Goal: Task Accomplishment & Management: Complete application form

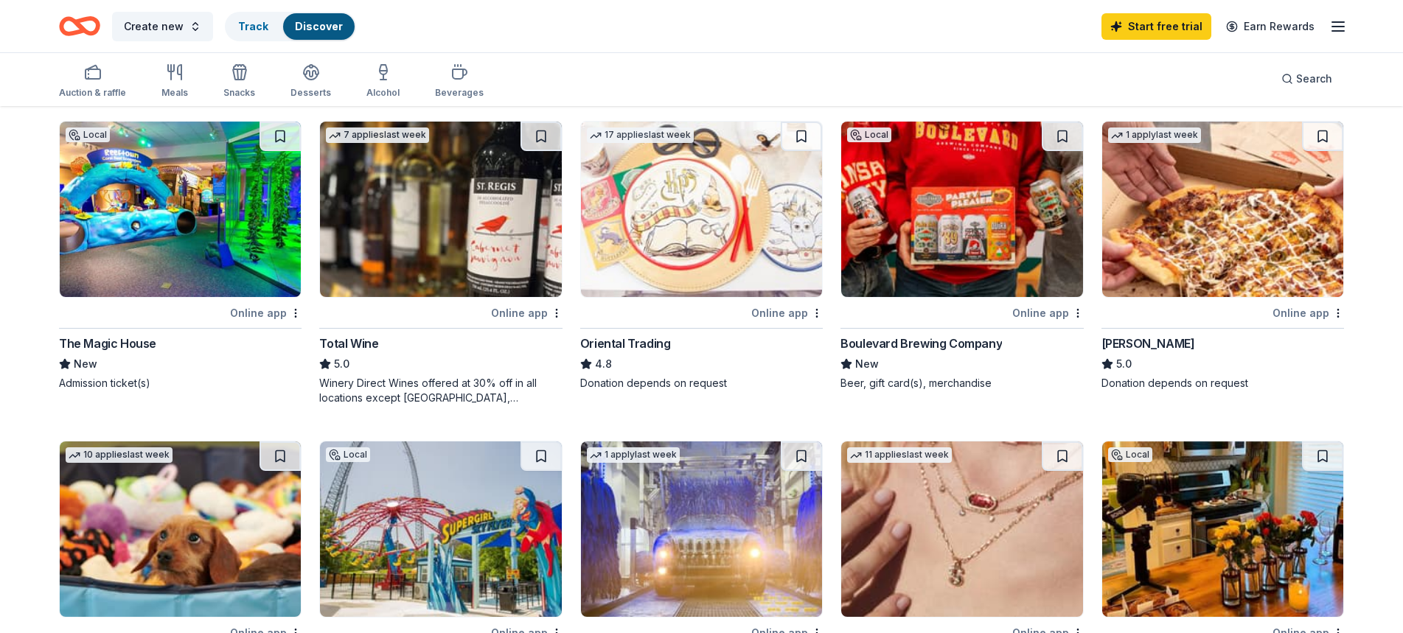
scroll to position [318, 0]
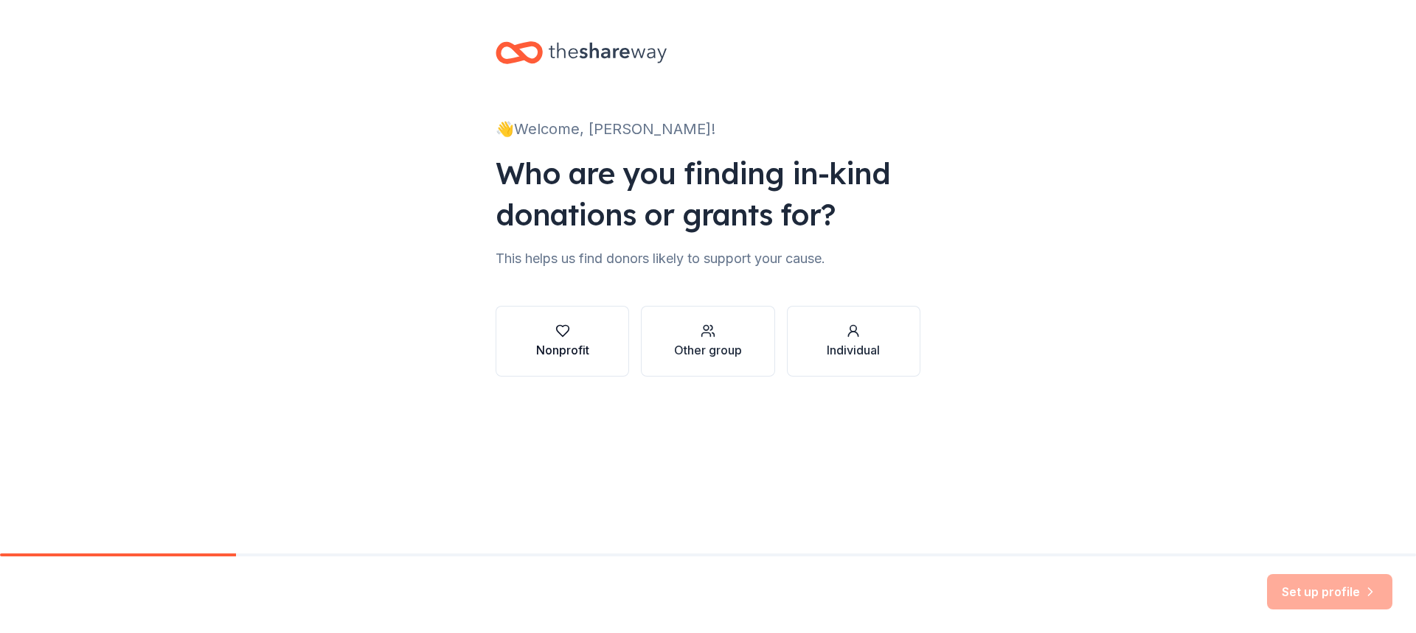
click at [546, 337] on div "button" at bounding box center [562, 331] width 53 height 15
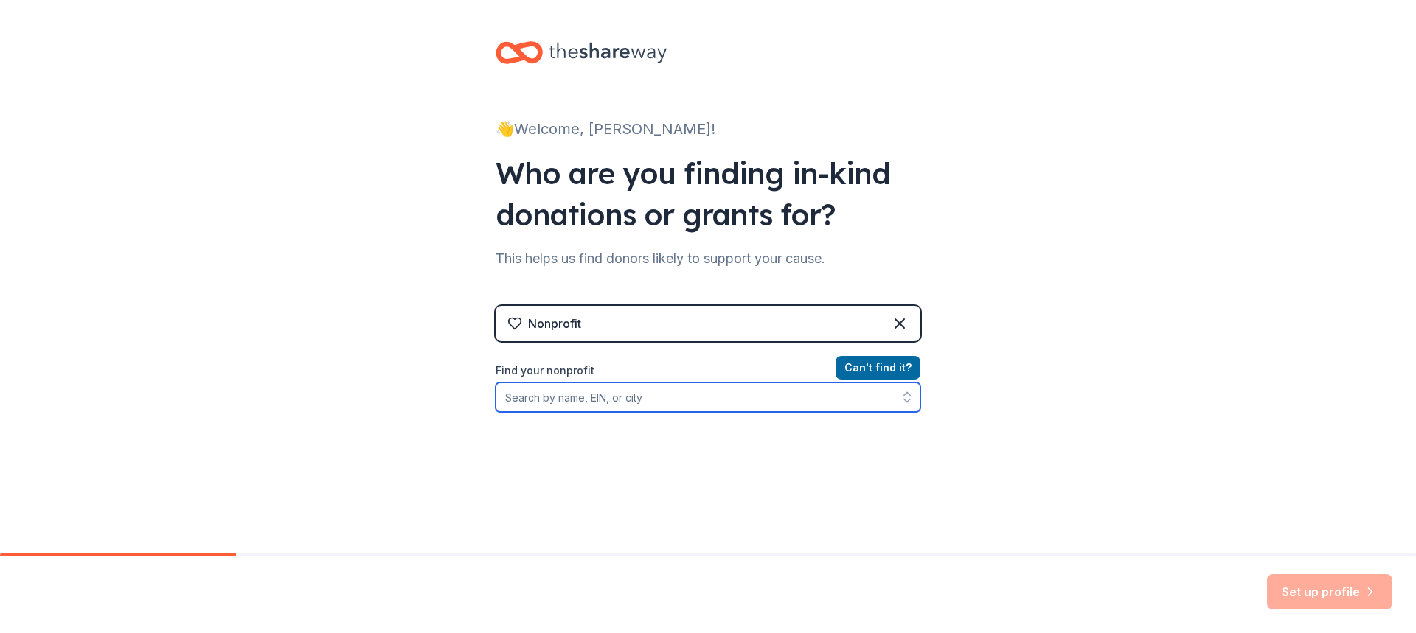
click at [633, 399] on input "Find your nonprofit" at bounding box center [707, 397] width 425 height 29
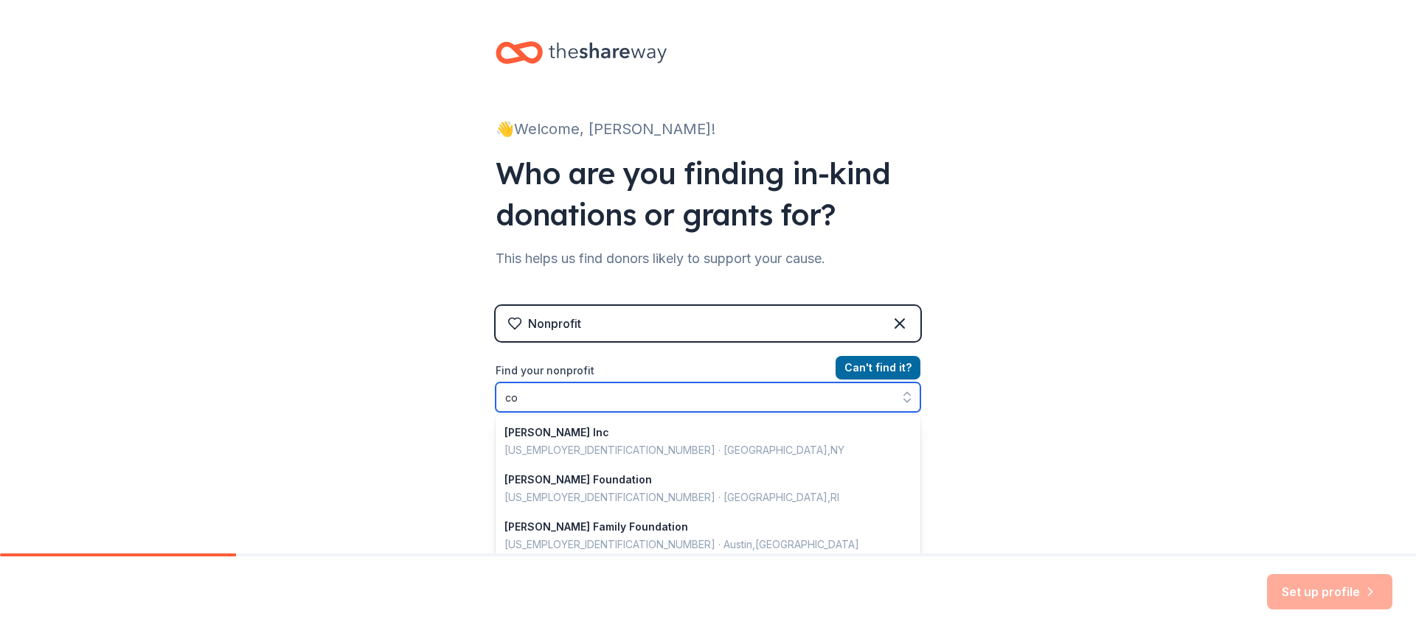
type input "c"
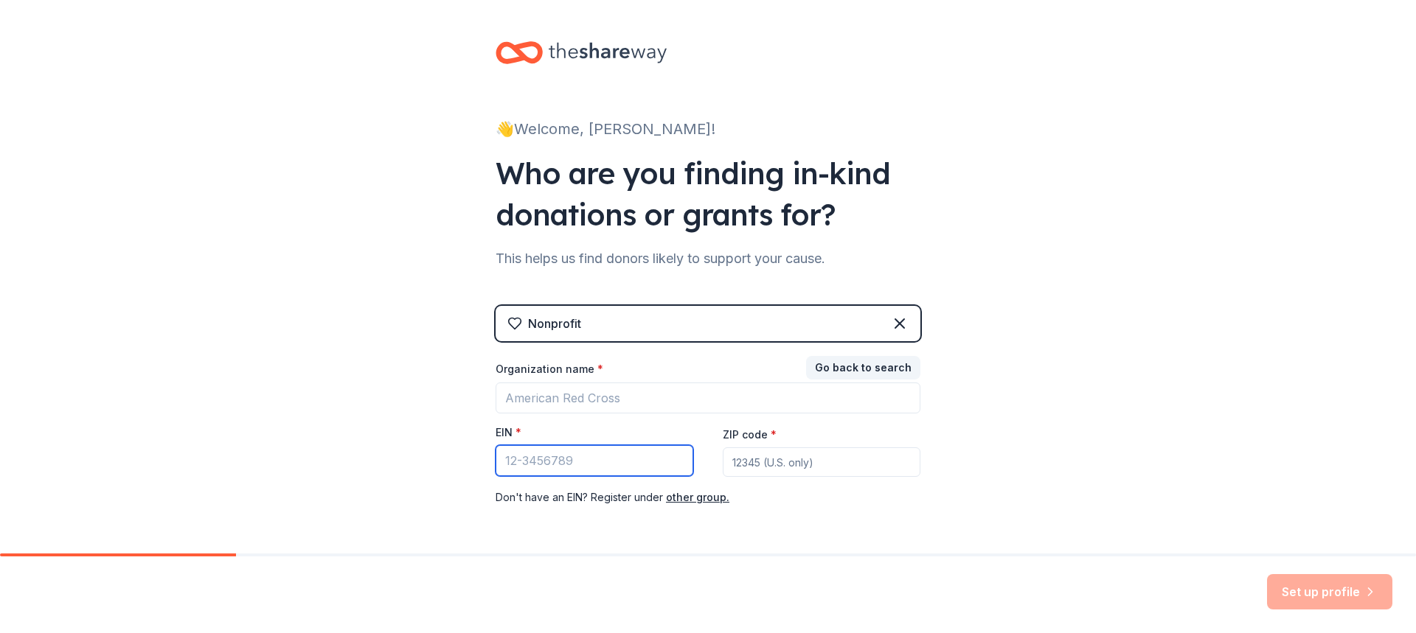
click at [585, 465] on input "EIN *" at bounding box center [594, 460] width 198 height 31
click at [822, 368] on button "Go back to search" at bounding box center [863, 368] width 114 height 24
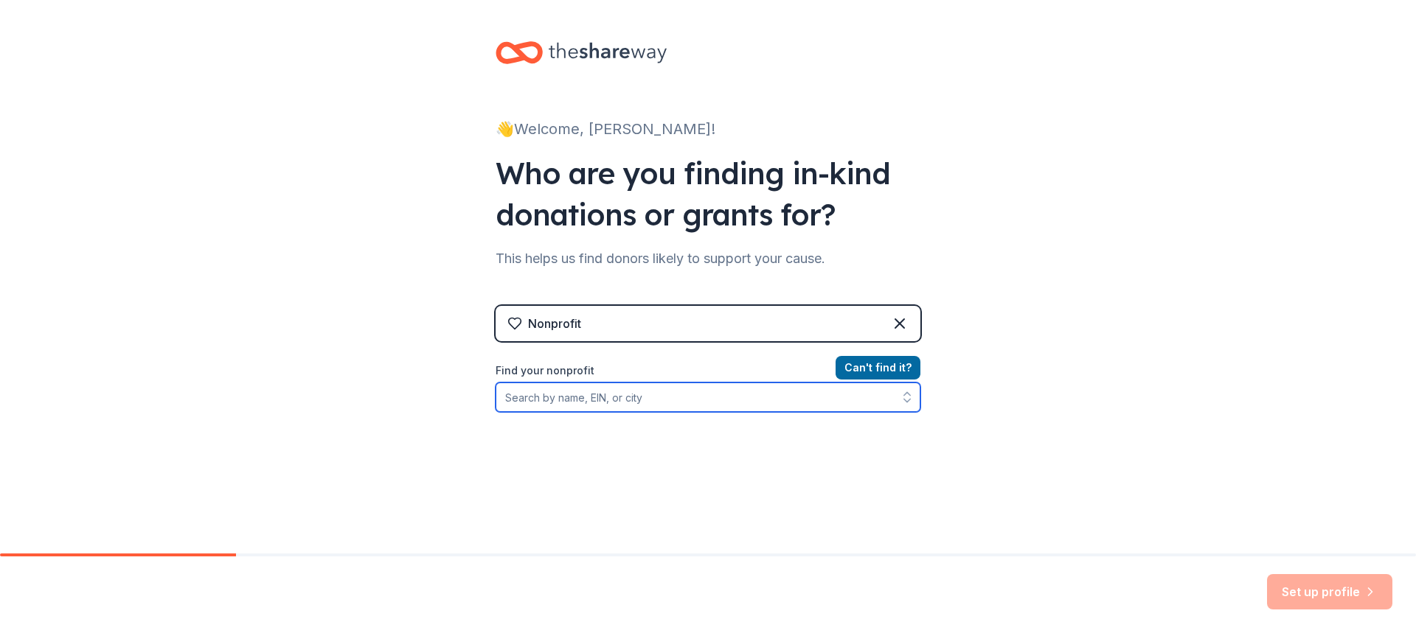
click at [621, 398] on input "Find your nonprofit" at bounding box center [707, 397] width 425 height 29
click at [571, 401] on input "Find your nonprofit" at bounding box center [707, 397] width 425 height 29
paste input "370661167"
type input "370661167"
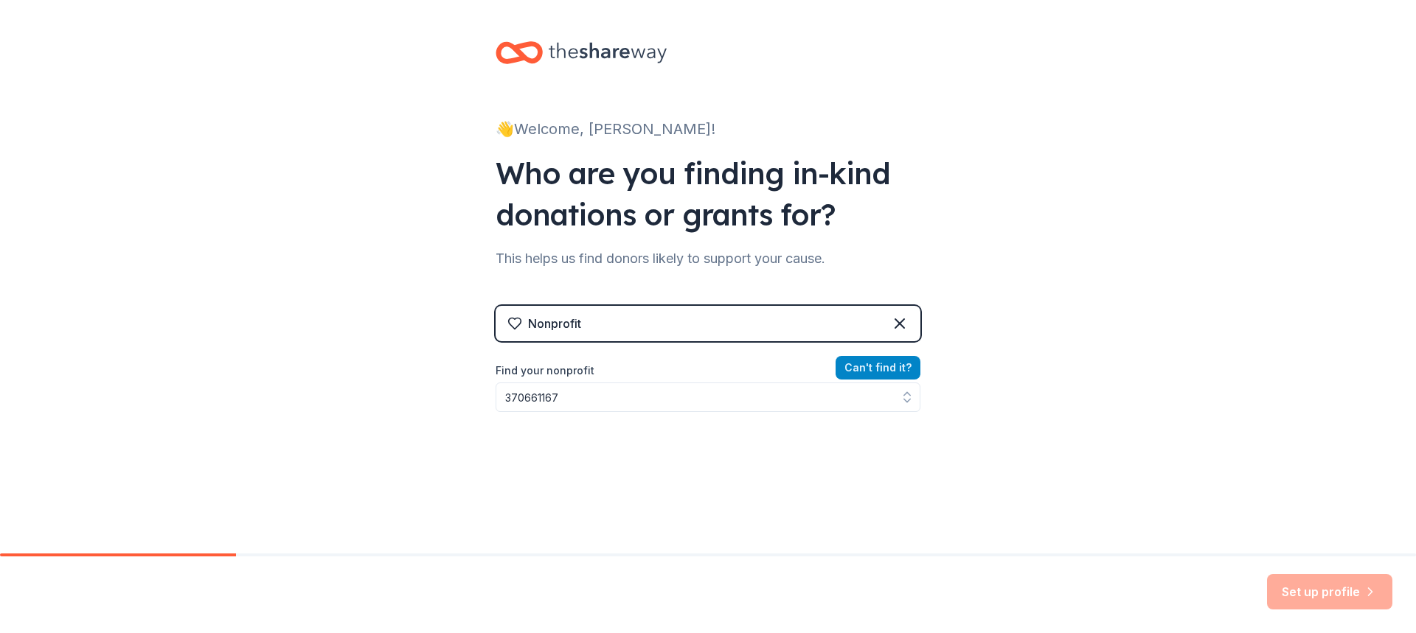
click at [885, 367] on button "Can ' t find it?" at bounding box center [877, 368] width 85 height 24
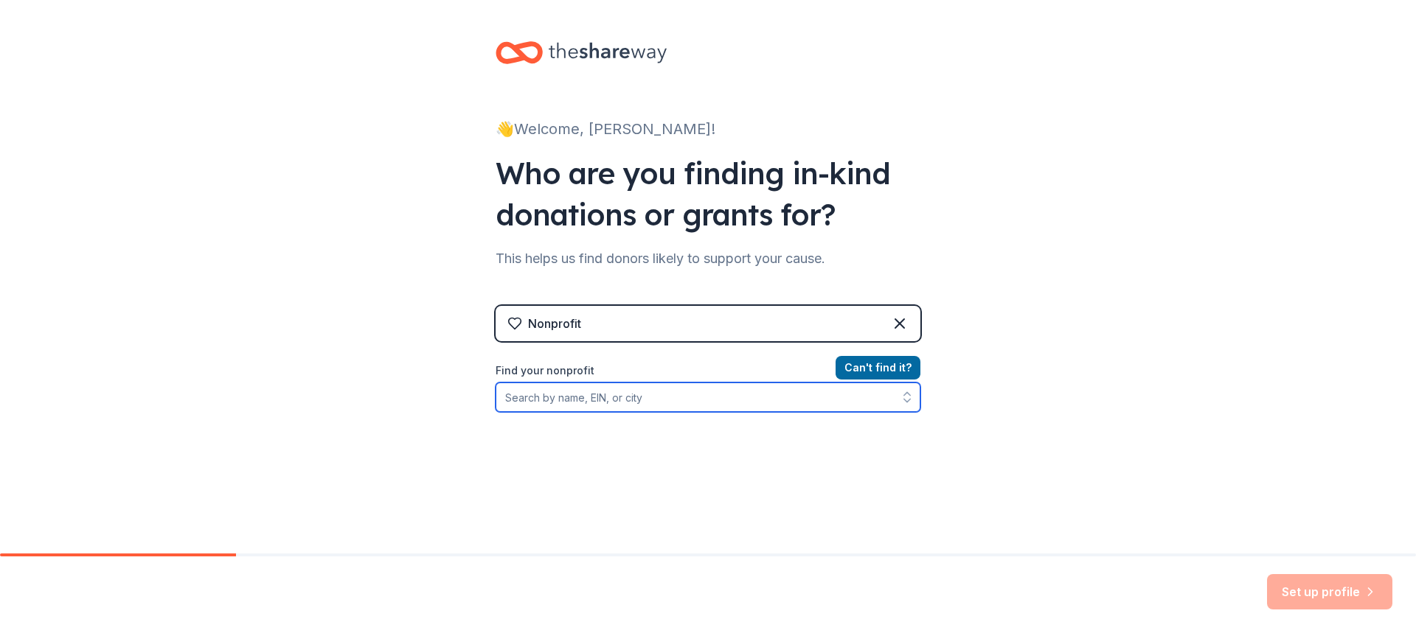
click at [820, 404] on input "Find your nonprofit" at bounding box center [707, 397] width 425 height 29
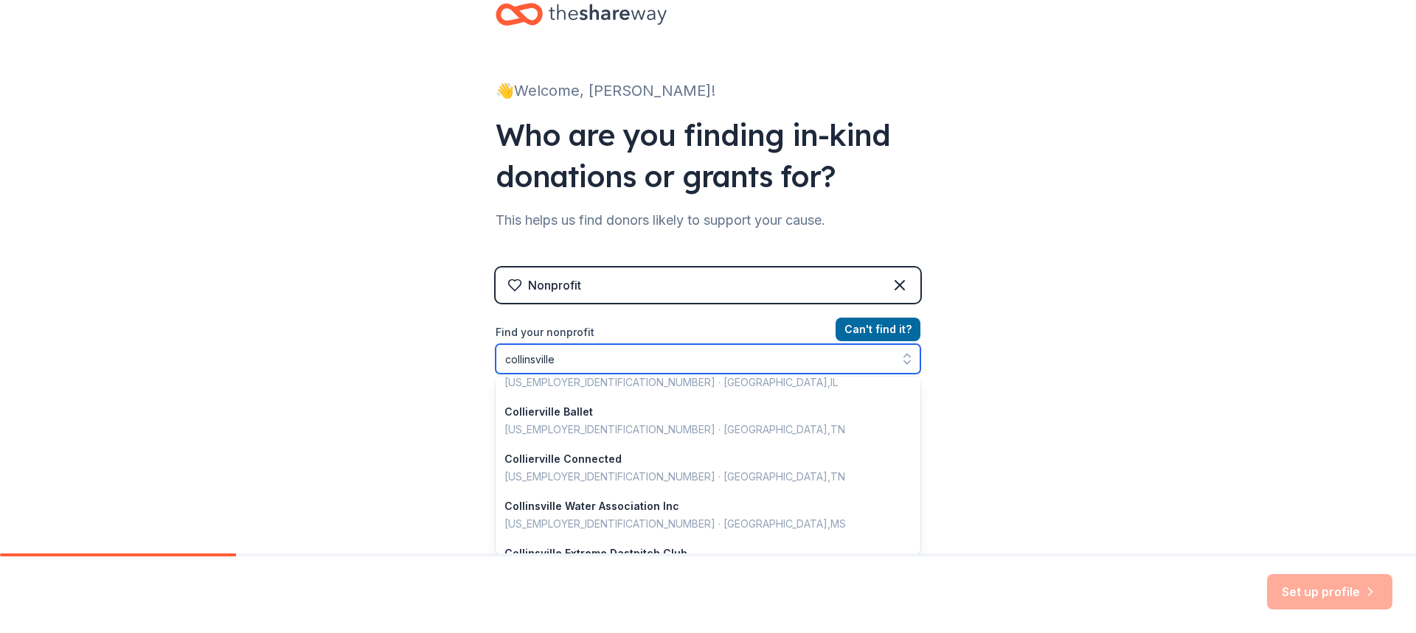
scroll to position [77, 0]
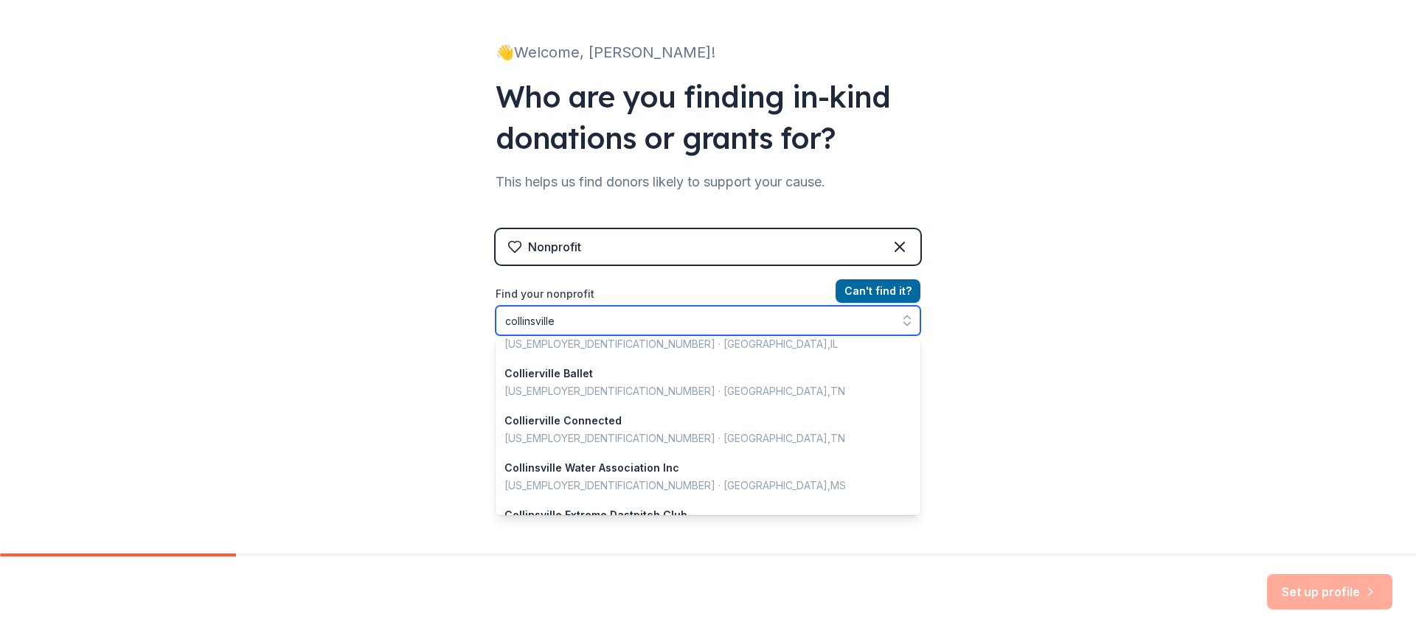
click at [617, 330] on input "collinsville" at bounding box center [707, 320] width 425 height 29
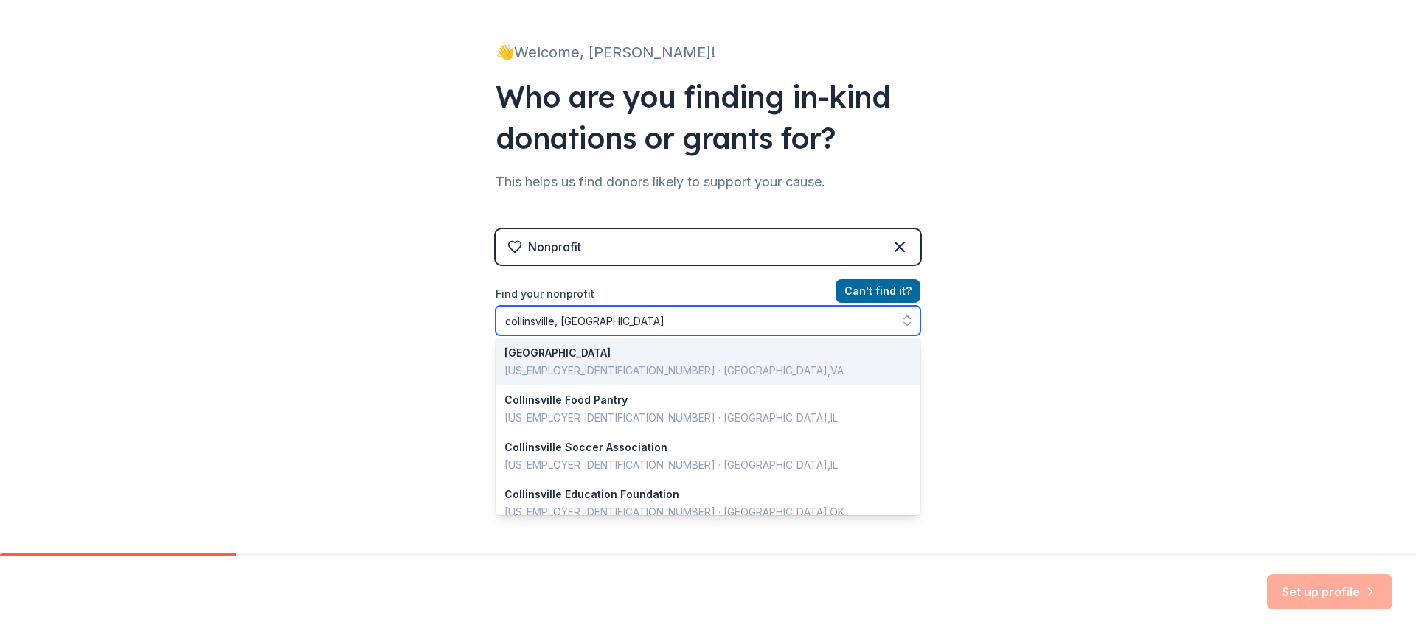
scroll to position [0, 0]
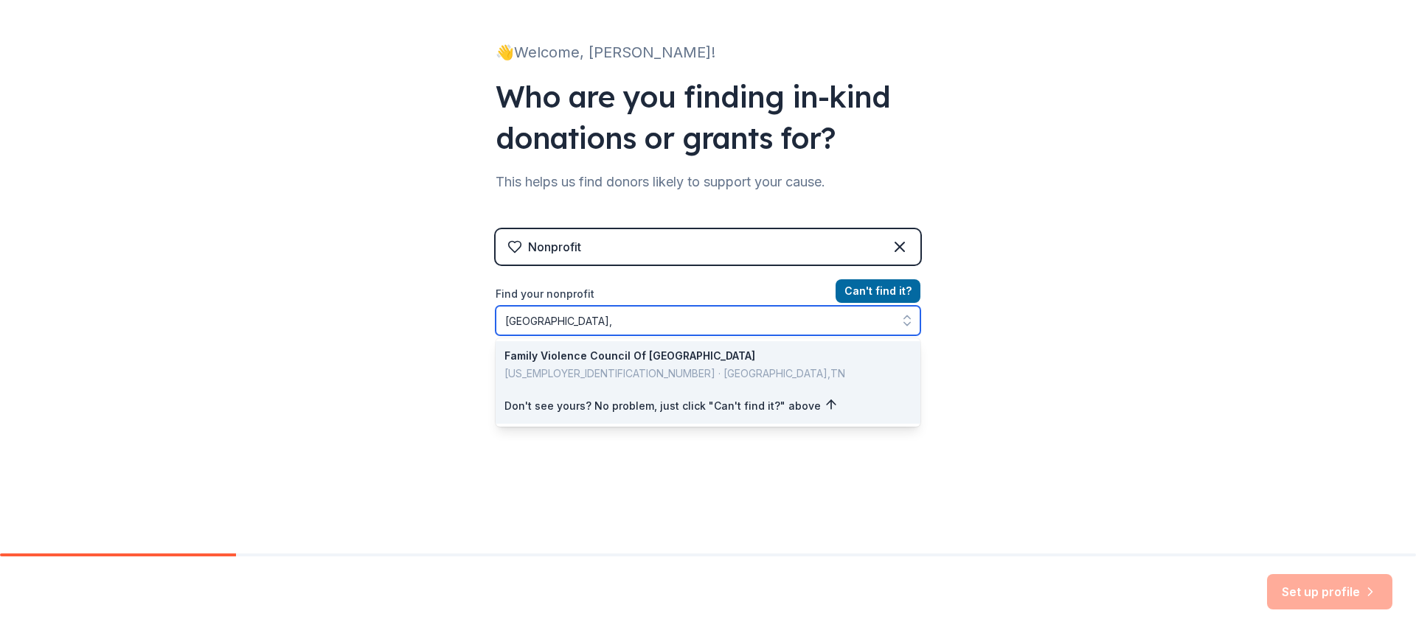
type input "collinsville"
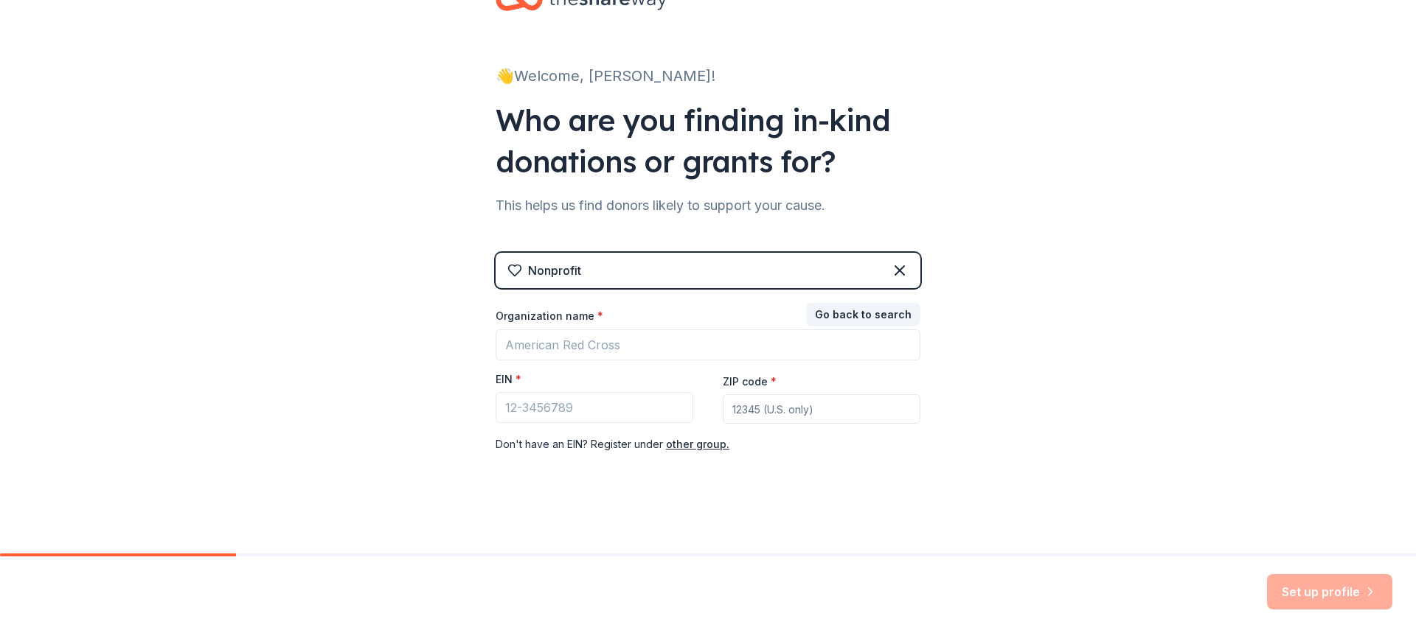
scroll to position [53, 0]
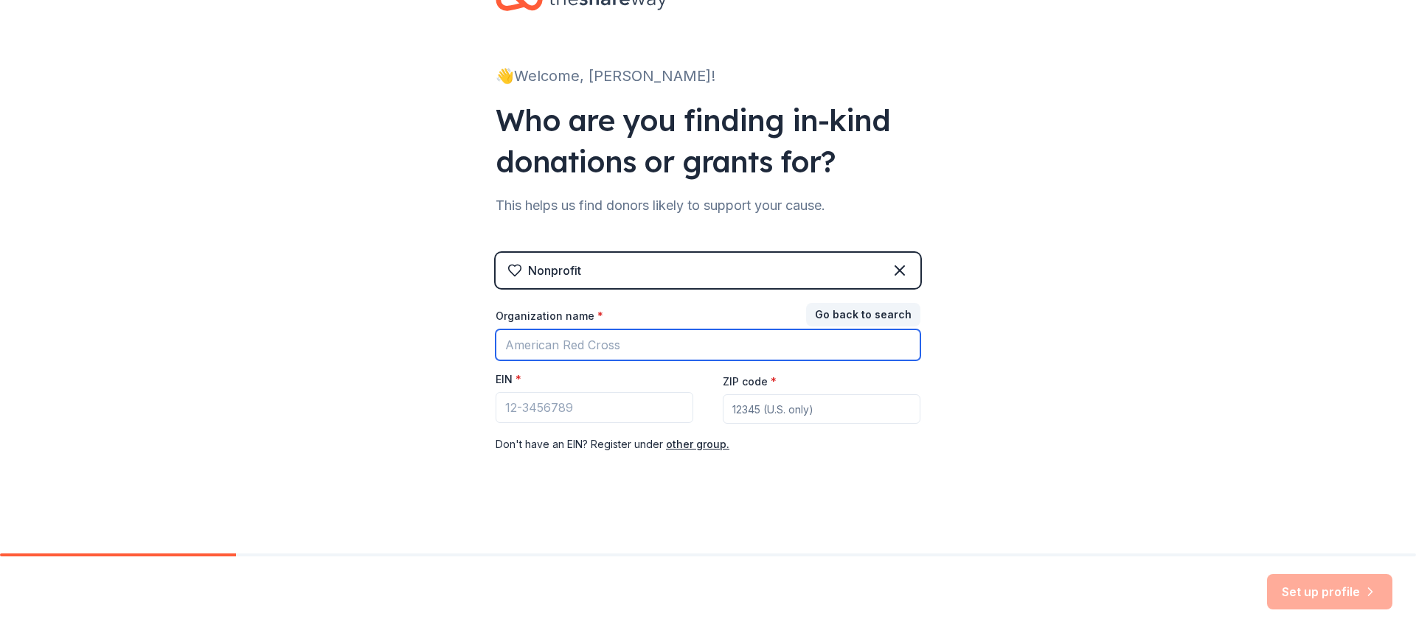
click at [695, 342] on input "Organization name *" at bounding box center [707, 345] width 425 height 31
type input "a"
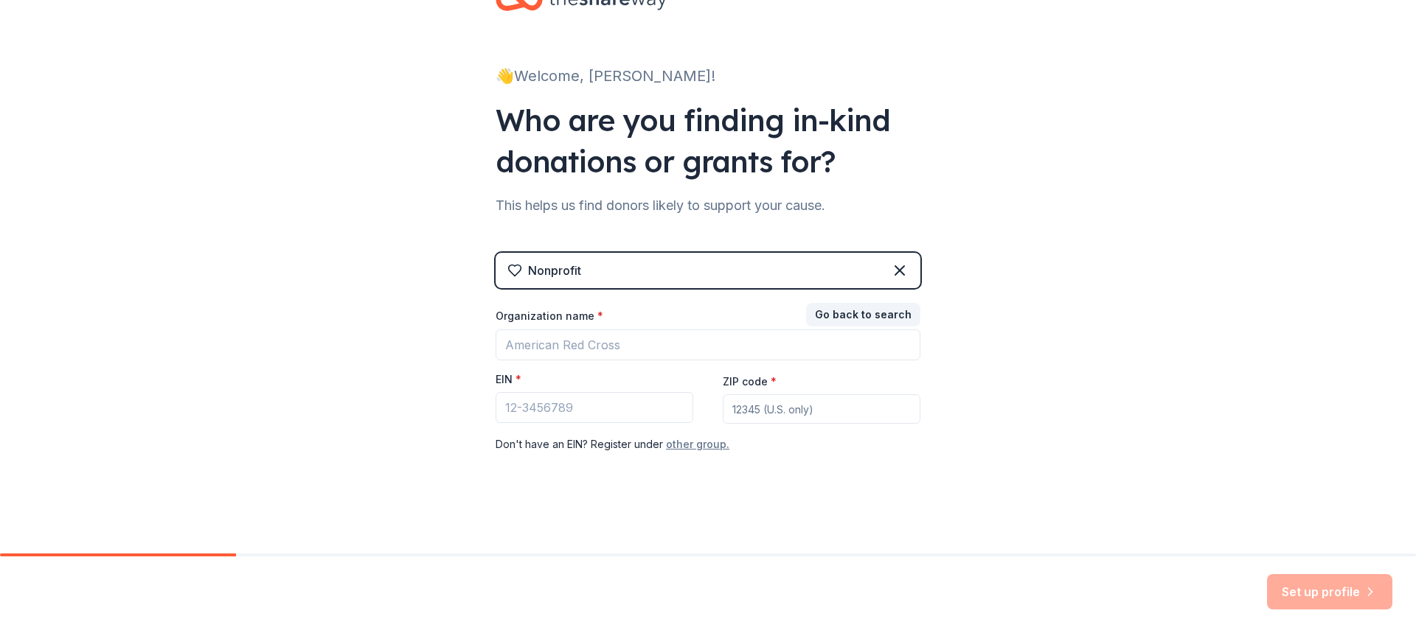
click at [684, 446] on button "other group." at bounding box center [697, 445] width 63 height 18
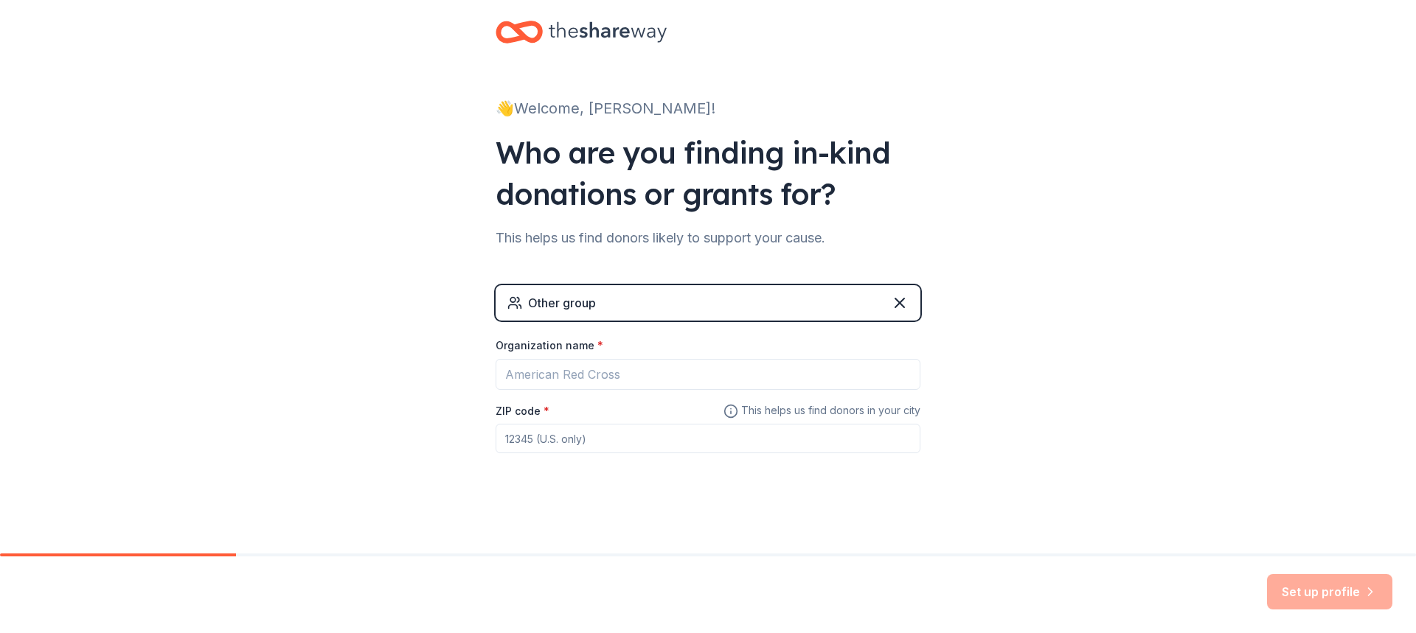
scroll to position [21, 0]
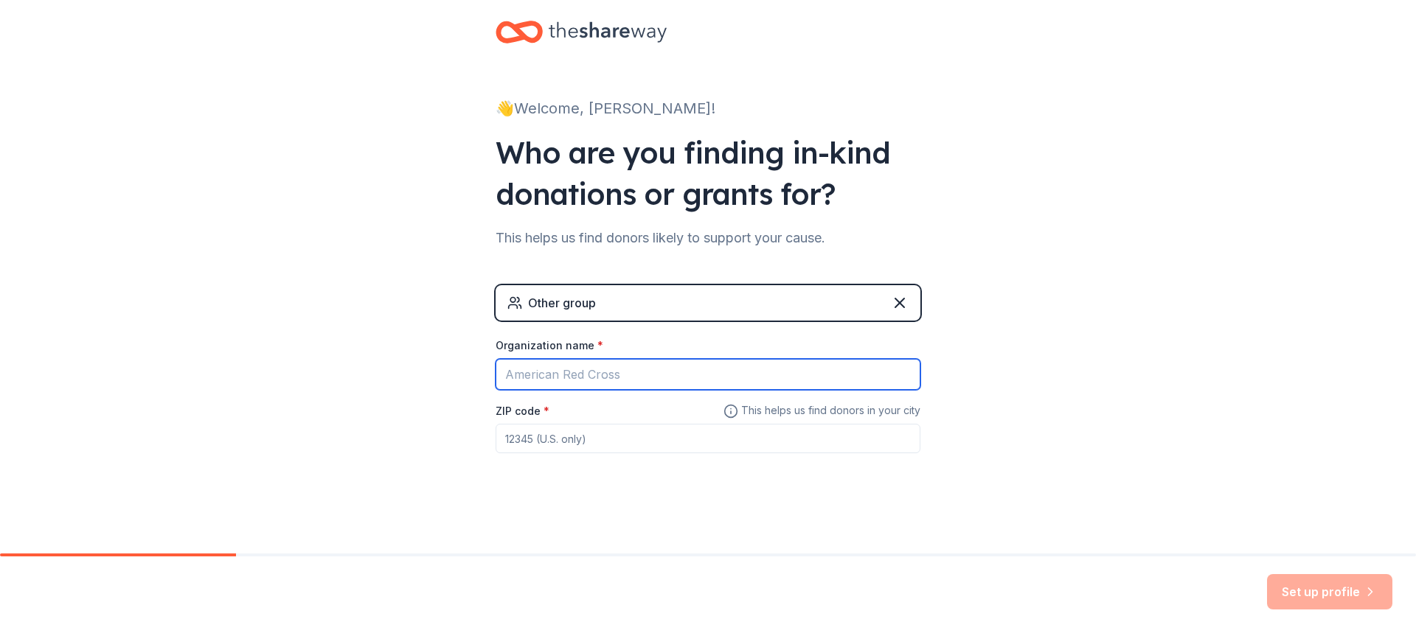
click at [580, 375] on input "Organization name *" at bounding box center [707, 374] width 425 height 31
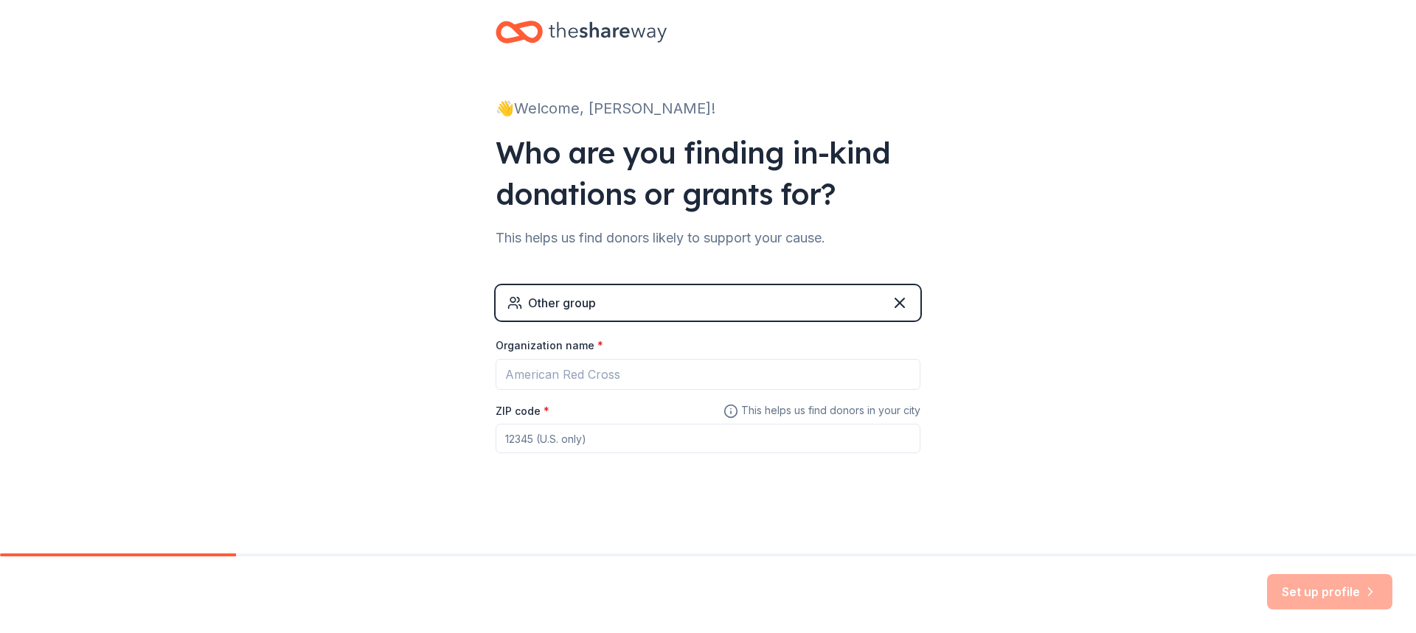
click at [552, 316] on div "Other group" at bounding box center [707, 302] width 425 height 35
click at [555, 308] on div "Other group" at bounding box center [562, 303] width 68 height 18
click at [899, 296] on icon at bounding box center [900, 303] width 18 height 18
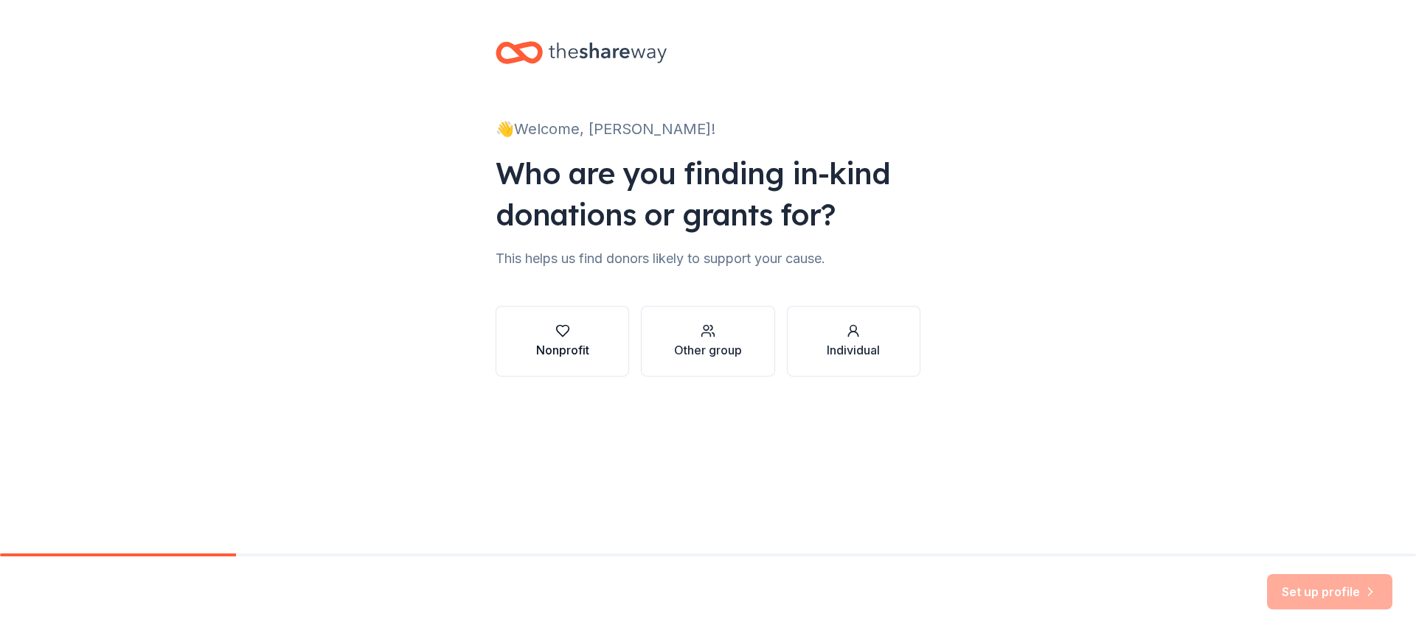
click at [580, 328] on div "button" at bounding box center [562, 331] width 53 height 15
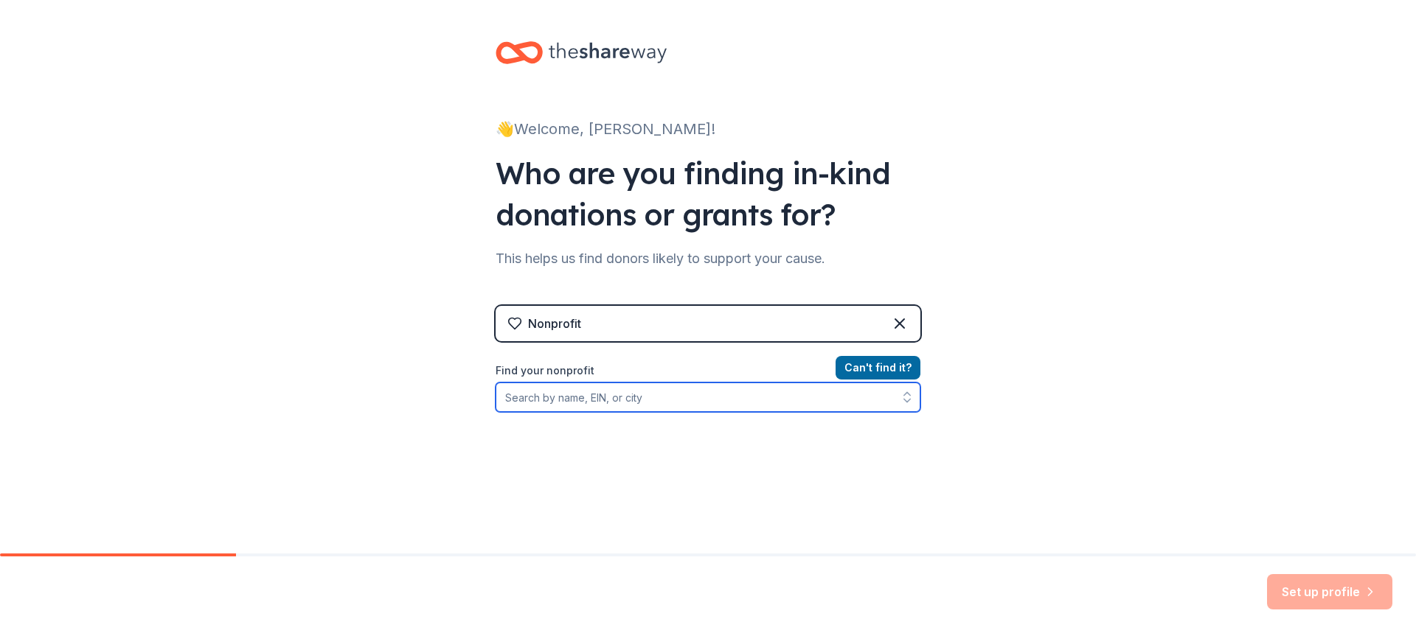
click at [588, 405] on input "Find your nonprofit" at bounding box center [707, 397] width 425 height 29
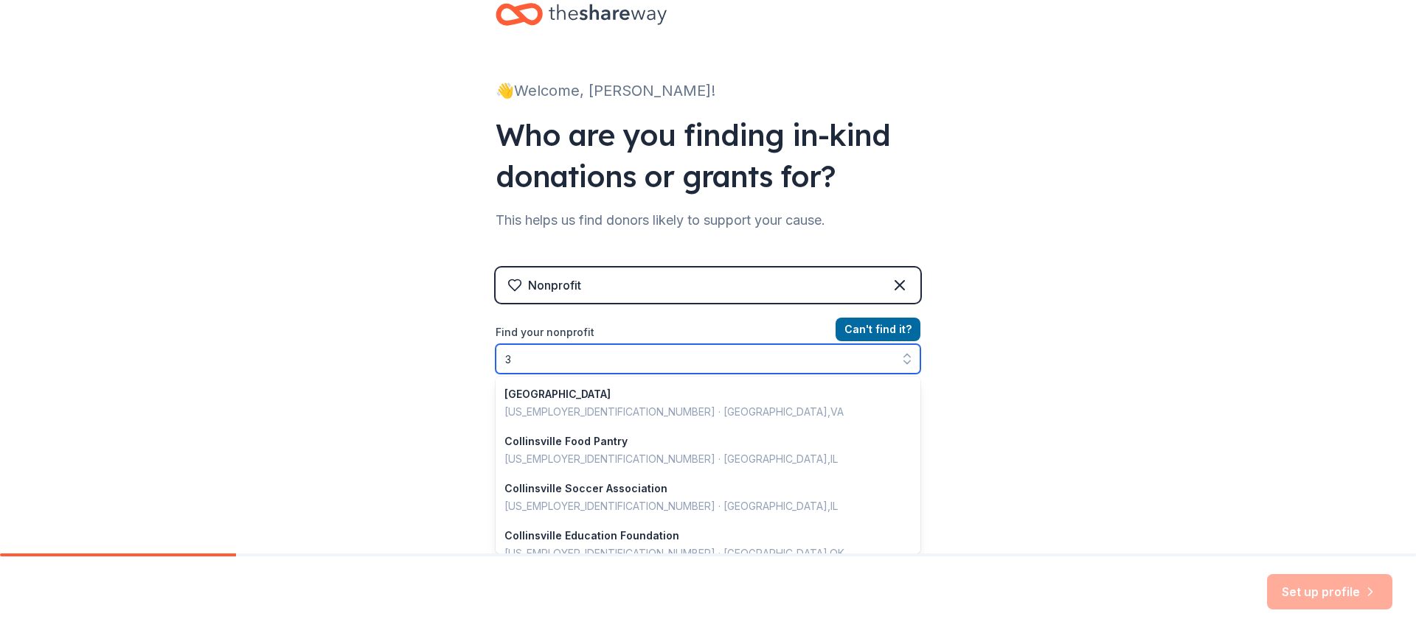
scroll to position [1041, 0]
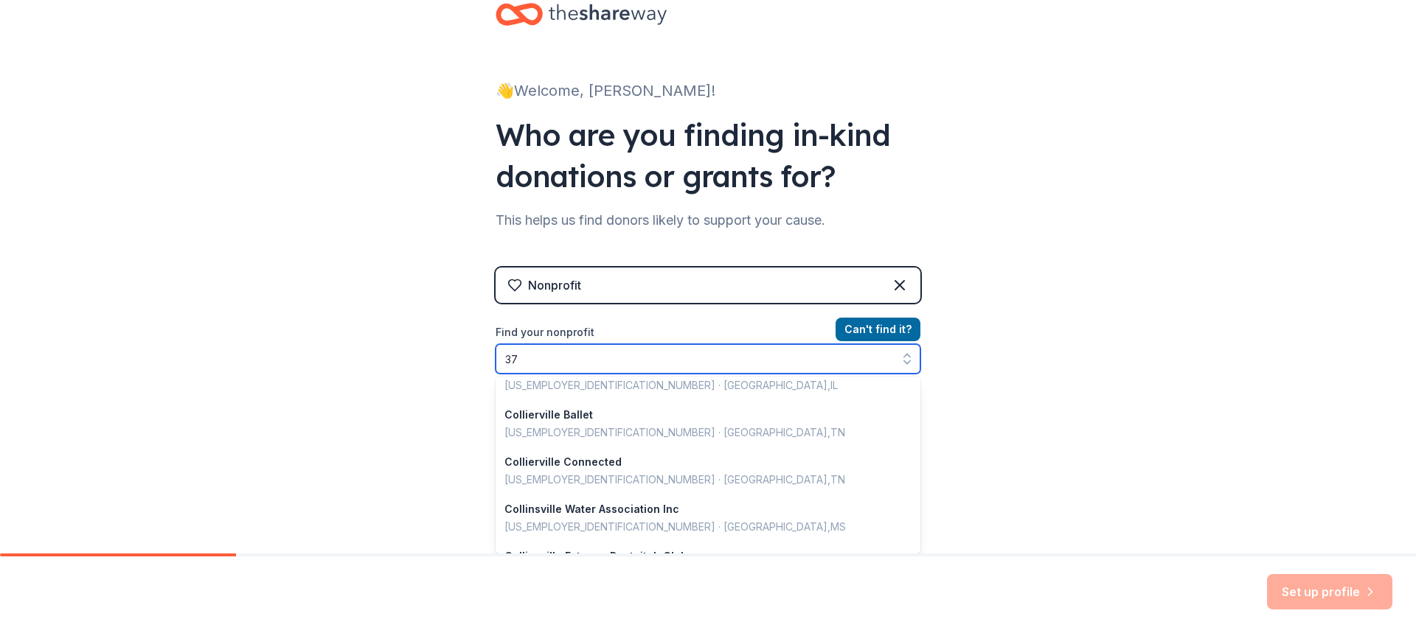
type input "37-"
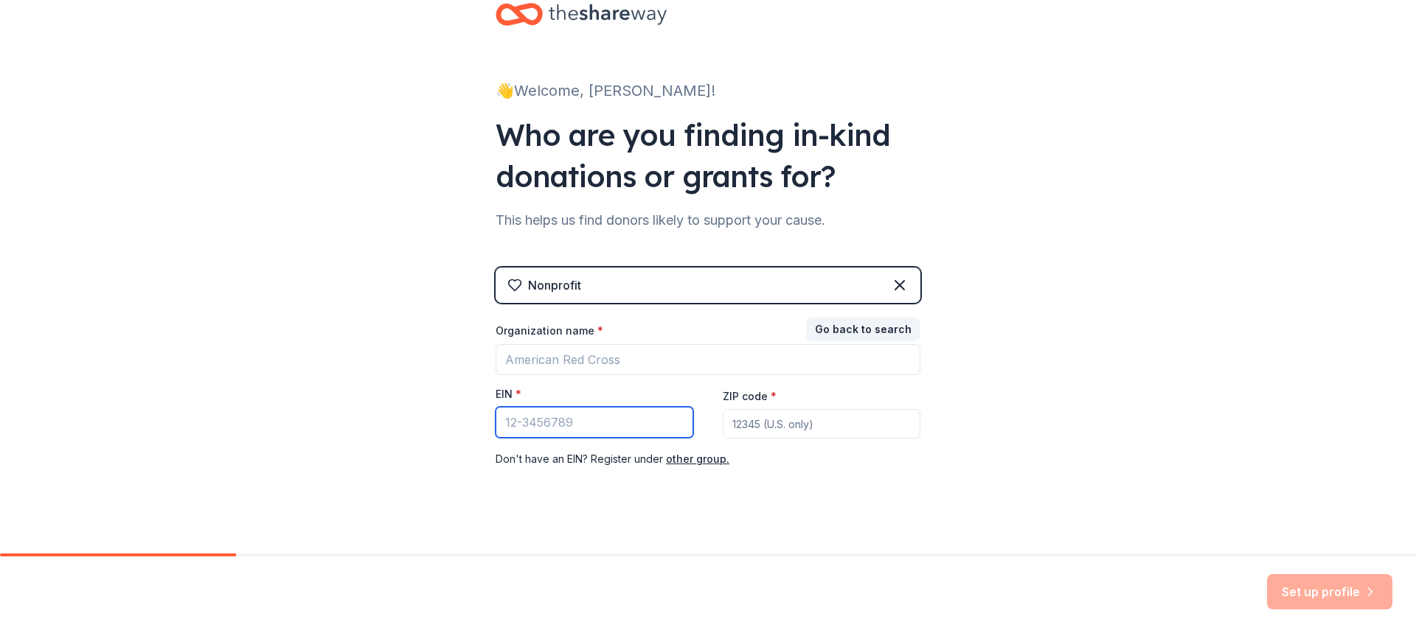
click at [561, 414] on input "EIN *" at bounding box center [594, 422] width 198 height 31
click at [839, 330] on button "Go back to search" at bounding box center [863, 330] width 114 height 24
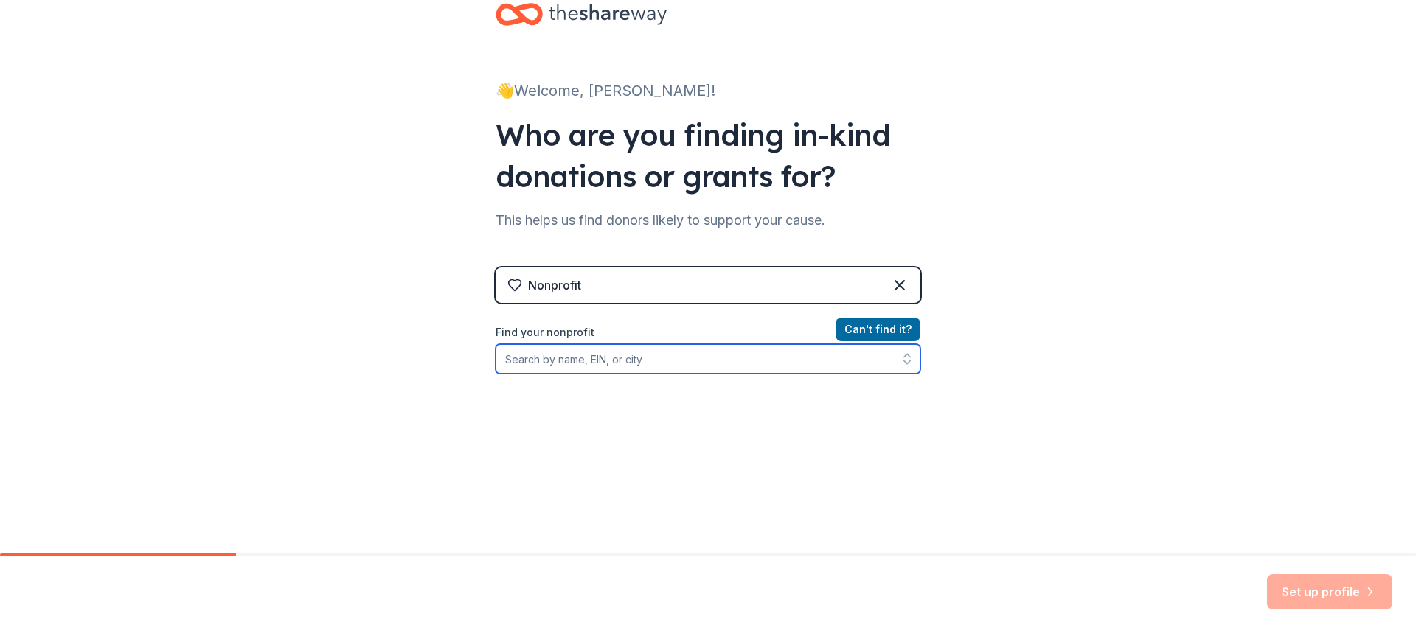
click at [613, 360] on input "Find your nonprofit" at bounding box center [707, 358] width 425 height 29
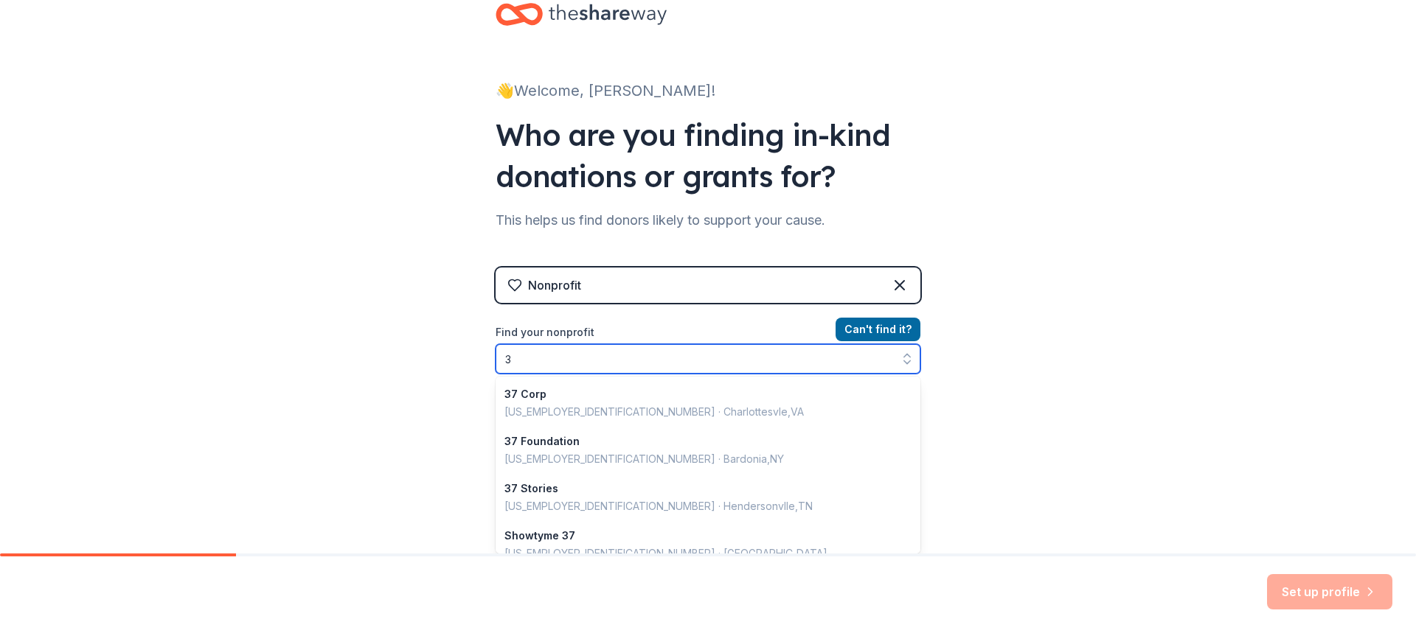
scroll to position [1041, 0]
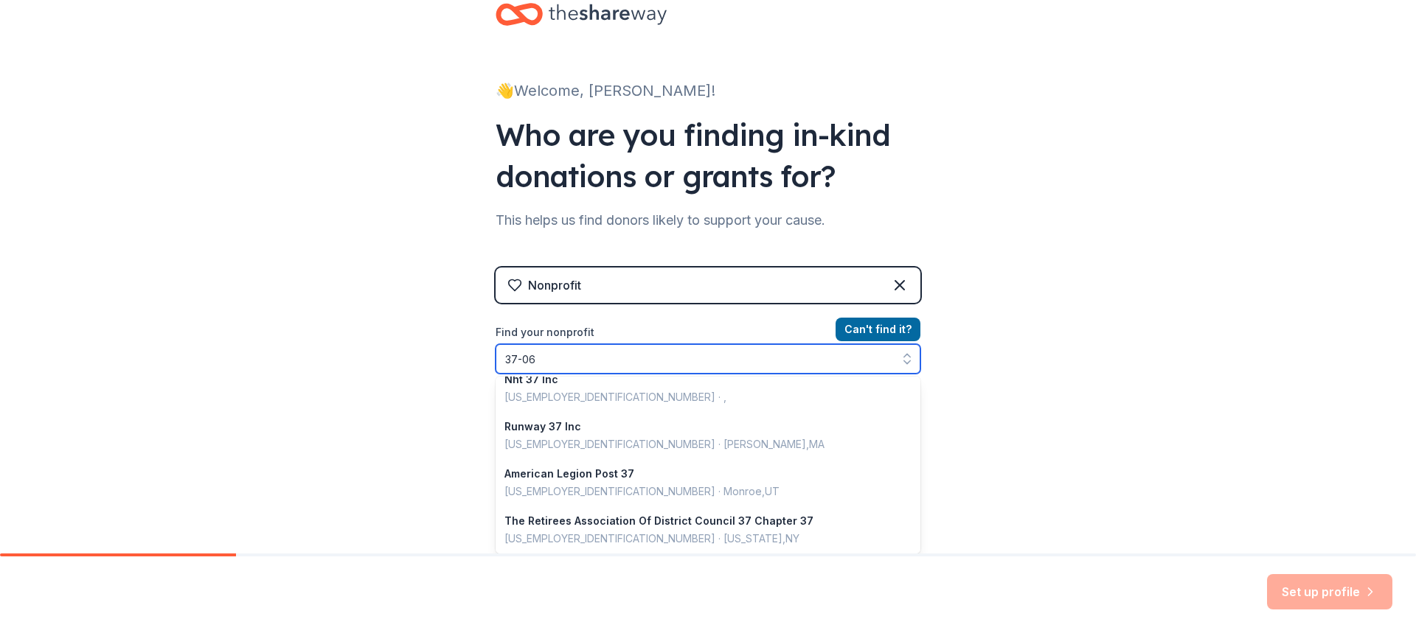
type input "37-066"
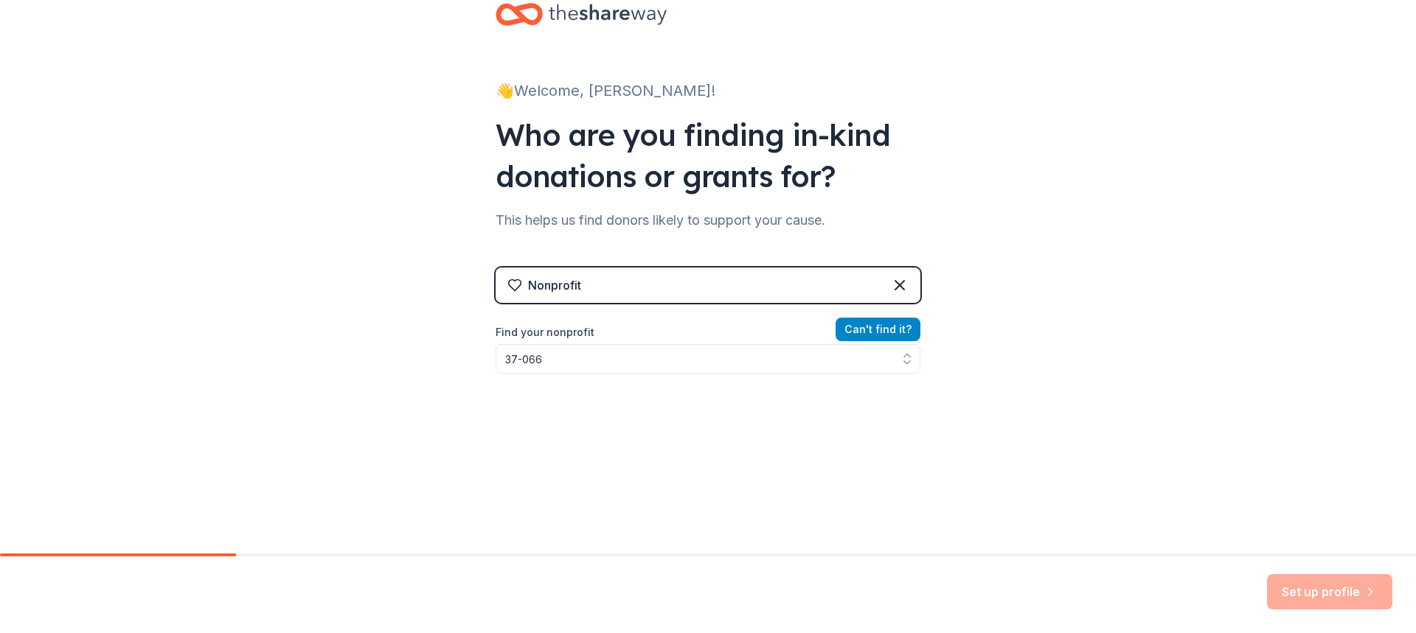
click at [848, 328] on button "Can ' t find it?" at bounding box center [877, 330] width 85 height 24
click at [854, 330] on button "Can ' t find it?" at bounding box center [877, 330] width 85 height 24
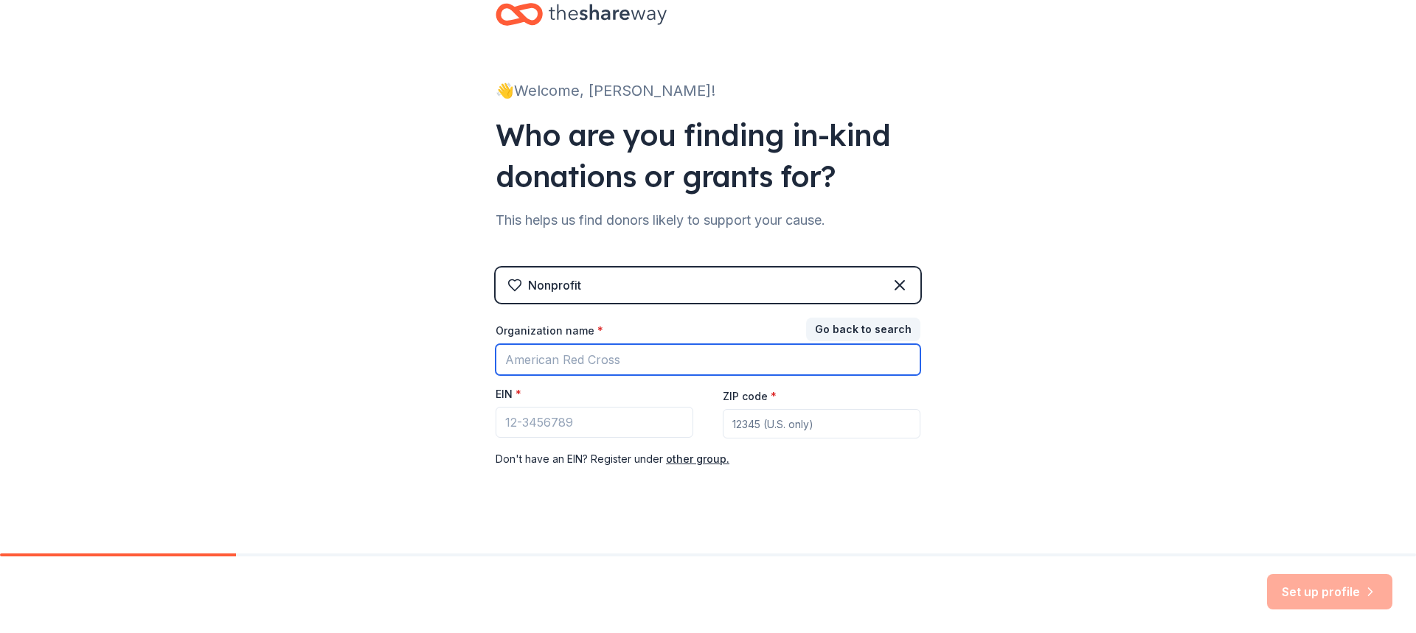
click at [772, 366] on input "Organization name *" at bounding box center [707, 359] width 425 height 31
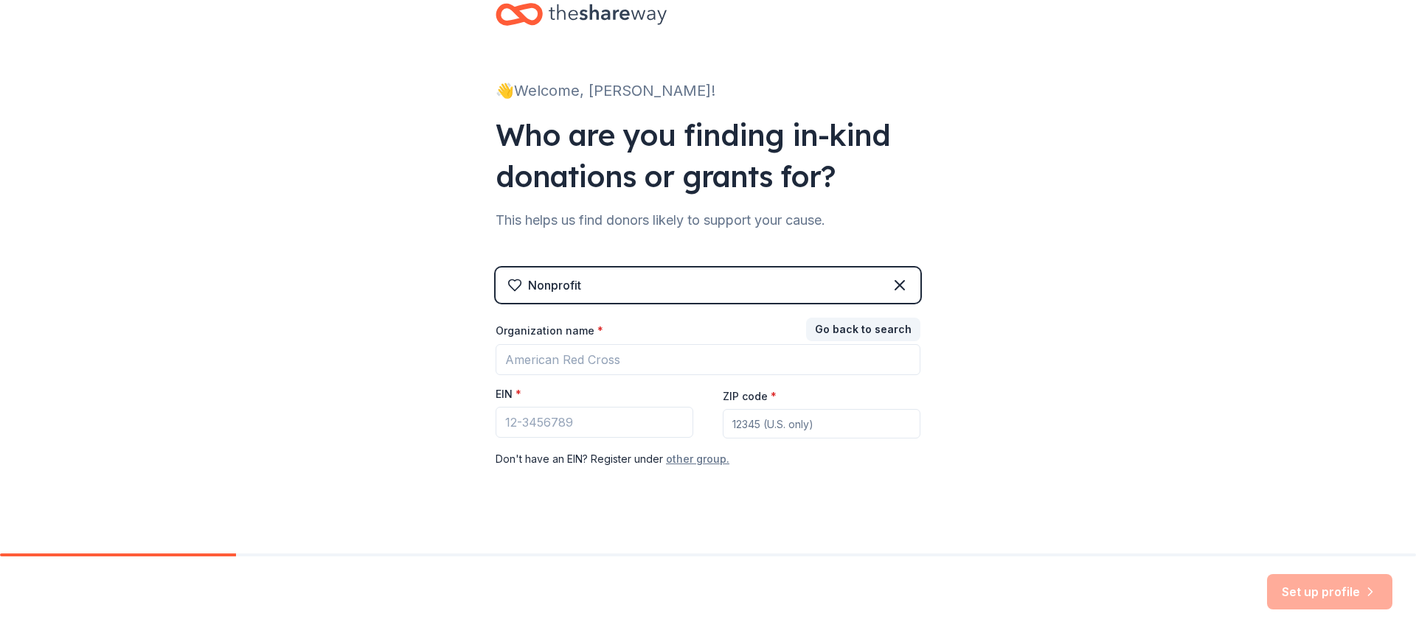
click at [698, 463] on button "other group." at bounding box center [697, 460] width 63 height 18
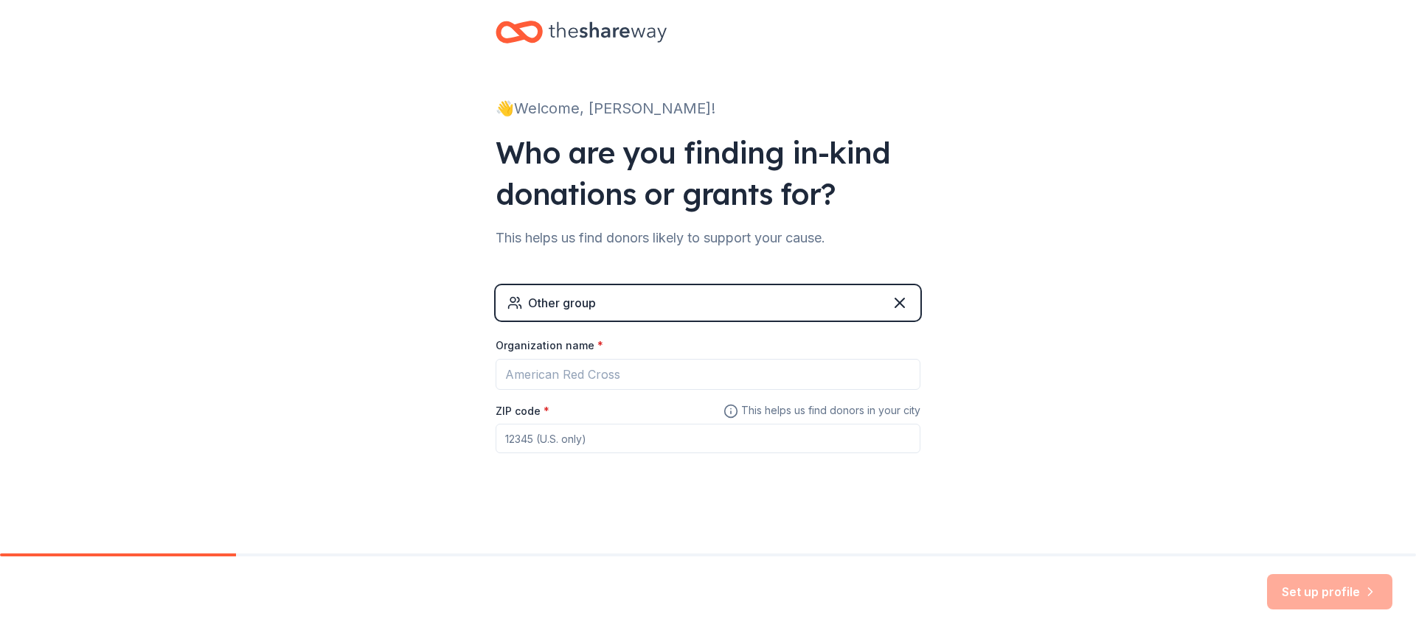
click at [749, 528] on div "👋 Welcome, Catherine! Who are you finding in-kind donations or grants for? This…" at bounding box center [708, 266] width 472 height 574
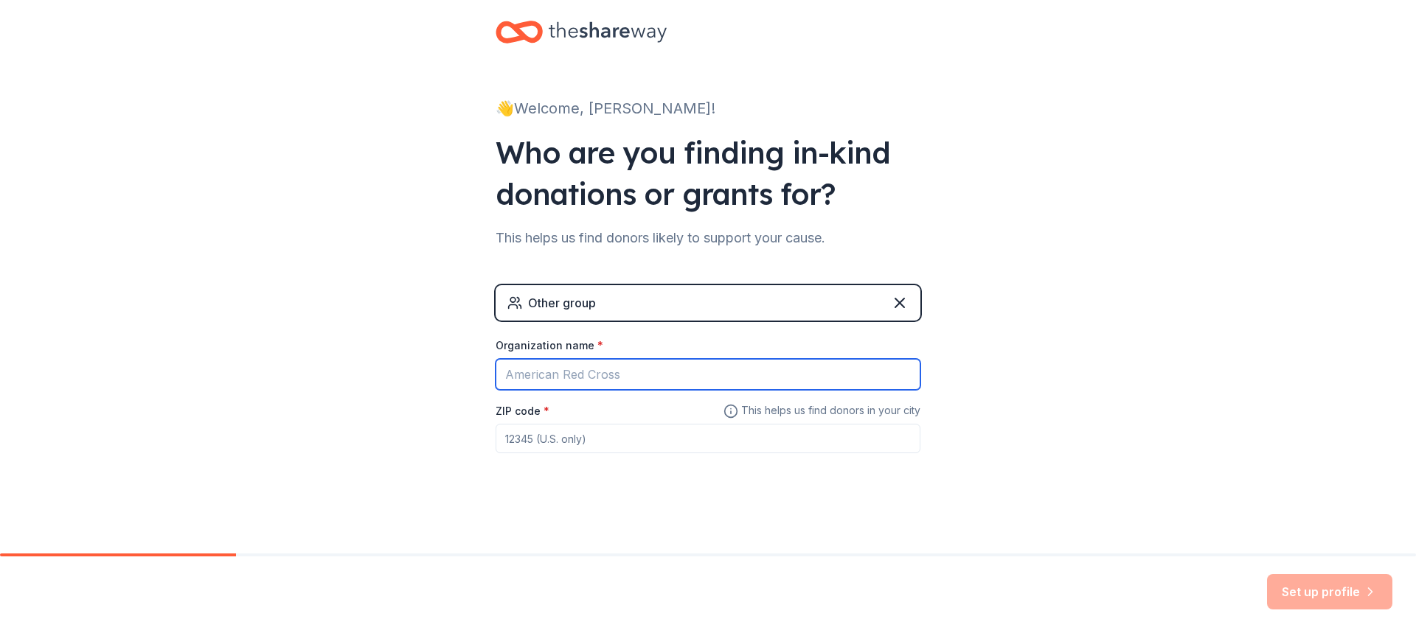
click at [625, 380] on input "Organization name *" at bounding box center [707, 374] width 425 height 31
click at [511, 378] on input "Ss Peter & Paul School" at bounding box center [707, 374] width 425 height 31
type input "Ss. [PERSON_NAME][GEOGRAPHIC_DATA][PERSON_NAME]"
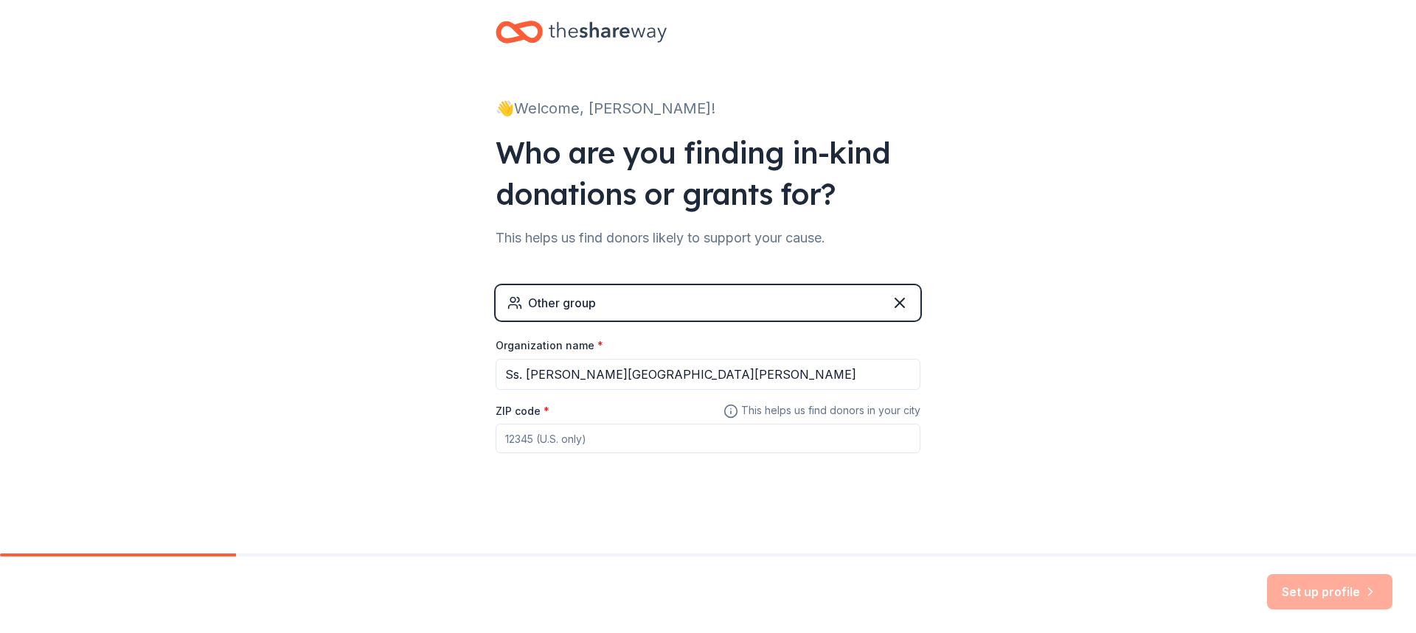
click at [549, 437] on input "ZIP code *" at bounding box center [707, 438] width 425 height 29
type input "62234"
click at [1298, 594] on button "Set up profile" at bounding box center [1329, 591] width 125 height 35
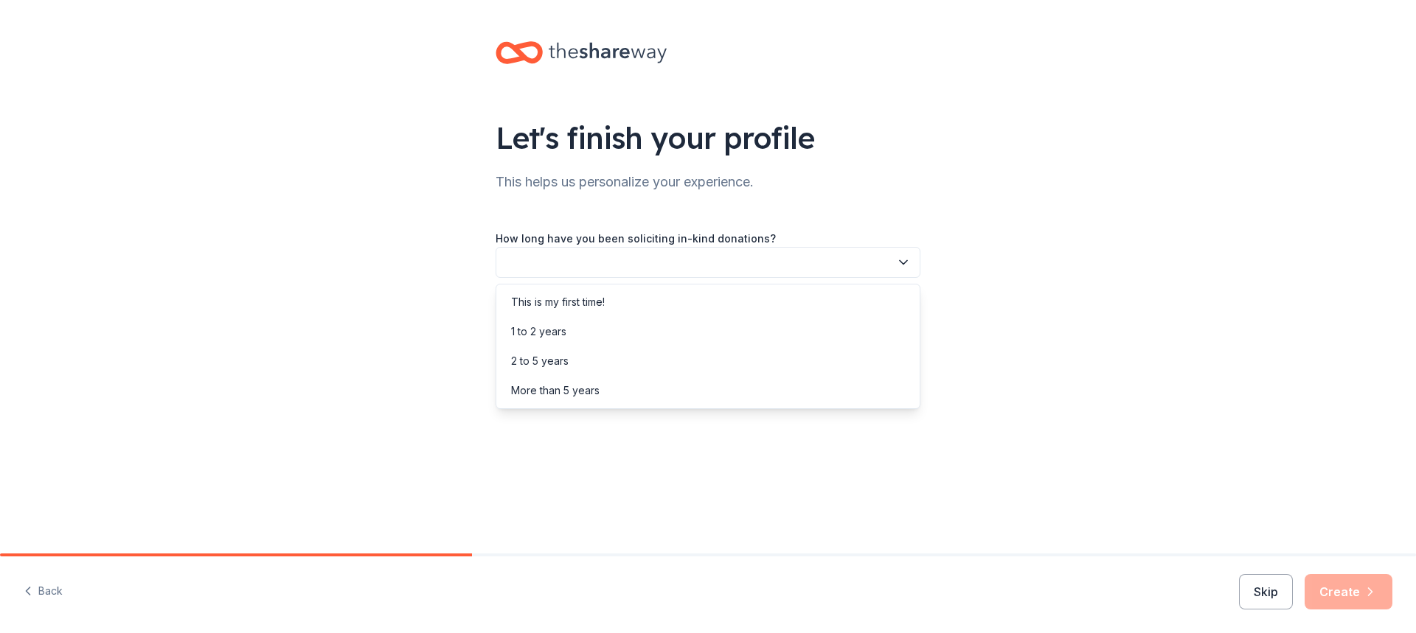
click at [714, 257] on button "button" at bounding box center [707, 262] width 425 height 31
click at [682, 307] on div "This is my first time!" at bounding box center [707, 302] width 417 height 29
click at [695, 327] on button "button" at bounding box center [707, 328] width 425 height 31
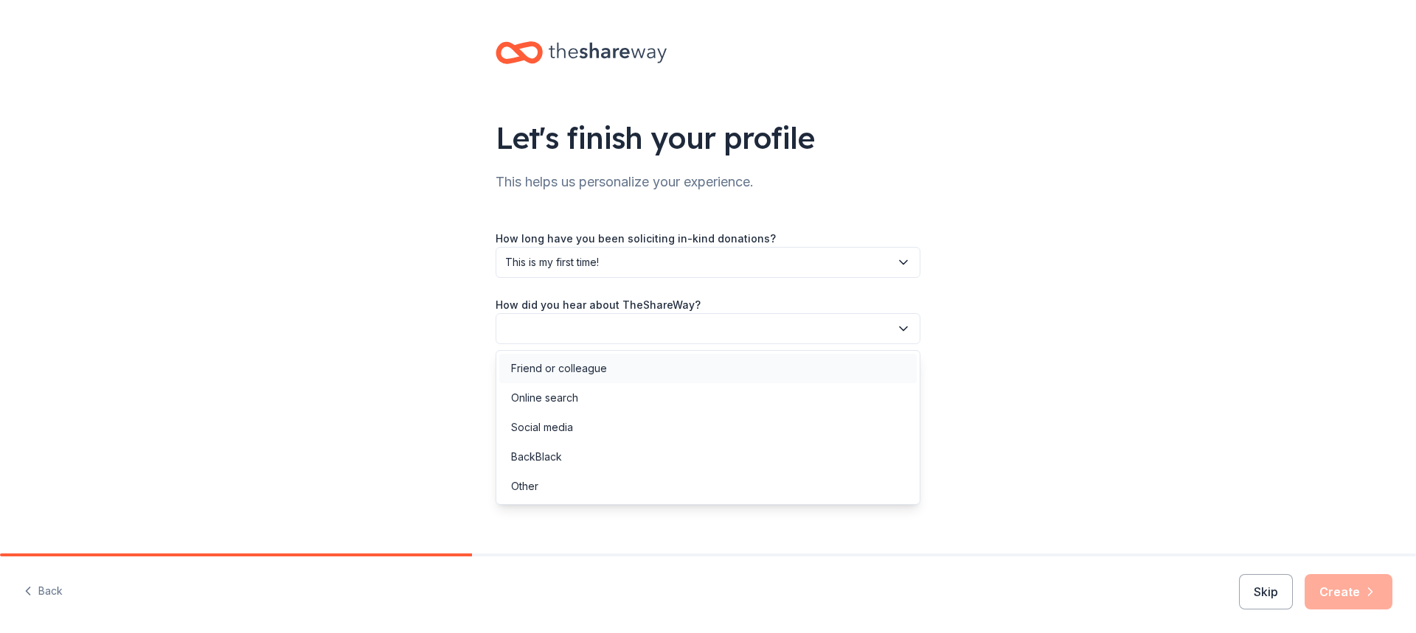
click at [691, 364] on div "Friend or colleague" at bounding box center [707, 368] width 417 height 29
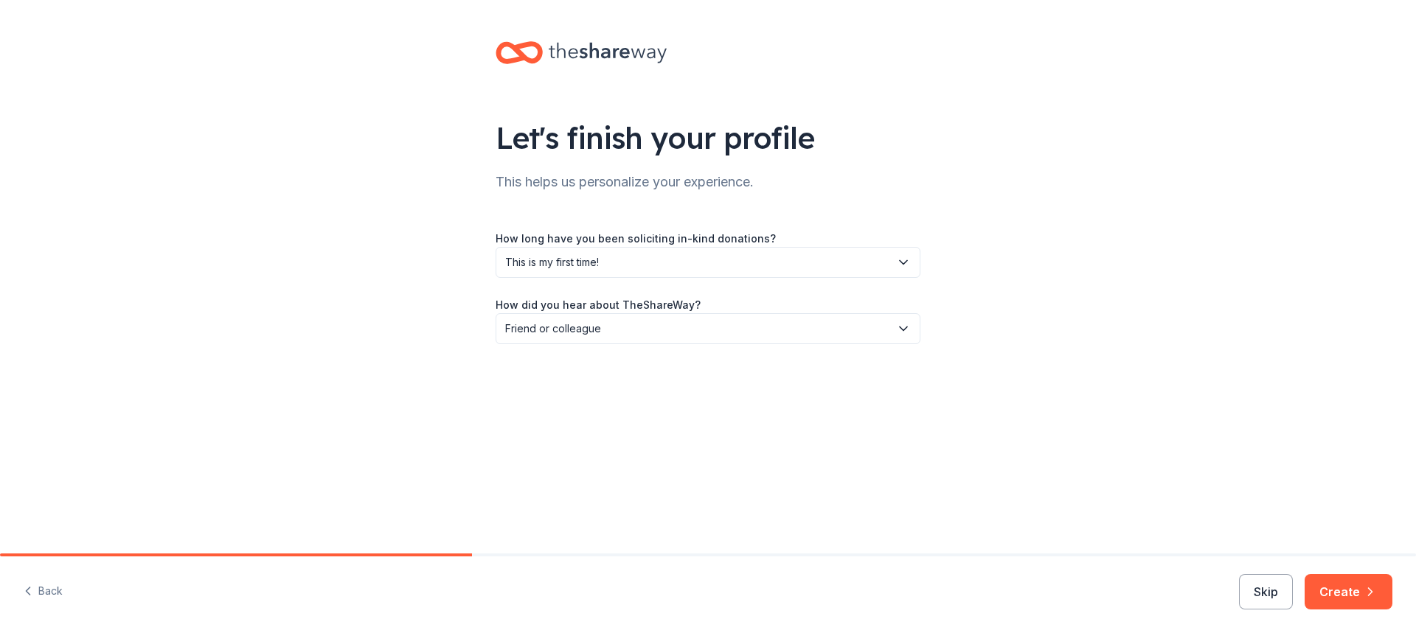
click at [1355, 582] on button "Create" at bounding box center [1348, 591] width 88 height 35
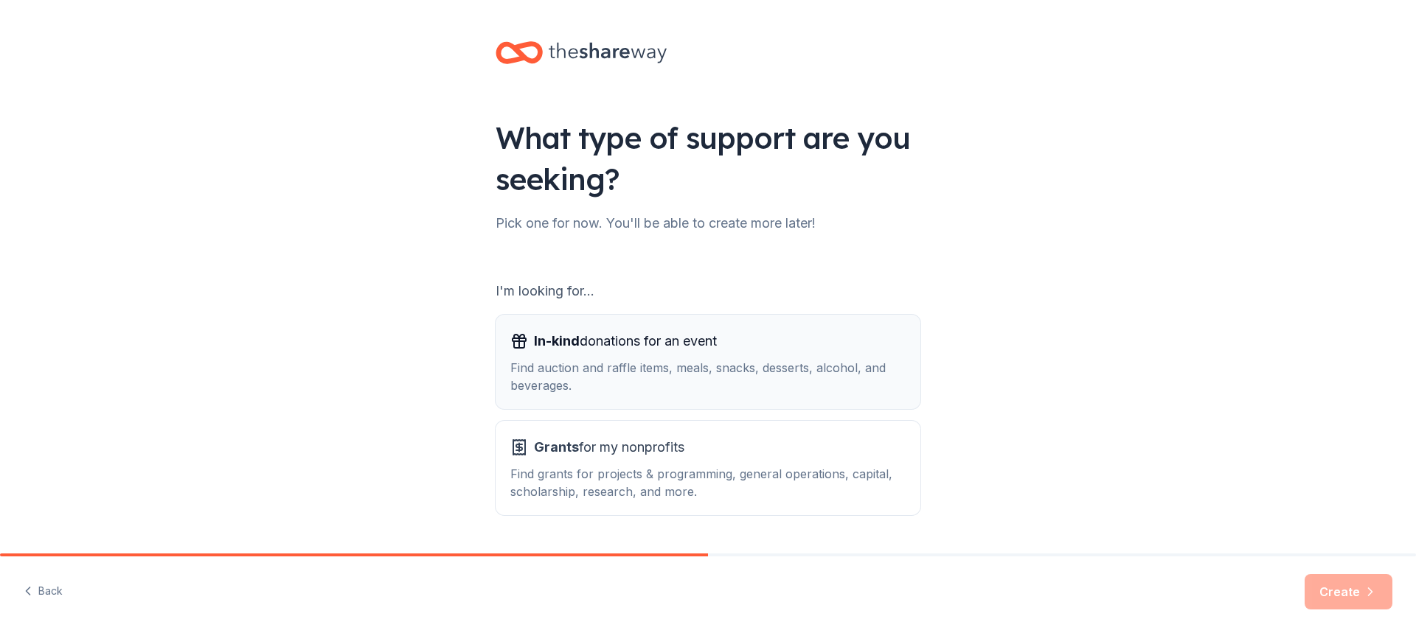
click at [793, 356] on div "In-kind donations for an event Find auction and raffle items, meals, snacks, de…" at bounding box center [707, 362] width 395 height 65
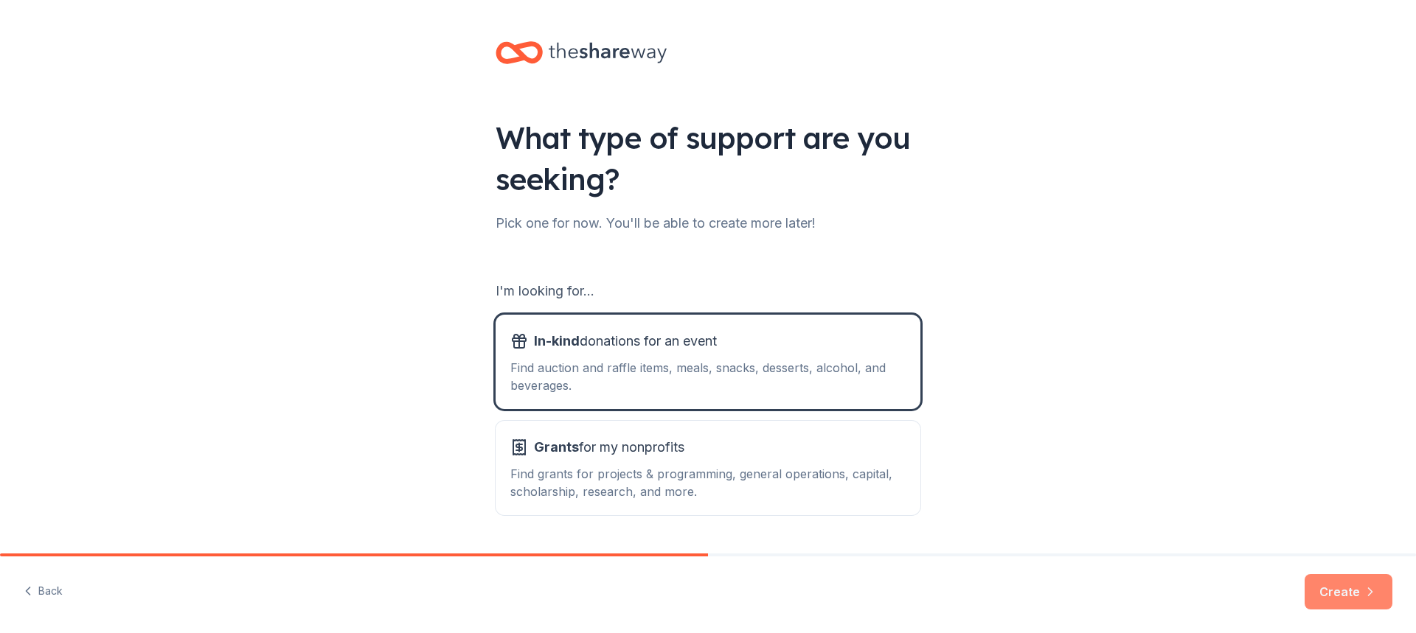
click at [1374, 590] on icon "button" at bounding box center [1370, 592] width 15 height 15
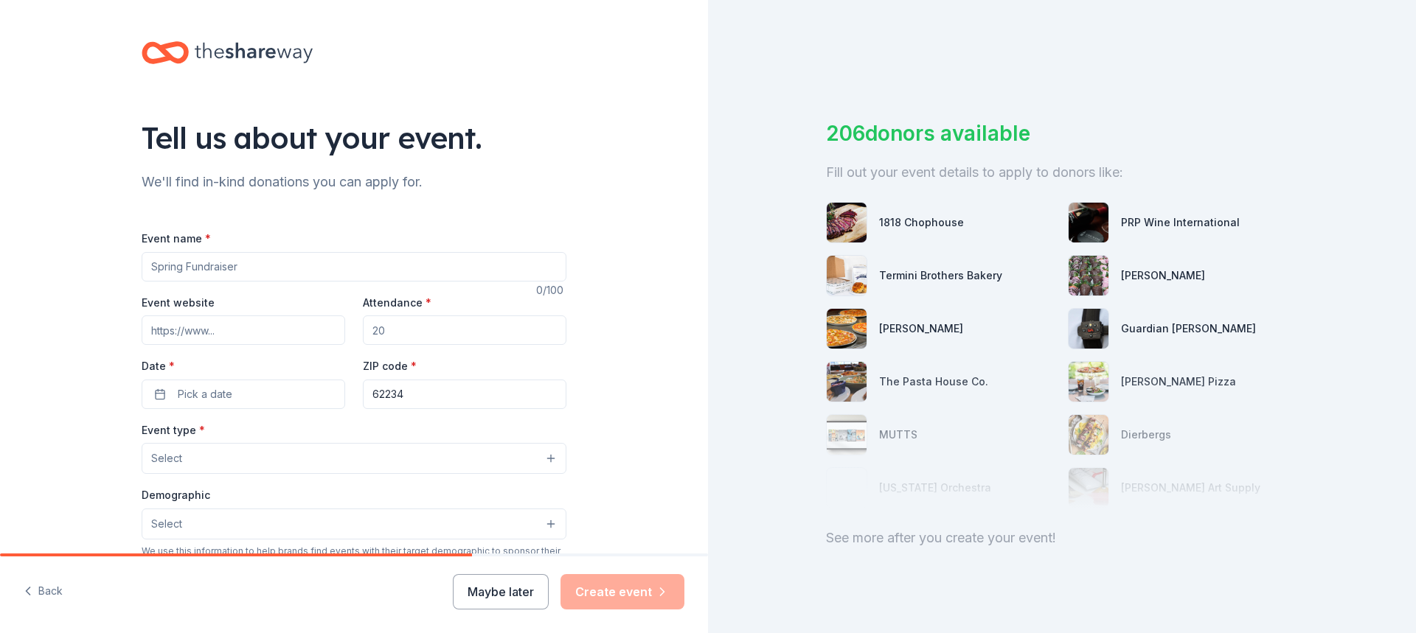
click at [367, 263] on input "Event name *" at bounding box center [354, 266] width 425 height 29
type input "Ss [PERSON_NAME] & [PERSON_NAME] School Auction"
paste input "[URL][DOMAIN_NAME]"
type input "[URL][DOMAIN_NAME]"
drag, startPoint x: 384, startPoint y: 332, endPoint x: 344, endPoint y: 326, distance: 40.3
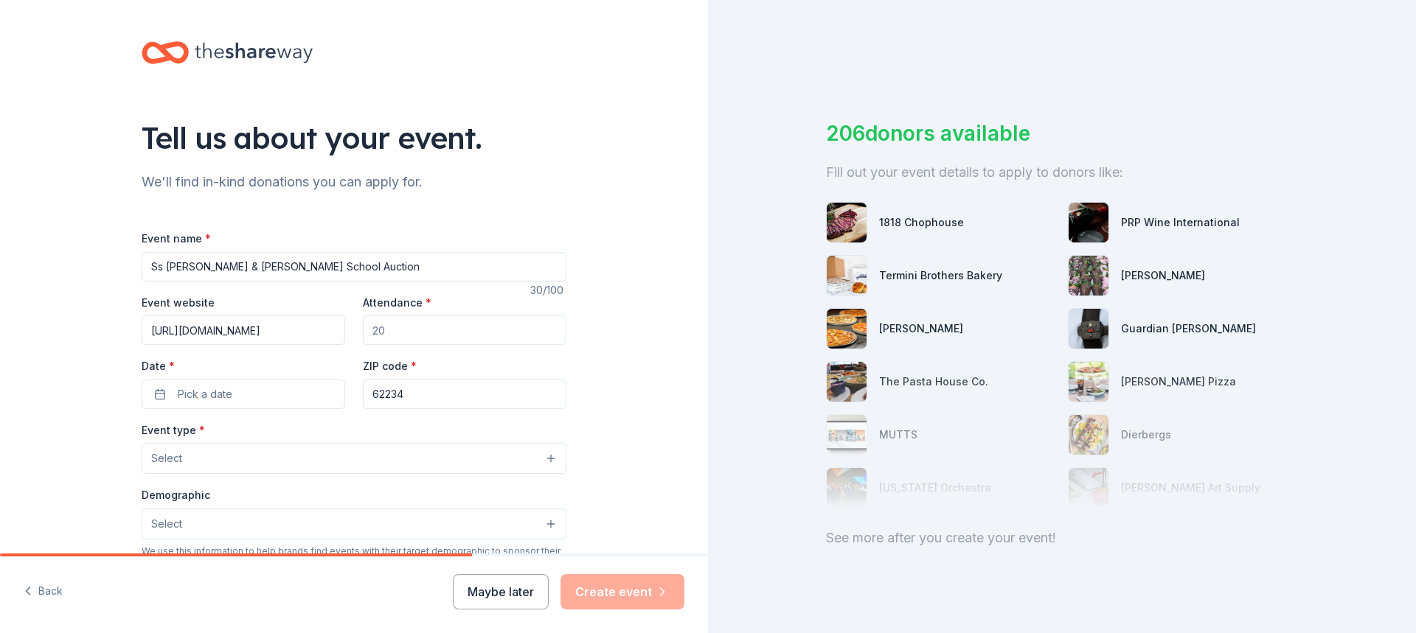
click at [344, 326] on div "Event website https://sspeter-paulschool.org/ Attendance * Date * Pick a date Z…" at bounding box center [354, 351] width 425 height 116
type input "2"
type input "300"
click at [277, 393] on button "Pick a date" at bounding box center [244, 394] width 204 height 29
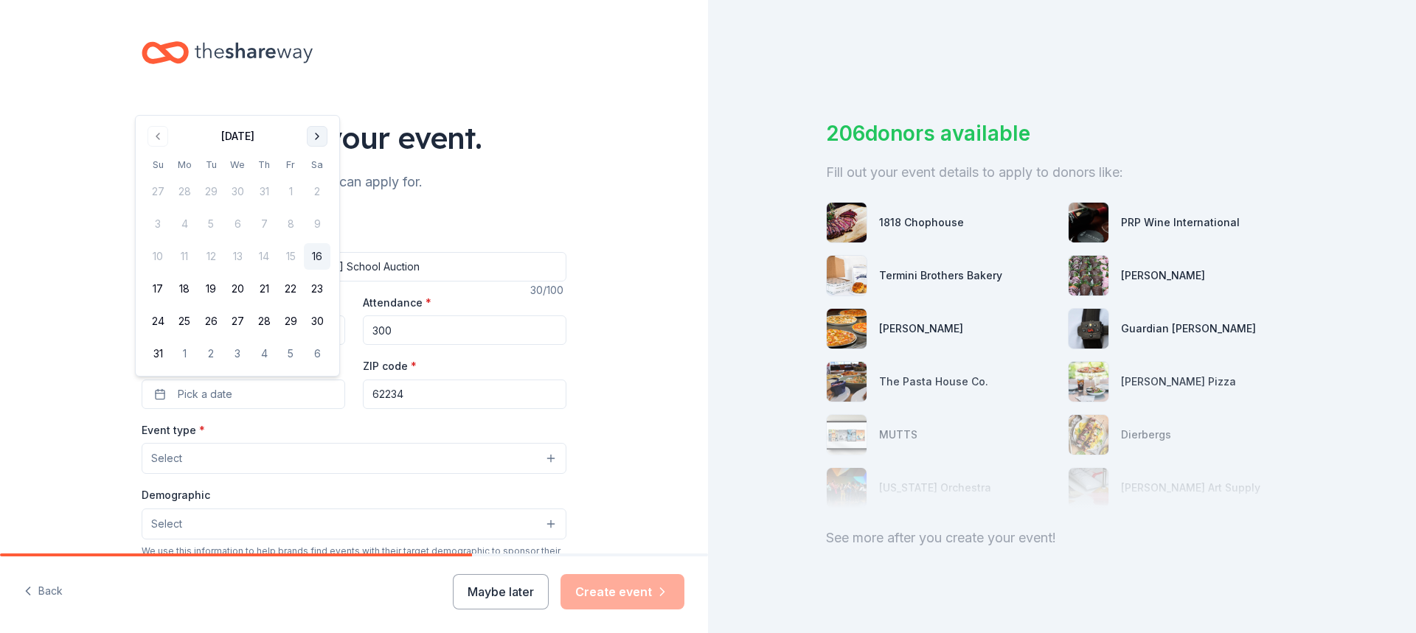
click at [316, 135] on button "Go to next month" at bounding box center [317, 136] width 21 height 21
click at [319, 164] on button "Go to next month" at bounding box center [317, 169] width 21 height 21
click at [316, 321] on button "25" at bounding box center [317, 321] width 27 height 27
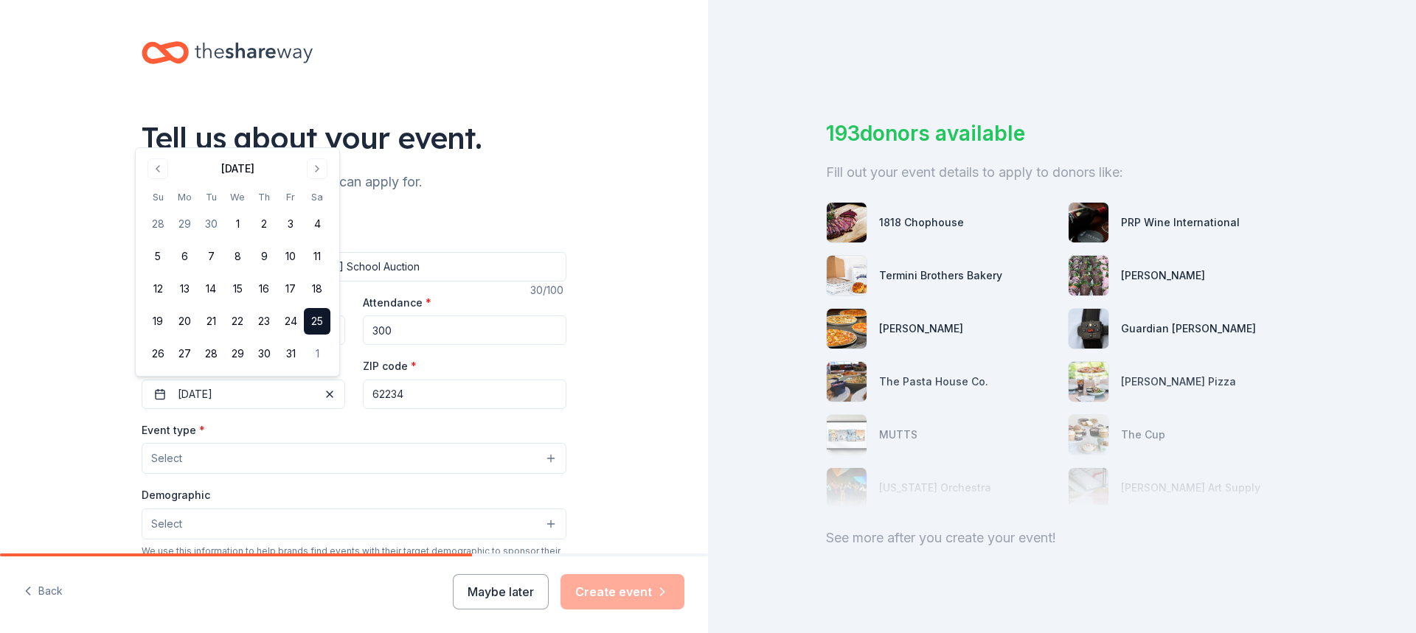
click at [308, 457] on button "Select" at bounding box center [354, 458] width 425 height 31
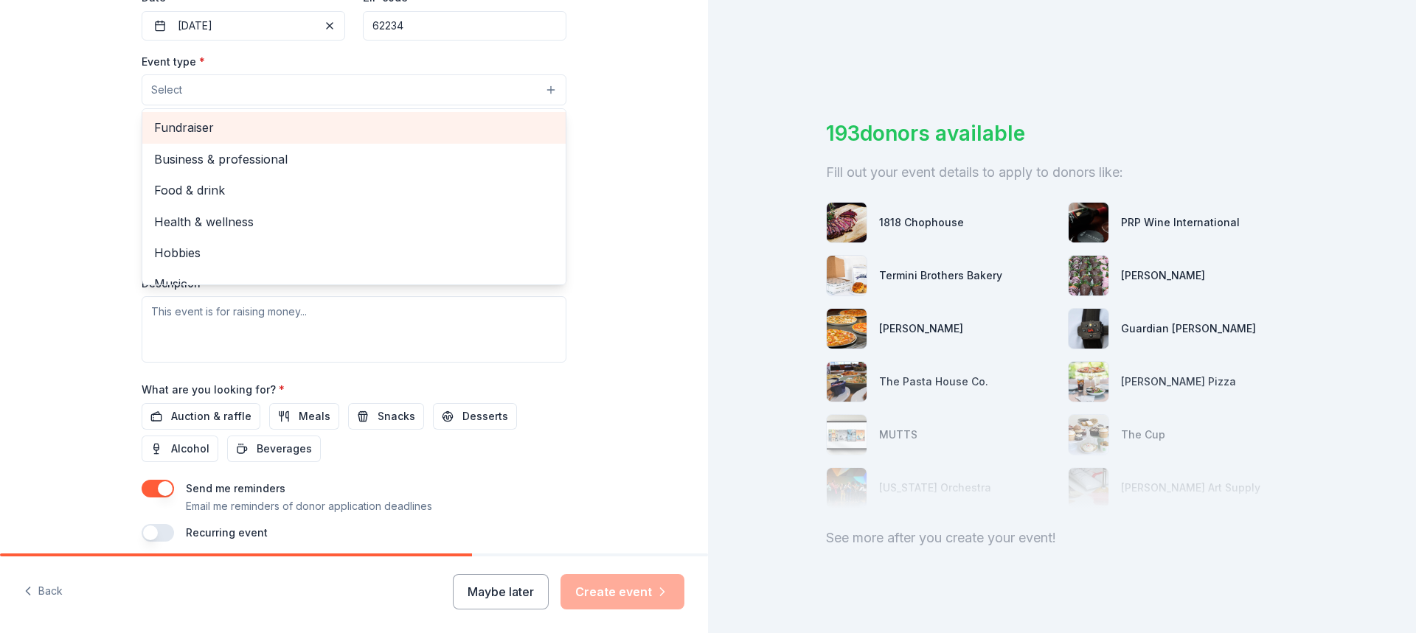
click at [201, 136] on span "Fundraiser" at bounding box center [354, 127] width 400 height 19
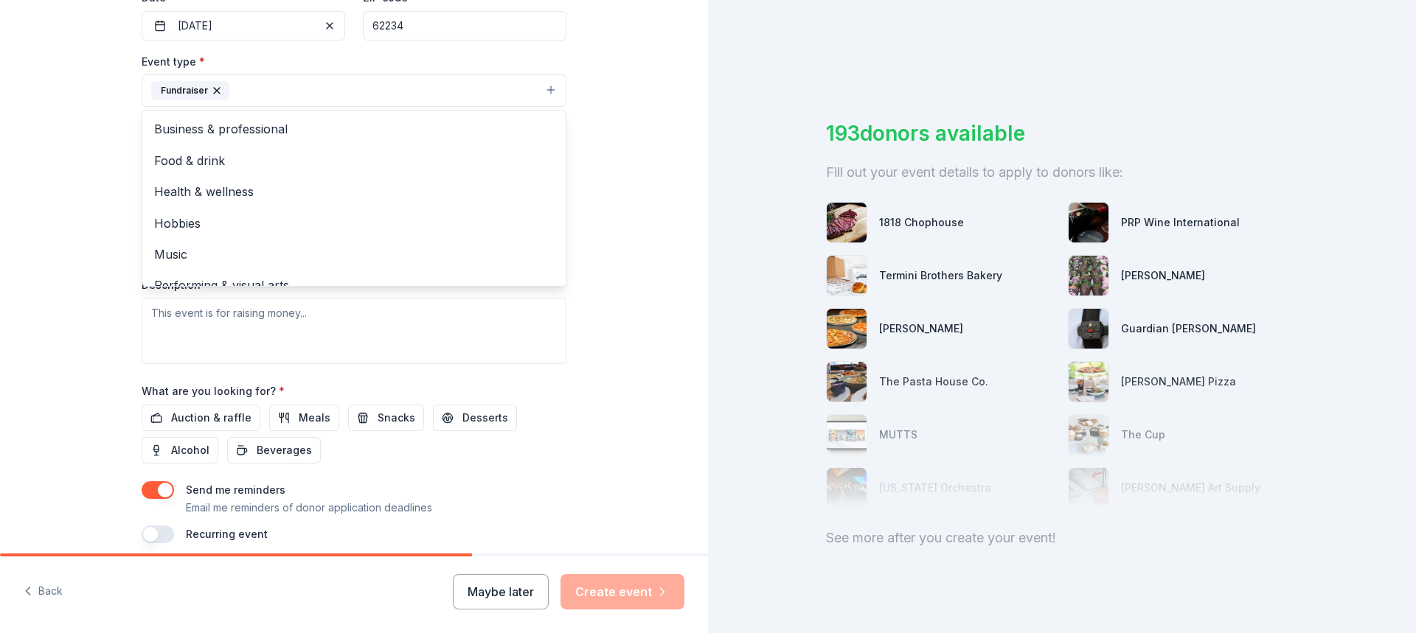
click at [621, 218] on div "Tell us about your event. We'll find in-kind donations you can apply for. Event…" at bounding box center [354, 122] width 708 height 983
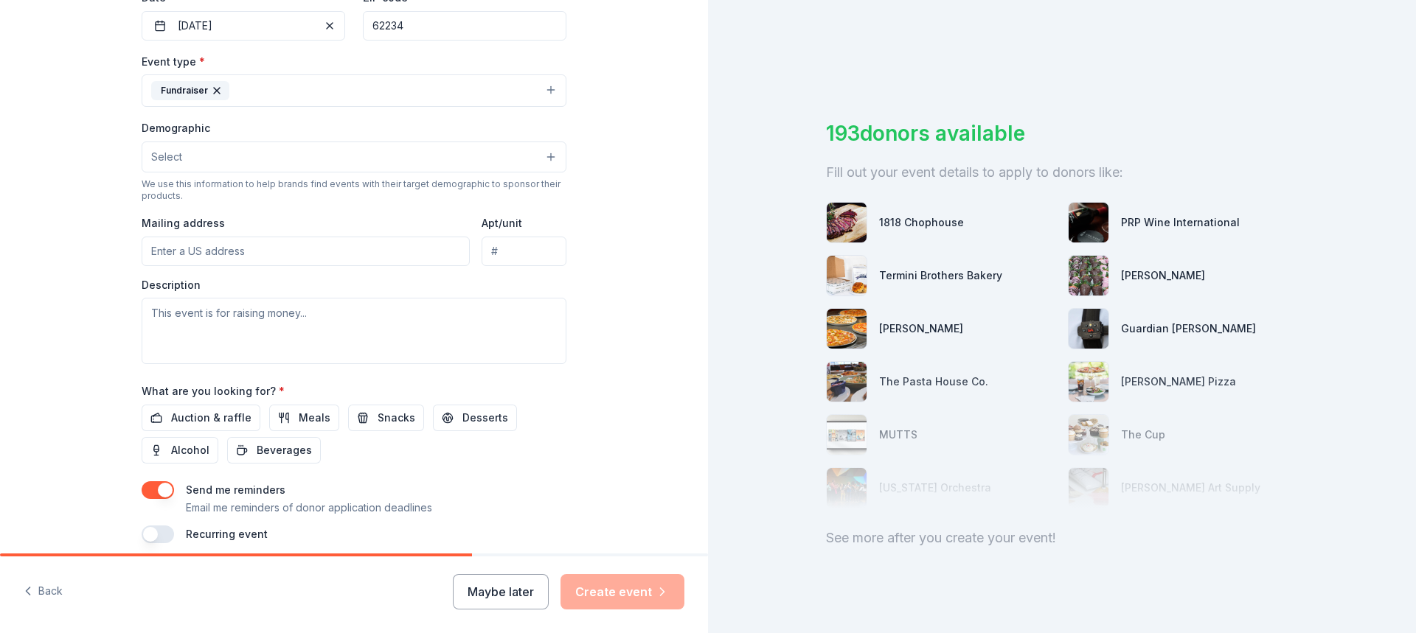
click at [203, 154] on button "Select" at bounding box center [354, 157] width 425 height 31
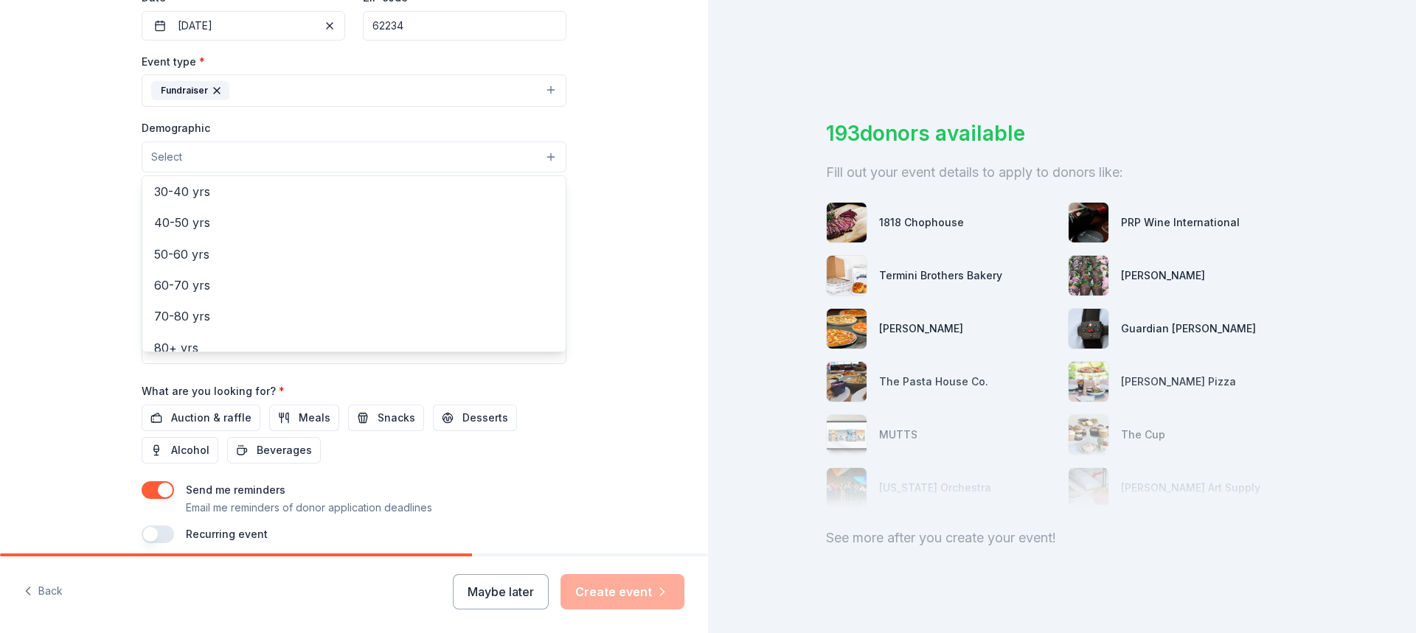
scroll to position [237, 0]
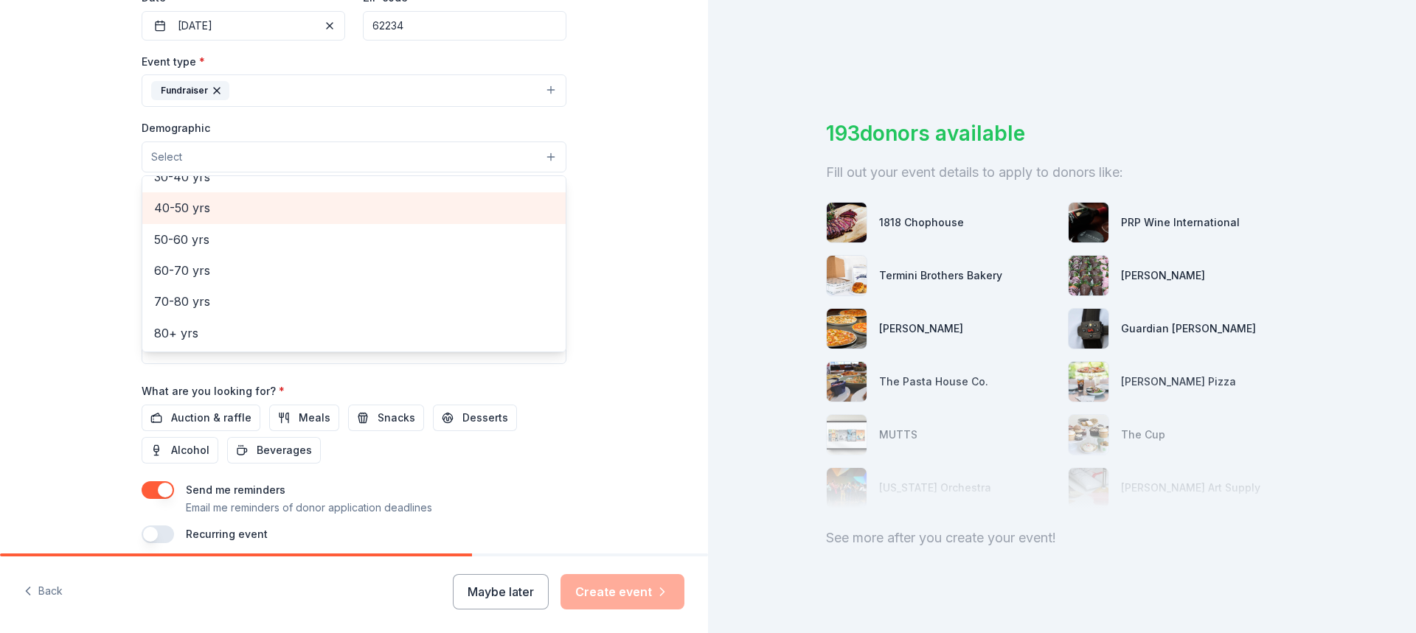
click at [189, 211] on span "40-50 yrs" at bounding box center [354, 207] width 400 height 19
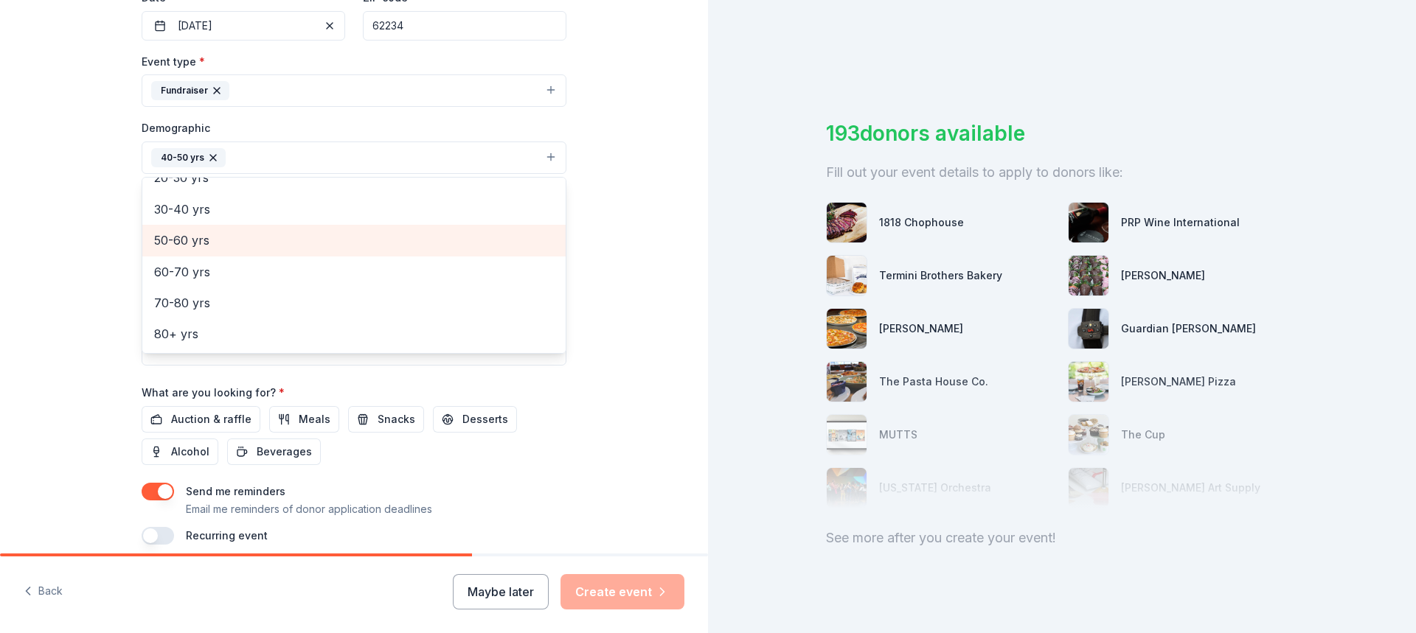
click at [186, 246] on span "50-60 yrs" at bounding box center [354, 240] width 400 height 19
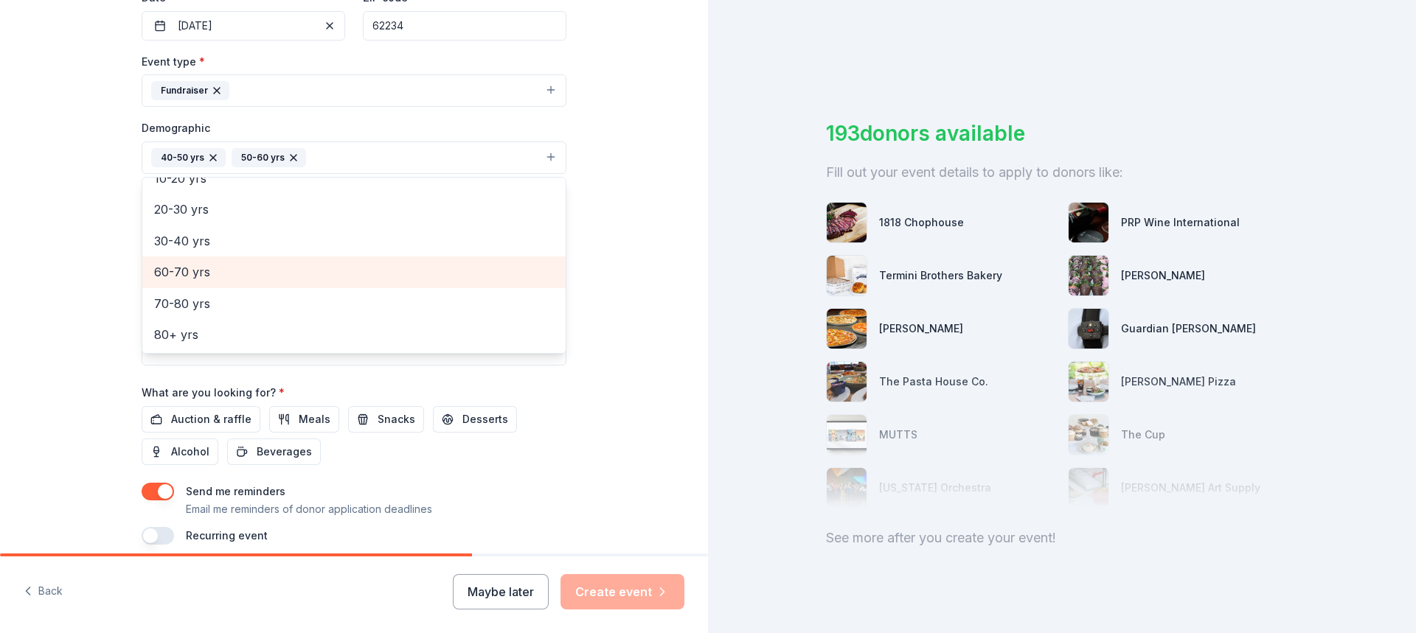
click at [193, 278] on span "60-70 yrs" at bounding box center [354, 271] width 400 height 19
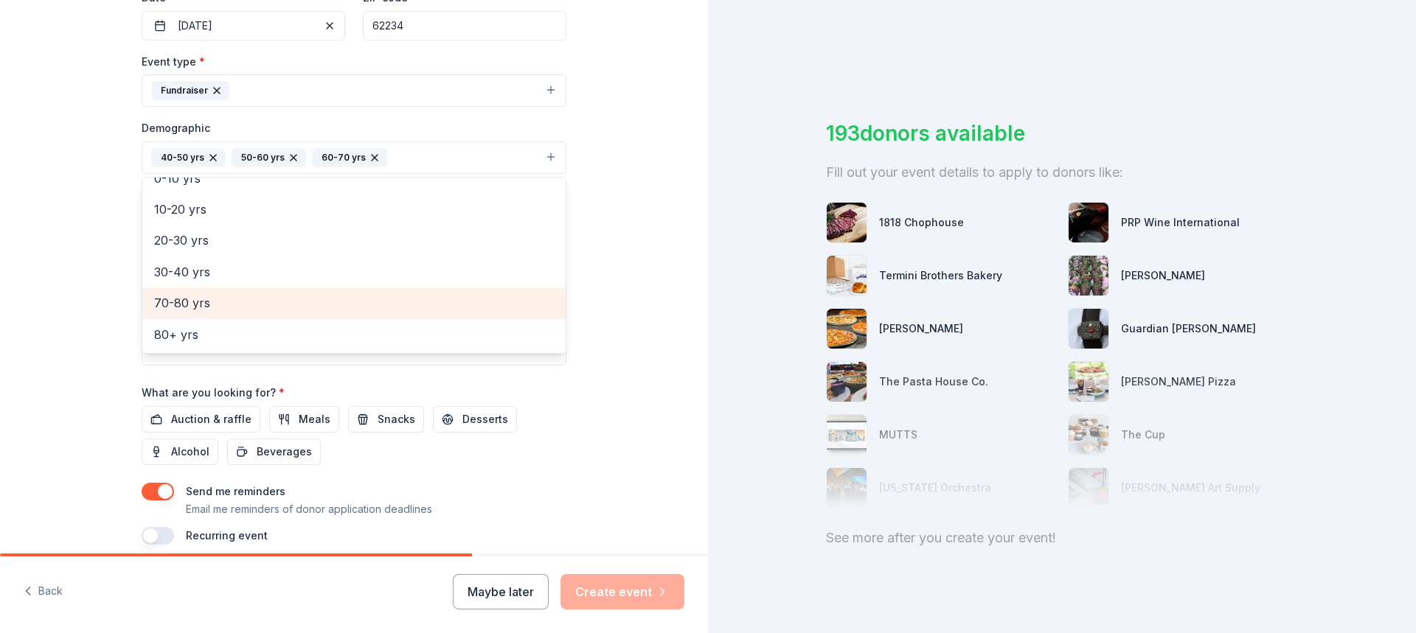
click at [198, 305] on span "70-80 yrs" at bounding box center [354, 302] width 400 height 19
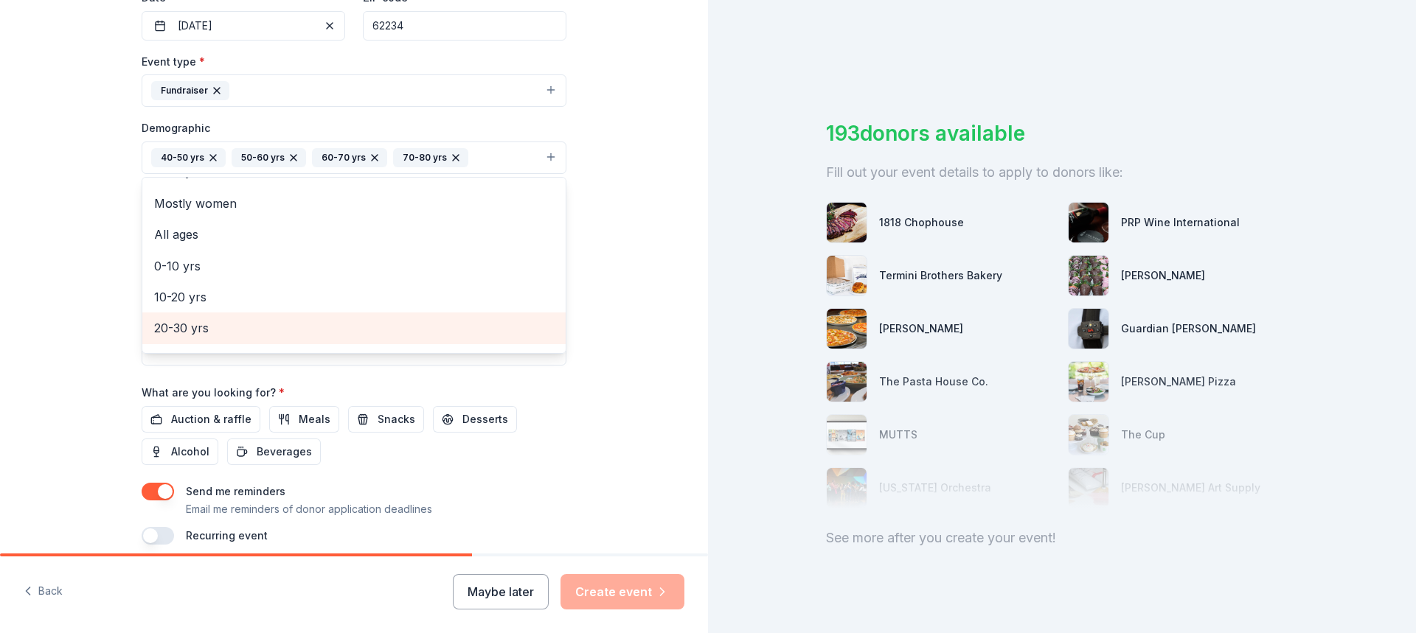
scroll to position [38, 0]
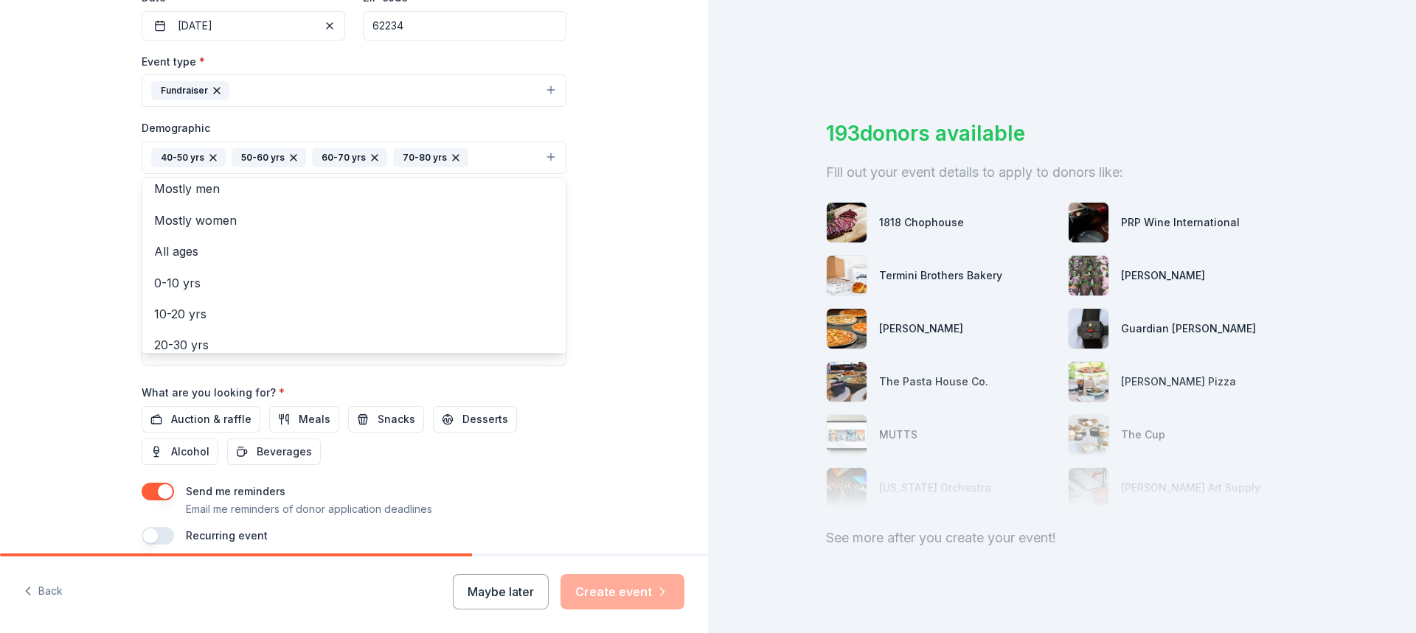
click at [609, 307] on div "Tell us about your event. We'll find in-kind donations you can apply for. Event…" at bounding box center [354, 123] width 708 height 984
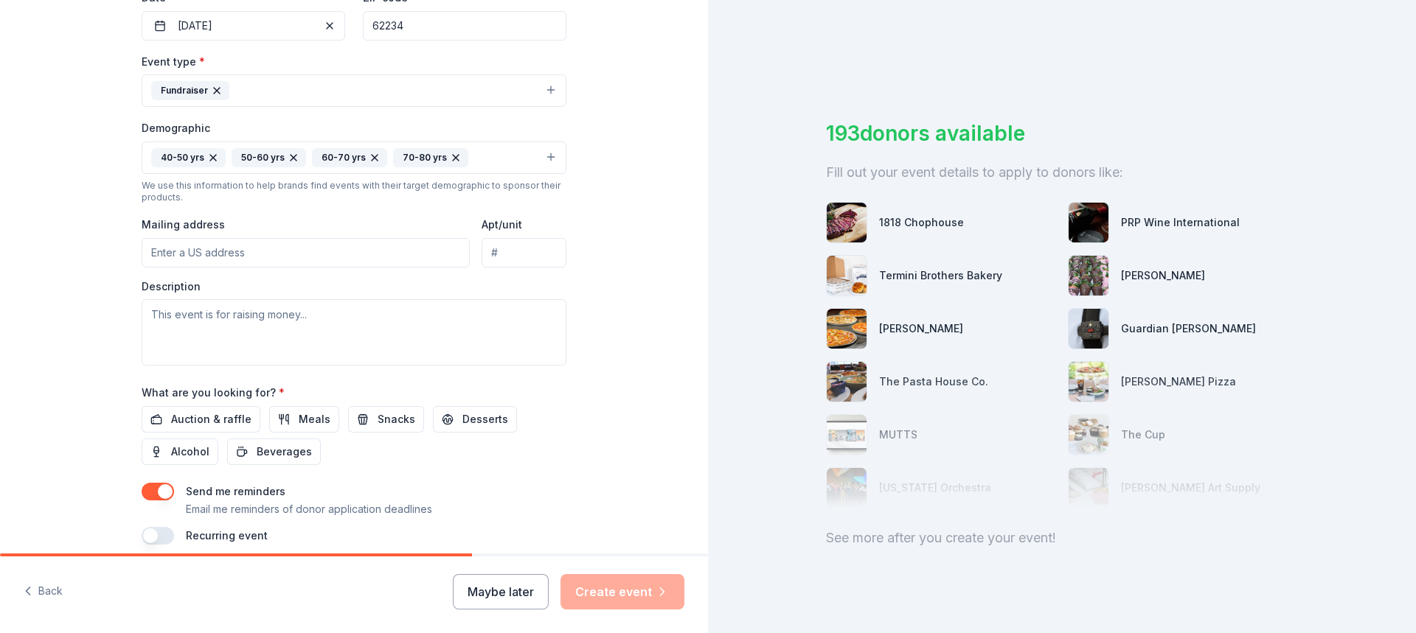
click at [262, 260] on input "Mailing address" at bounding box center [306, 252] width 328 height 29
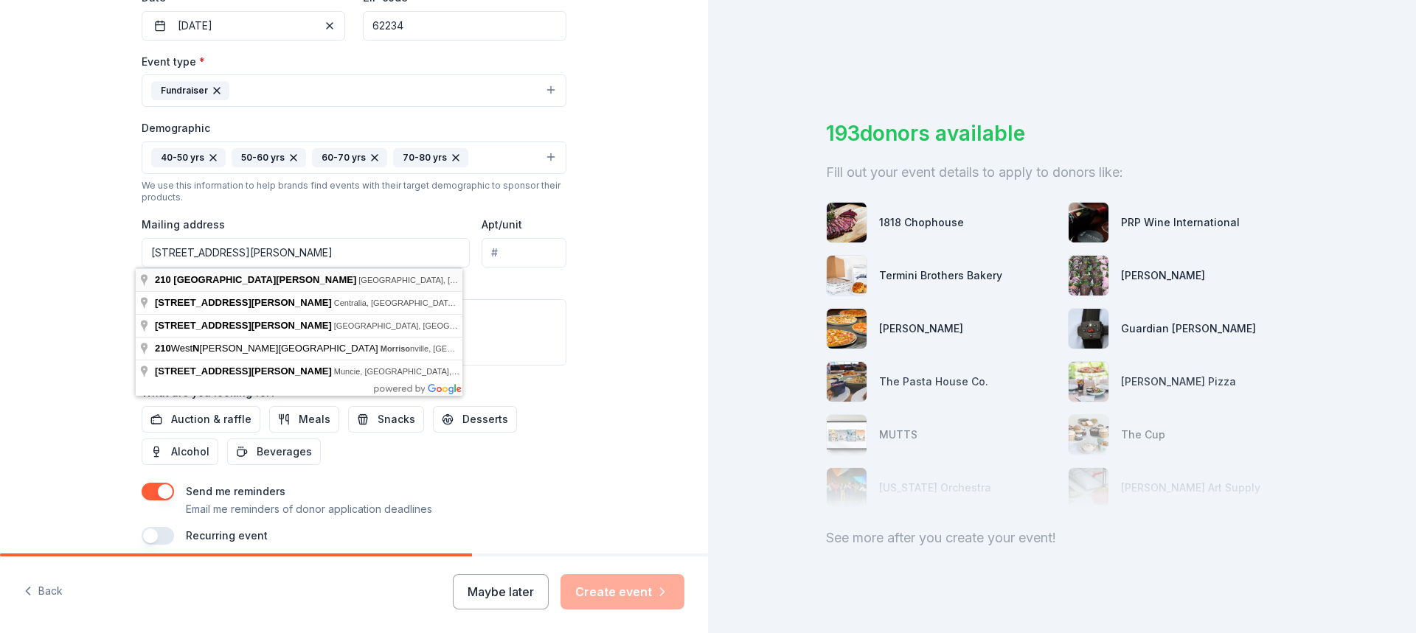
type input "210 North Morrison Avenue, Collinsville, IL, 62234"
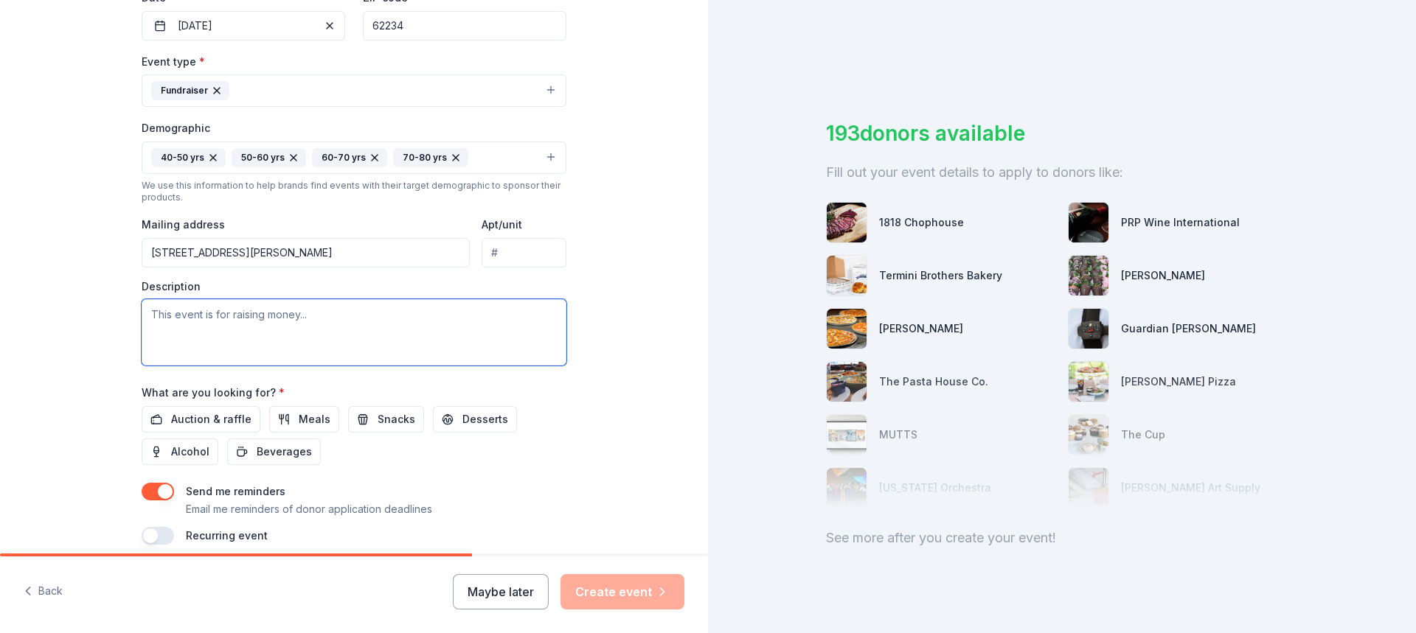
click at [273, 335] on textarea at bounding box center [354, 332] width 425 height 66
click at [220, 419] on span "Auction & raffle" at bounding box center [211, 420] width 80 height 18
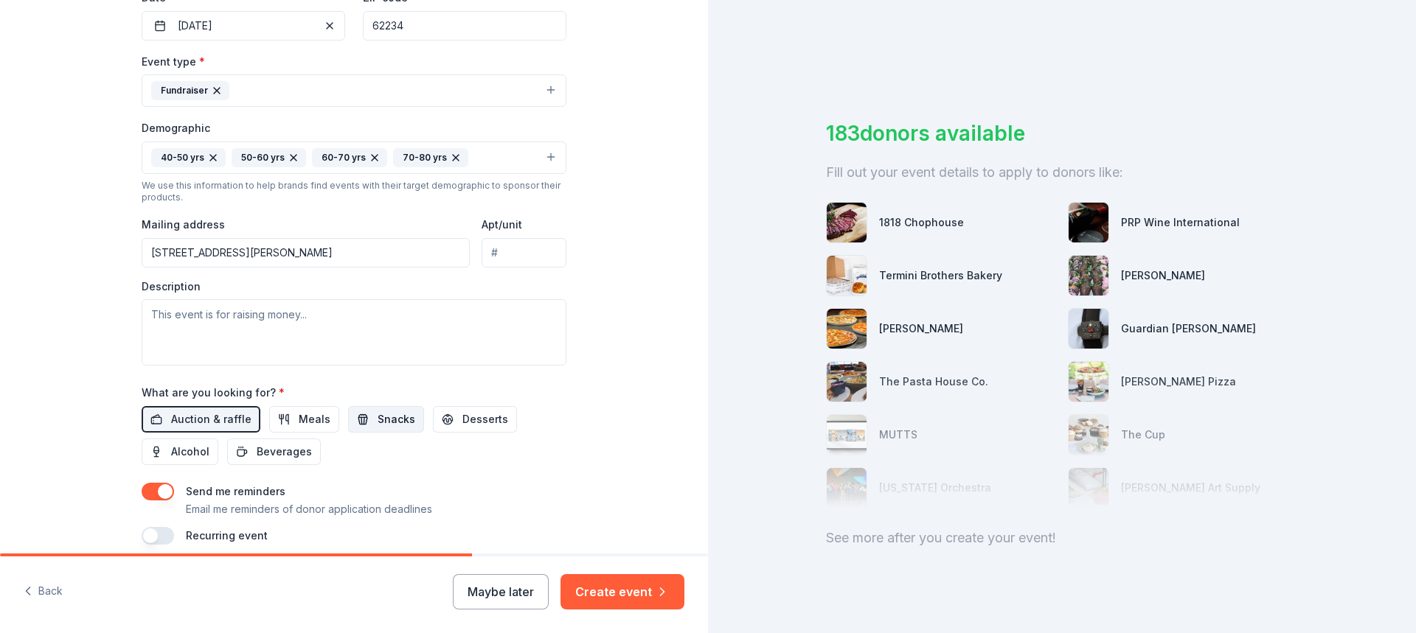
click at [383, 423] on span "Snacks" at bounding box center [397, 420] width 38 height 18
click at [279, 348] on textarea at bounding box center [354, 332] width 425 height 66
click at [434, 364] on textarea at bounding box center [354, 332] width 425 height 66
paste textarea "Since [DATE], the mission of SSPP has been to create a [DEMOGRAPHIC_DATA]-cente…"
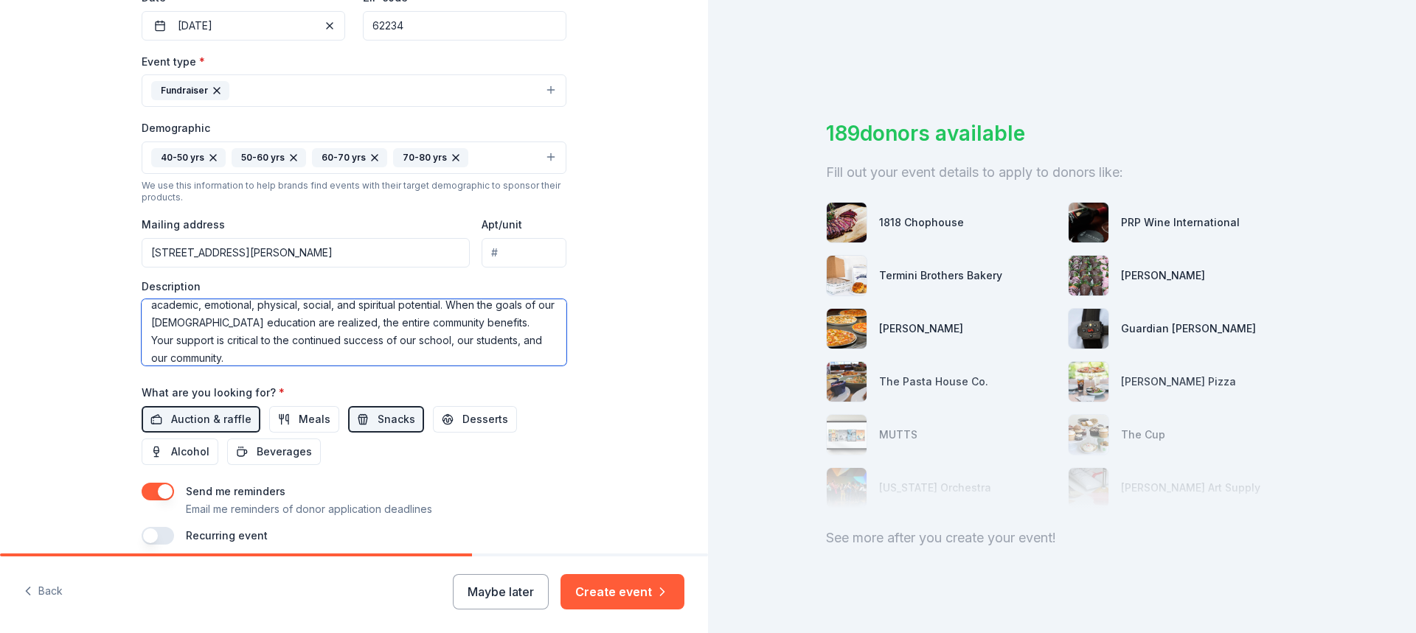
scroll to position [431, 0]
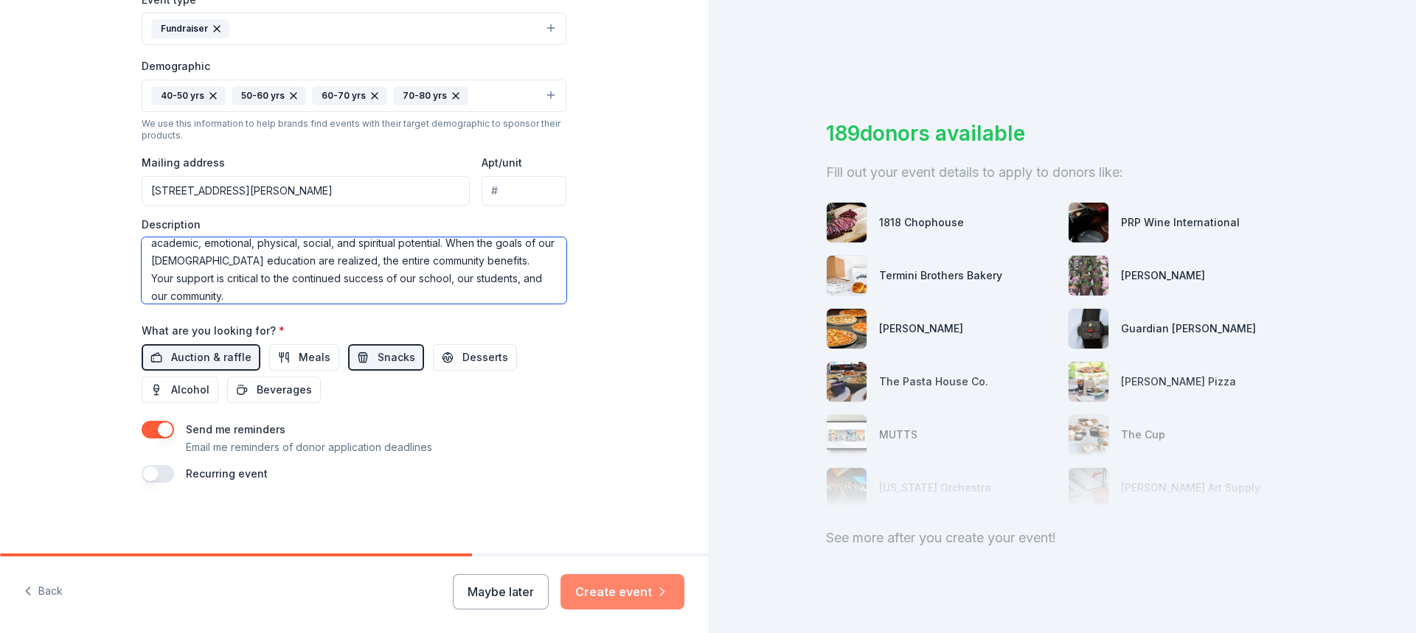
type textarea "Since [DATE], the mission of SSPP has been to create a [DEMOGRAPHIC_DATA]-cente…"
click at [639, 586] on button "Create event" at bounding box center [622, 591] width 124 height 35
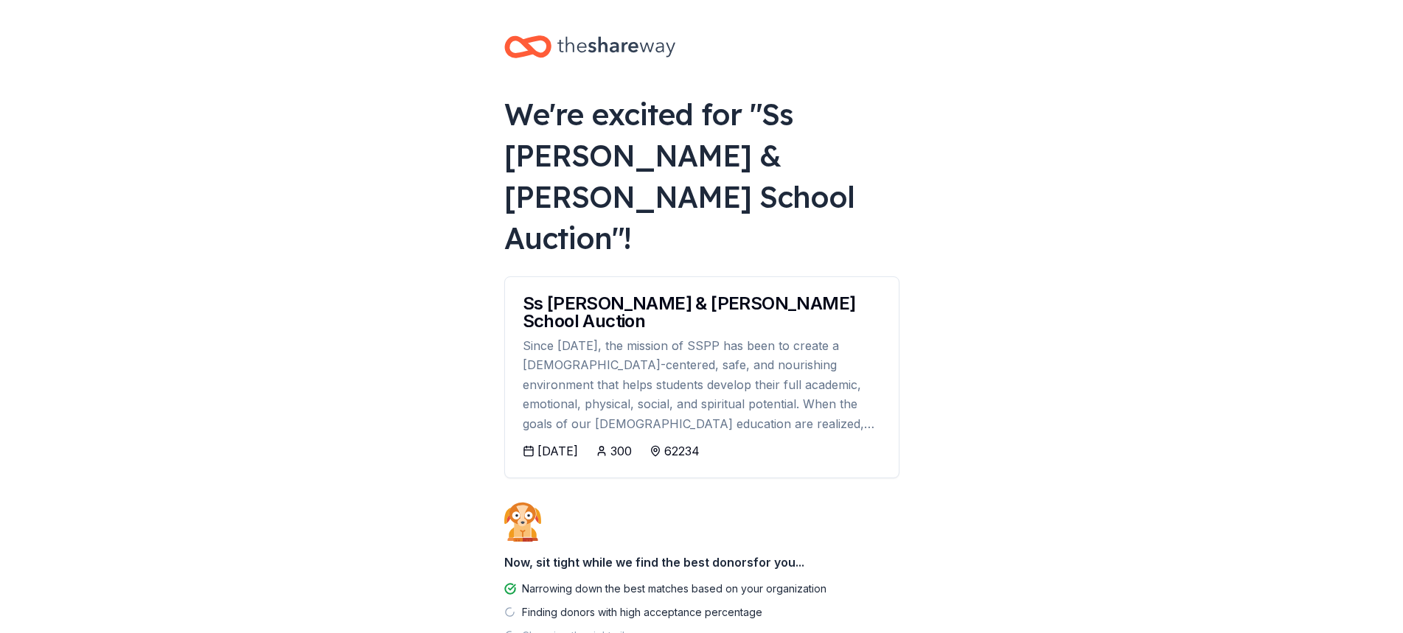
click at [561, 442] on div "10/24/2025" at bounding box center [558, 451] width 41 height 18
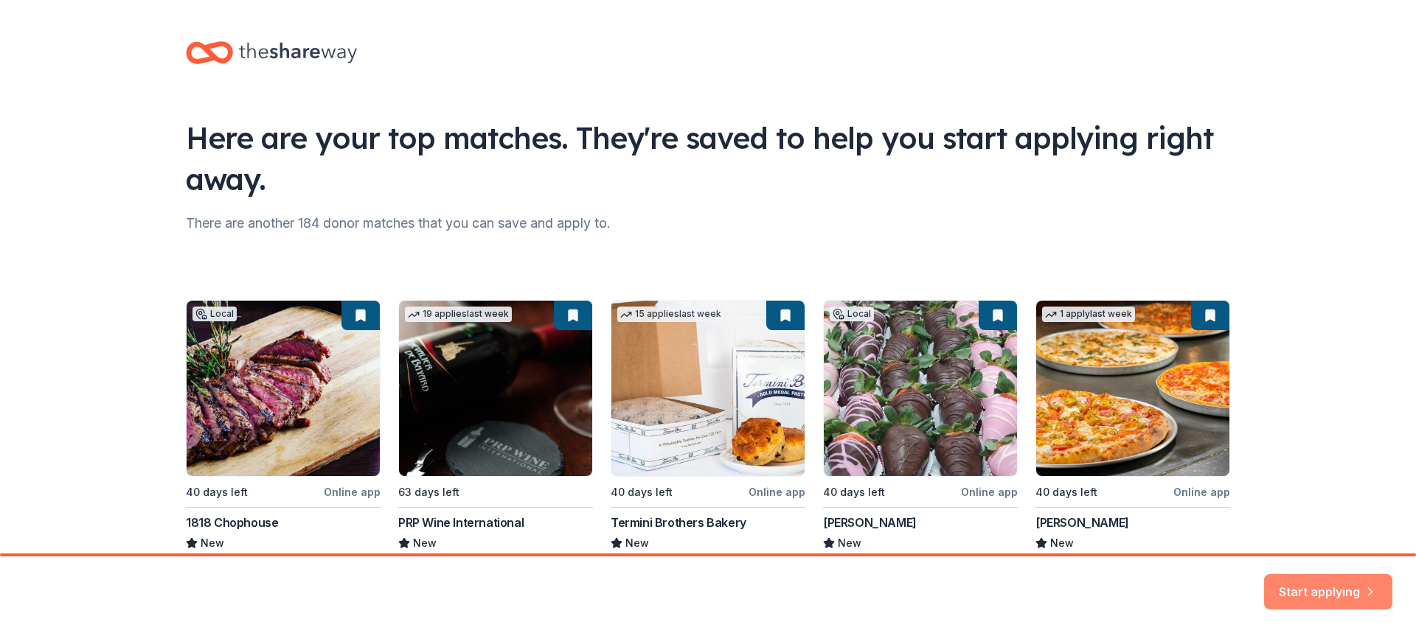
click at [1319, 587] on button "Start applying" at bounding box center [1328, 583] width 128 height 35
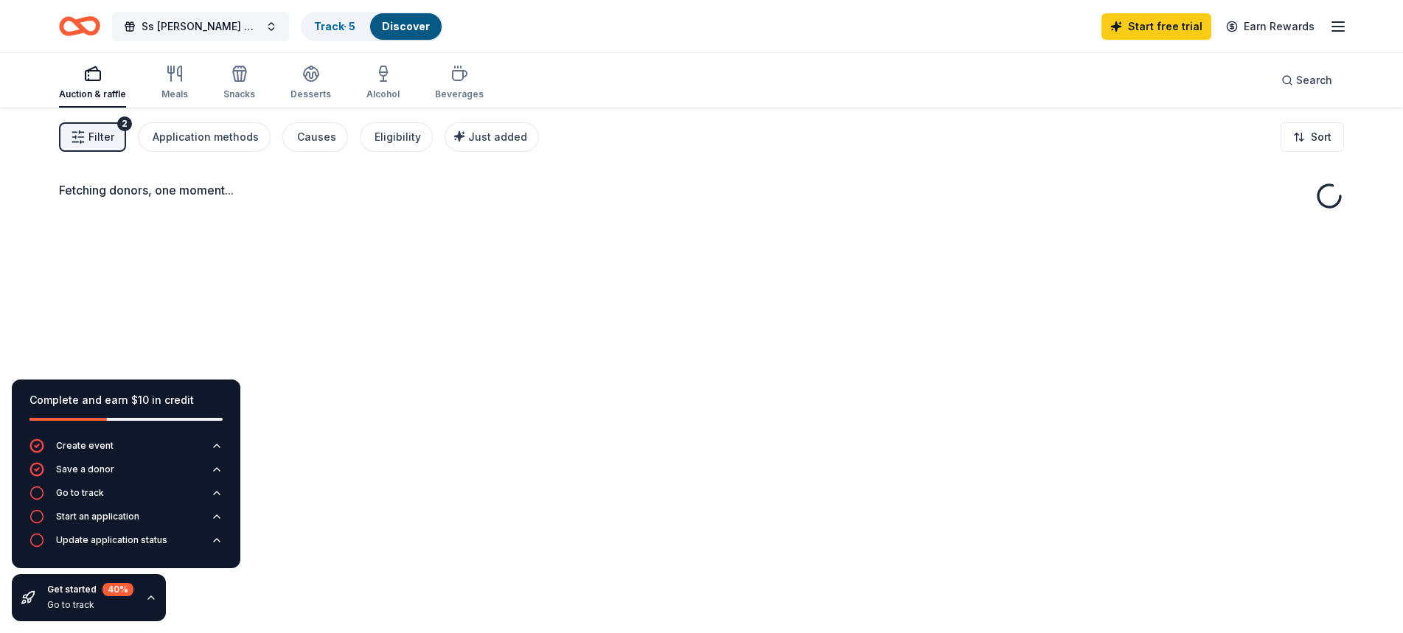
click at [209, 32] on span "Ss [PERSON_NAME] & [PERSON_NAME] School Auction" at bounding box center [201, 27] width 118 height 18
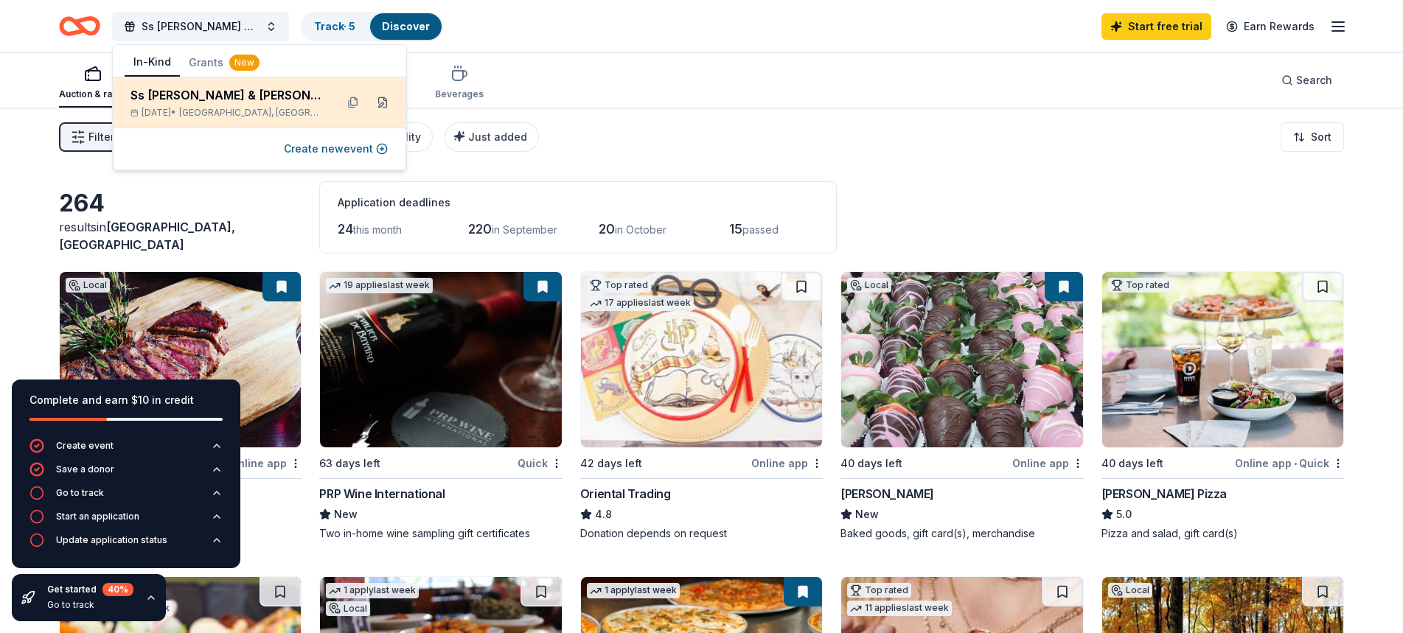
click at [381, 105] on button at bounding box center [383, 103] width 24 height 24
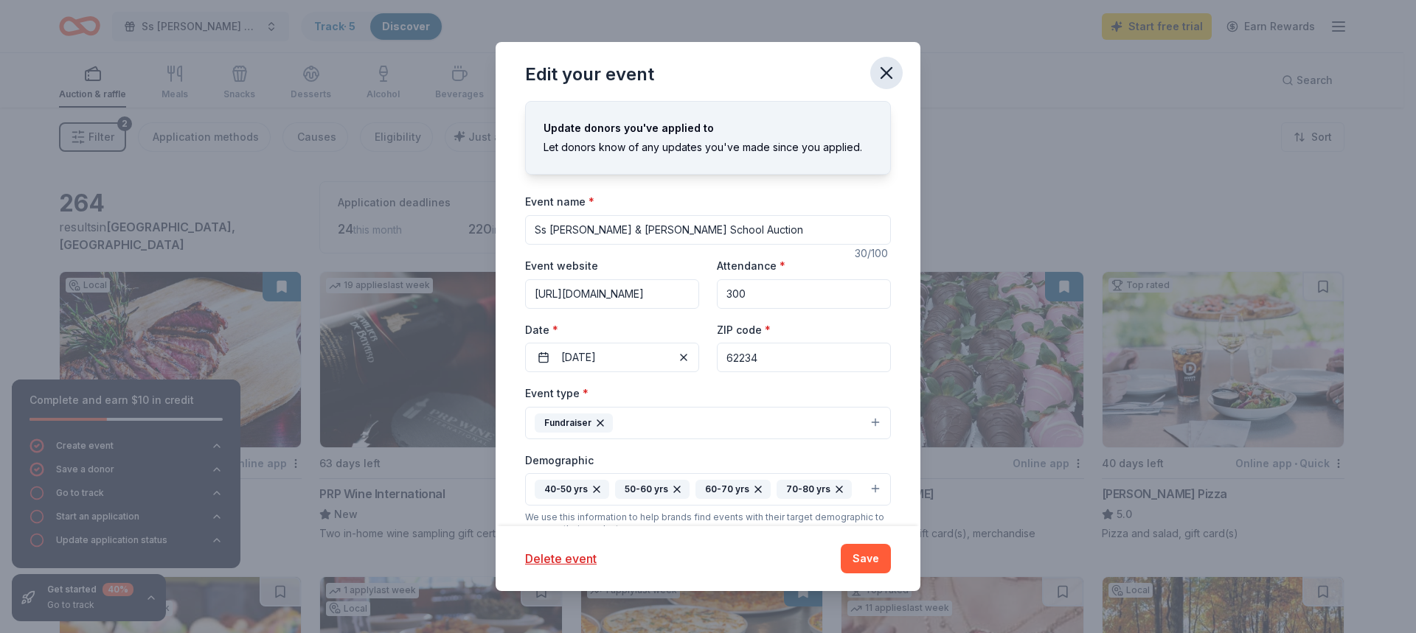
click at [883, 72] on icon "button" at bounding box center [886, 73] width 21 height 21
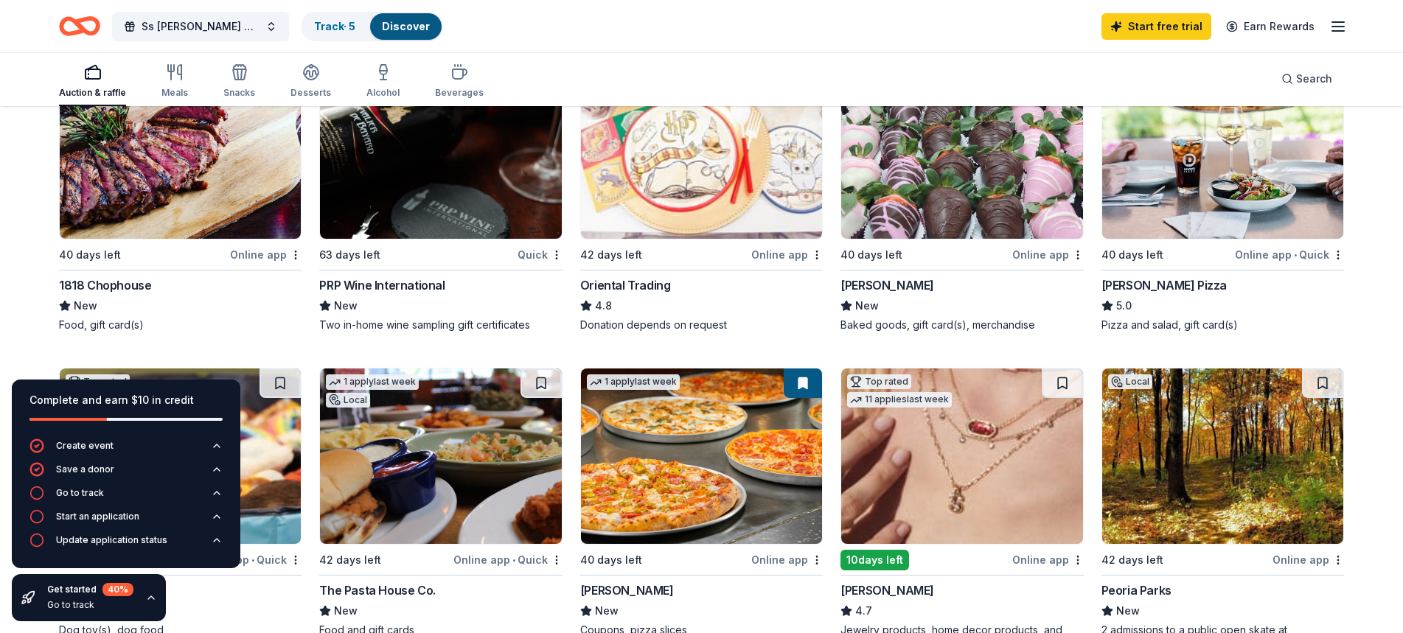
scroll to position [221, 0]
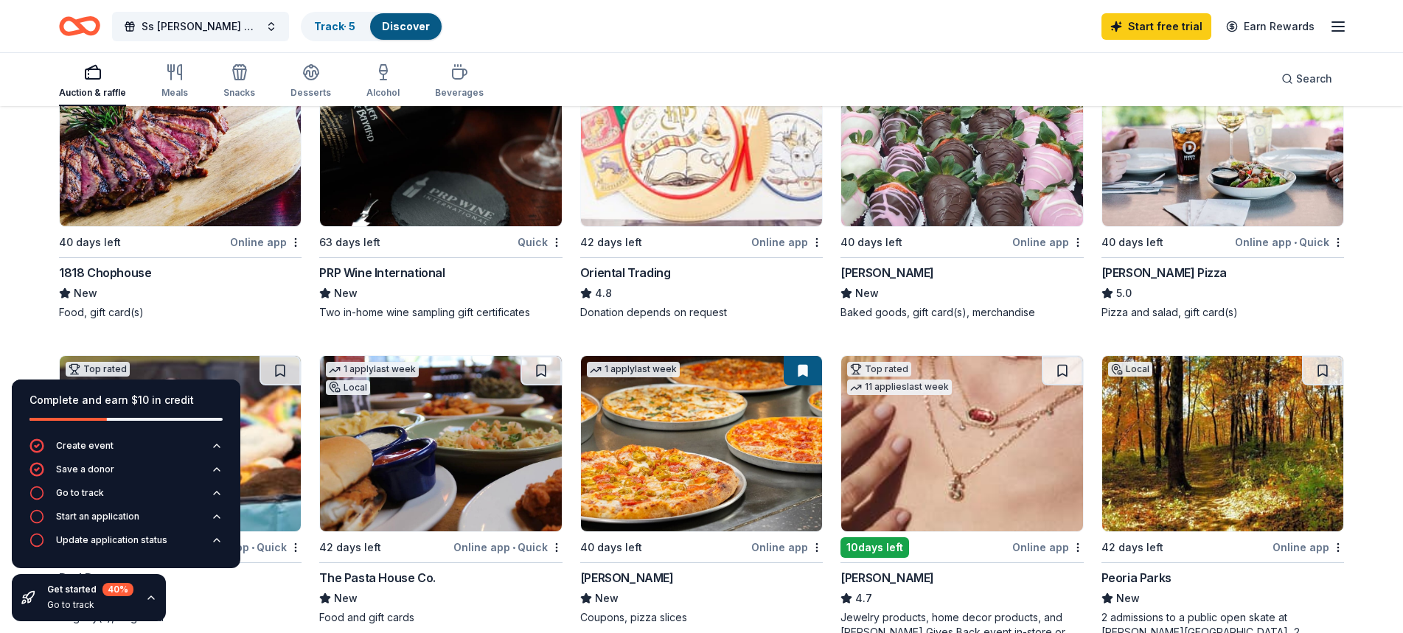
click at [933, 204] on img at bounding box center [961, 138] width 241 height 175
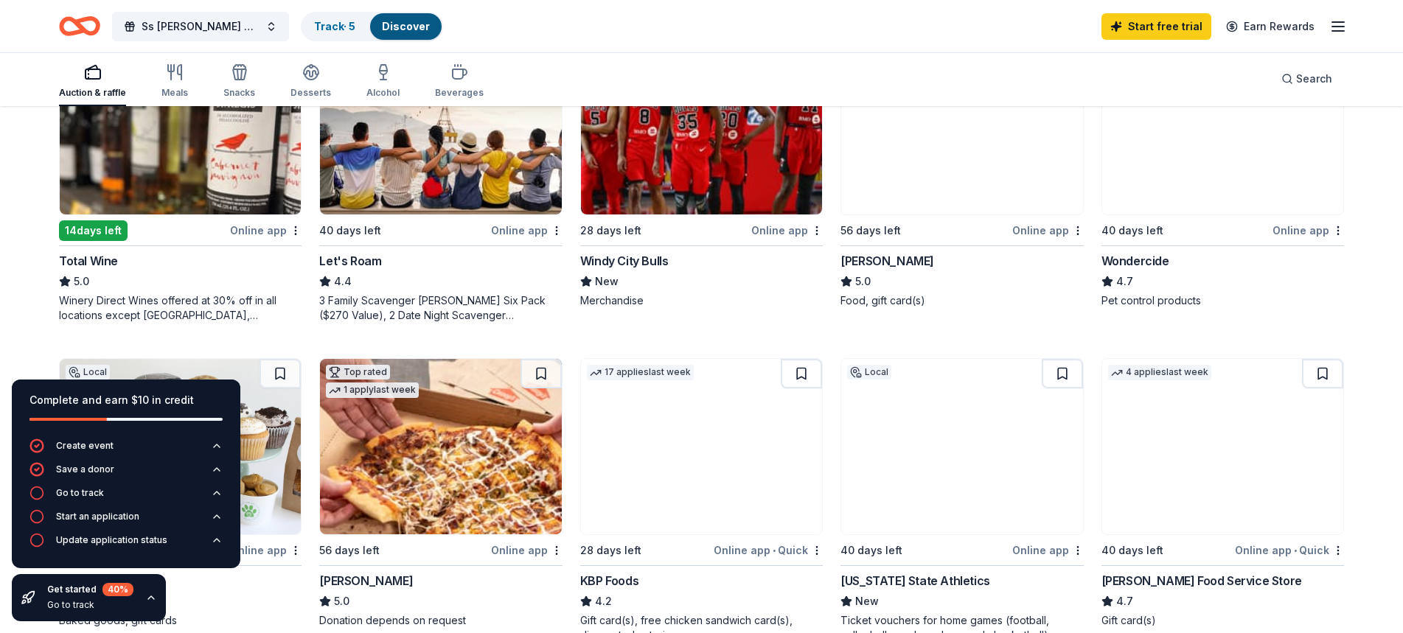
scroll to position [811, 0]
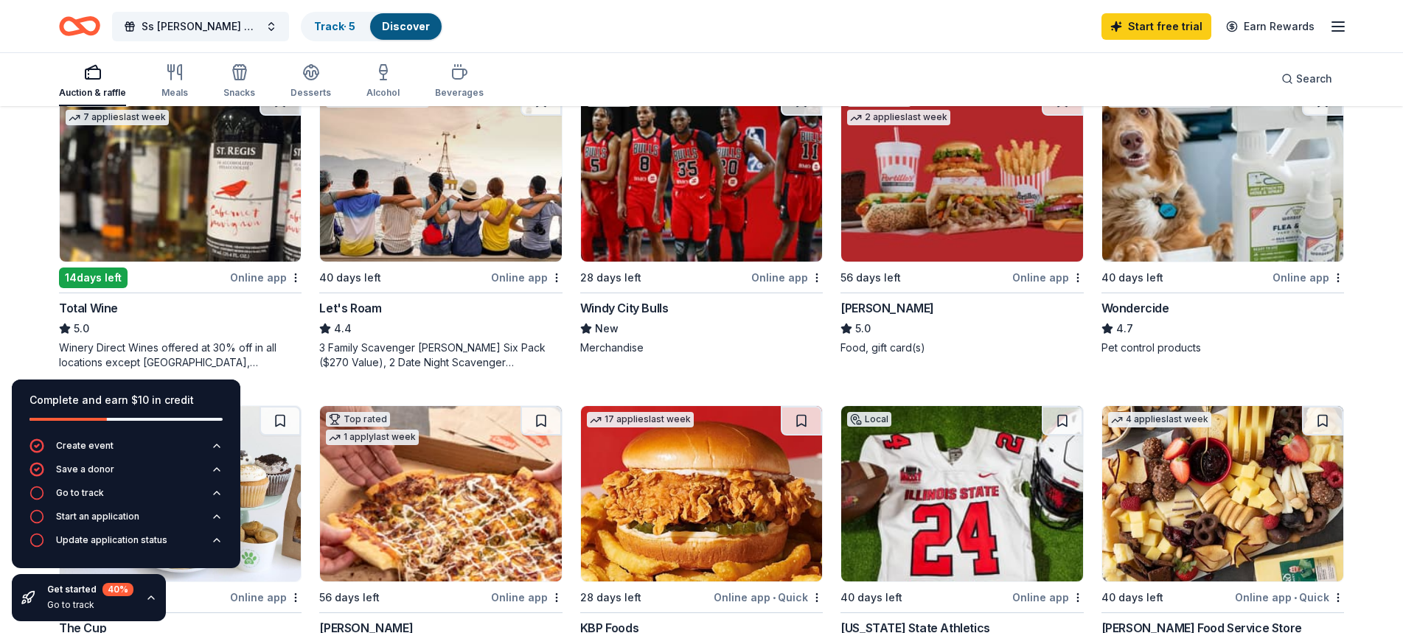
click at [510, 279] on div "Online app" at bounding box center [527, 277] width 72 height 18
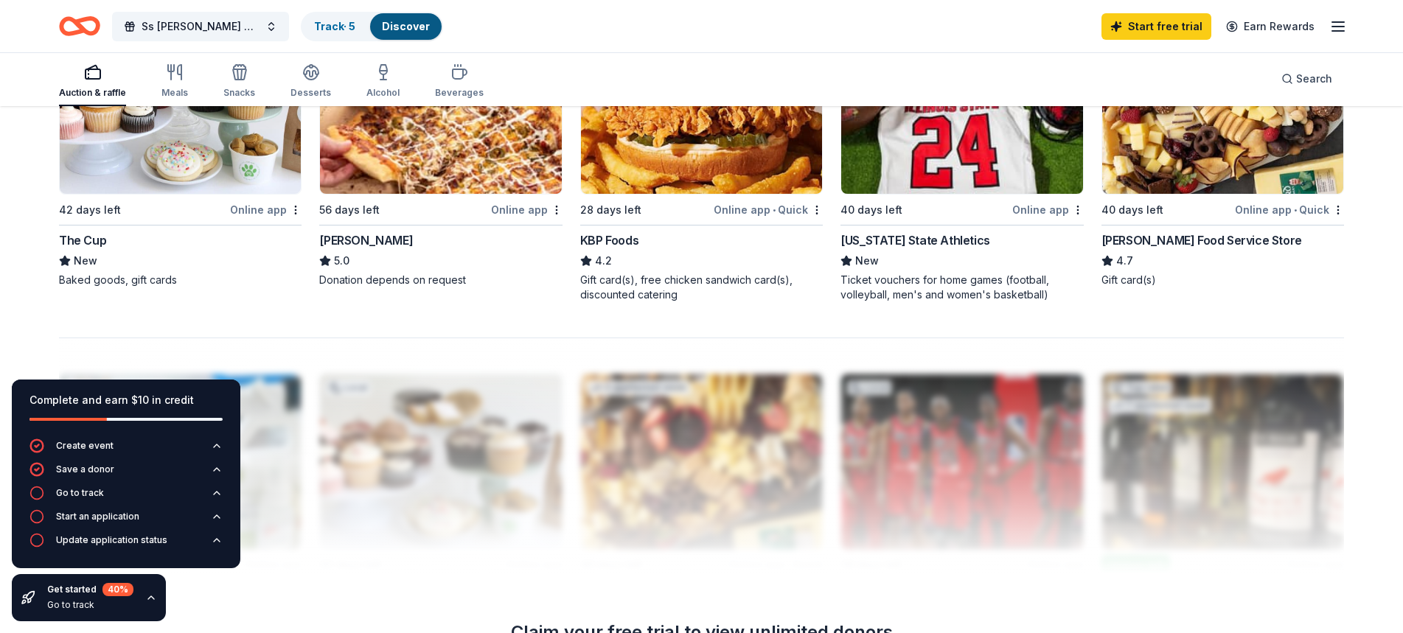
scroll to position [1200, 0]
click at [214, 220] on div "Local 42 days left Online app The Cup New Baked goods, gift cards" at bounding box center [180, 152] width 243 height 270
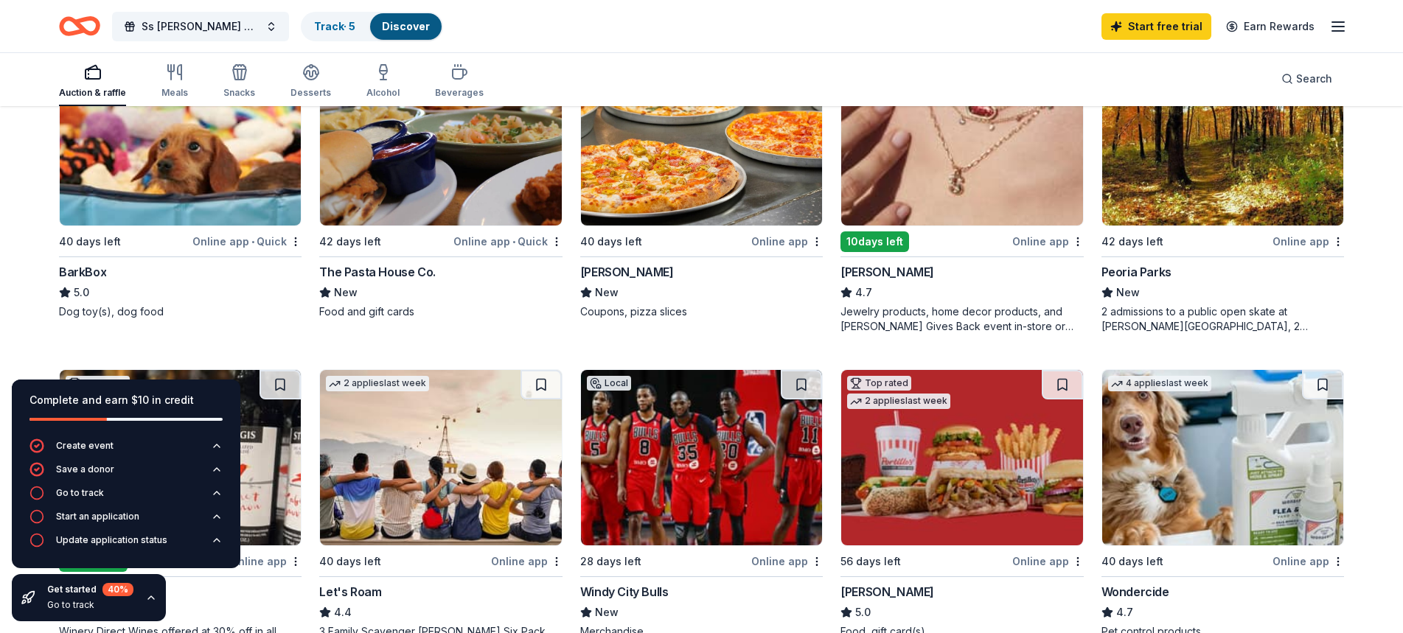
scroll to position [536, 0]
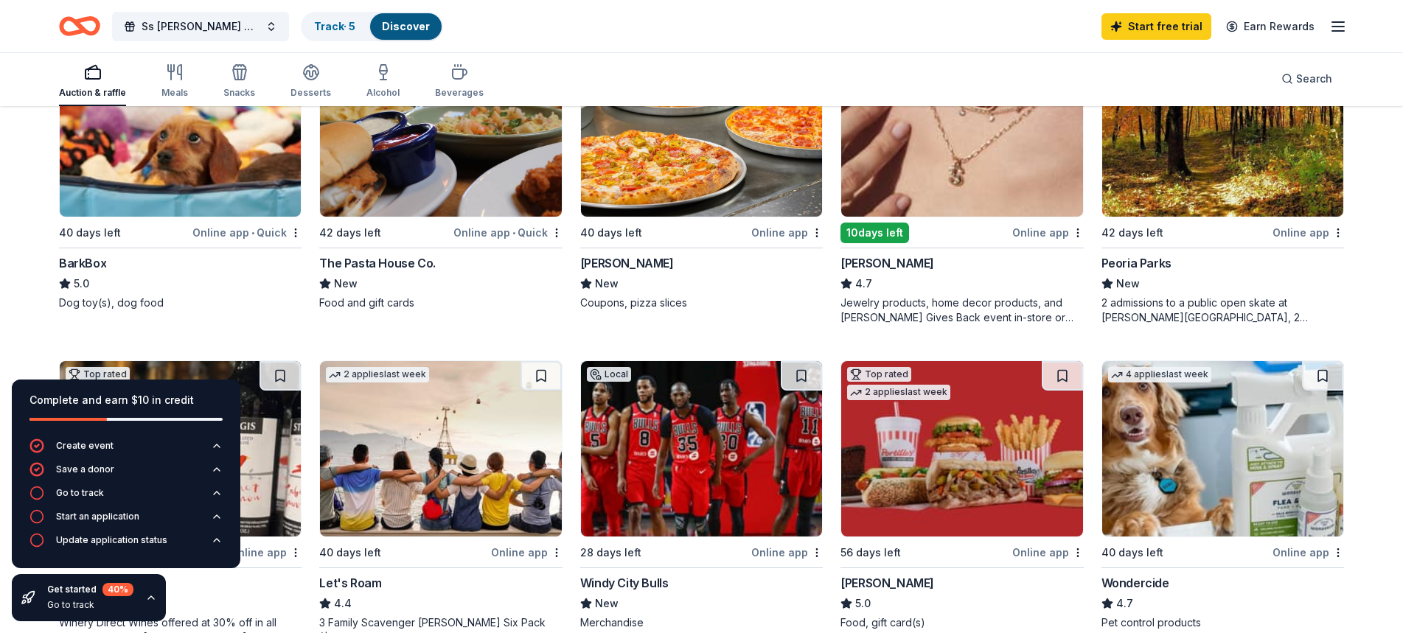
click at [400, 264] on div "The Pasta House Co." at bounding box center [377, 263] width 116 height 18
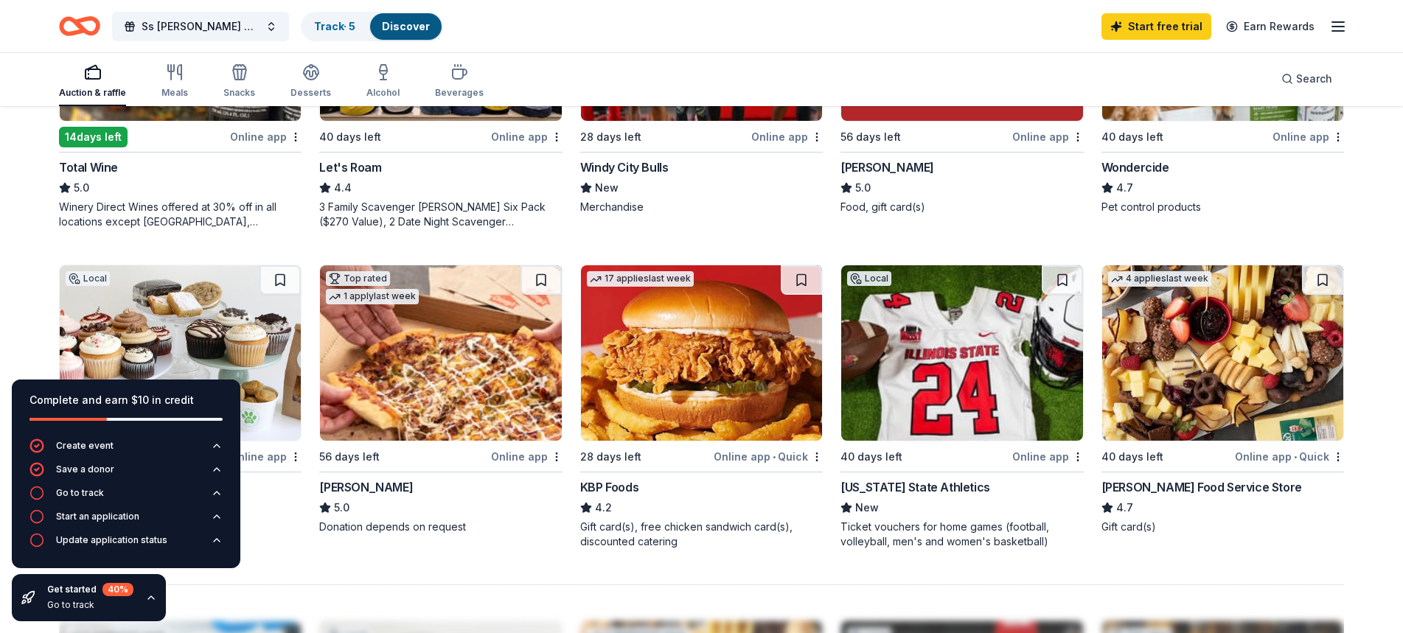
scroll to position [978, 0]
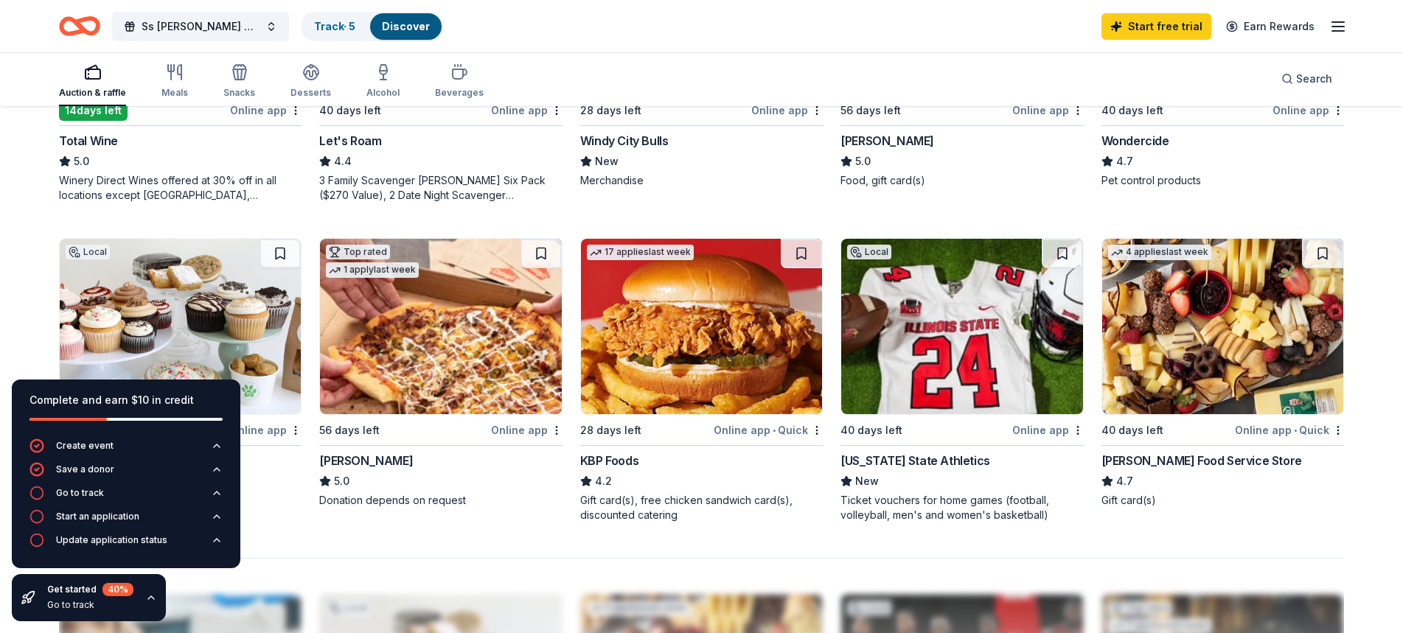
click at [1146, 425] on div "40 days left" at bounding box center [1133, 431] width 62 height 18
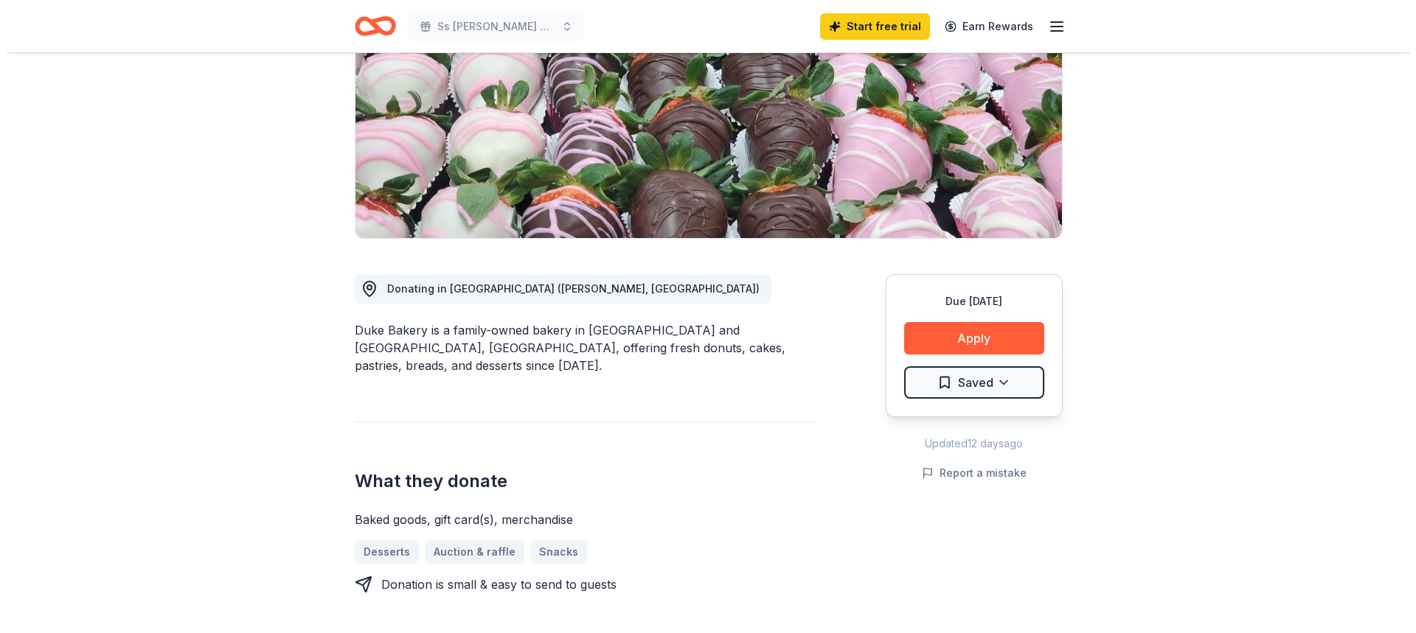
scroll to position [221, 0]
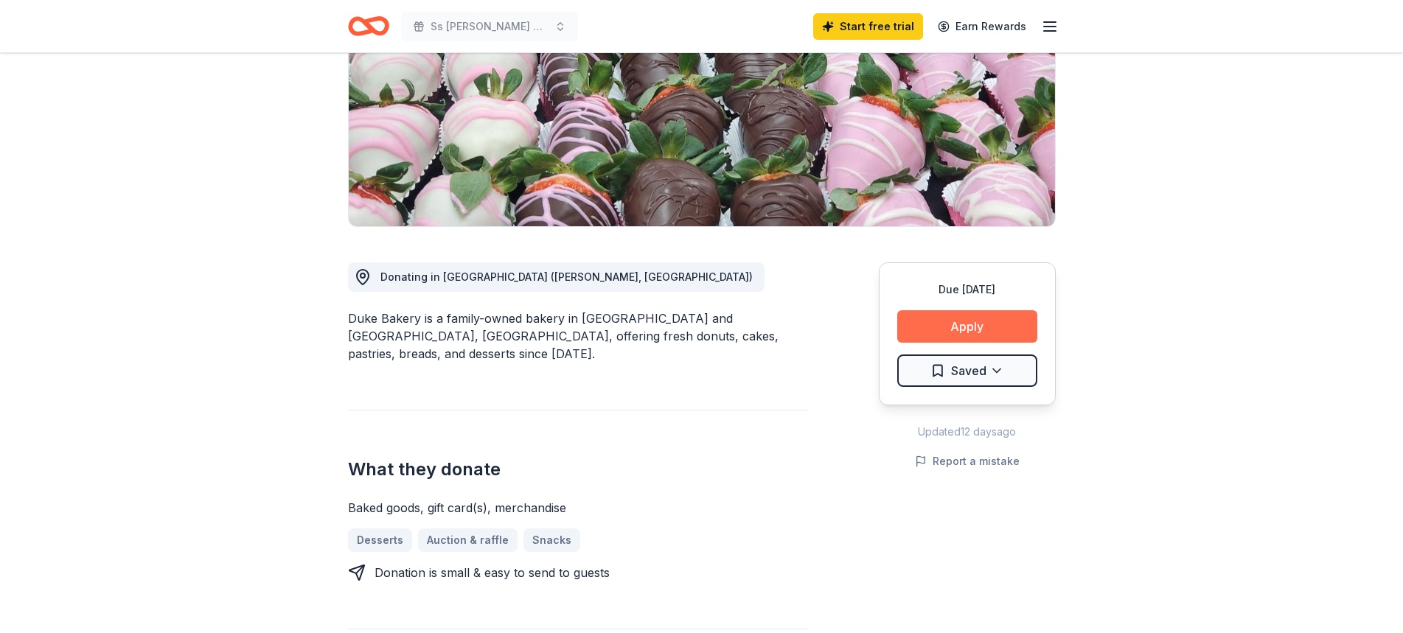
click at [964, 325] on button "Apply" at bounding box center [967, 326] width 140 height 32
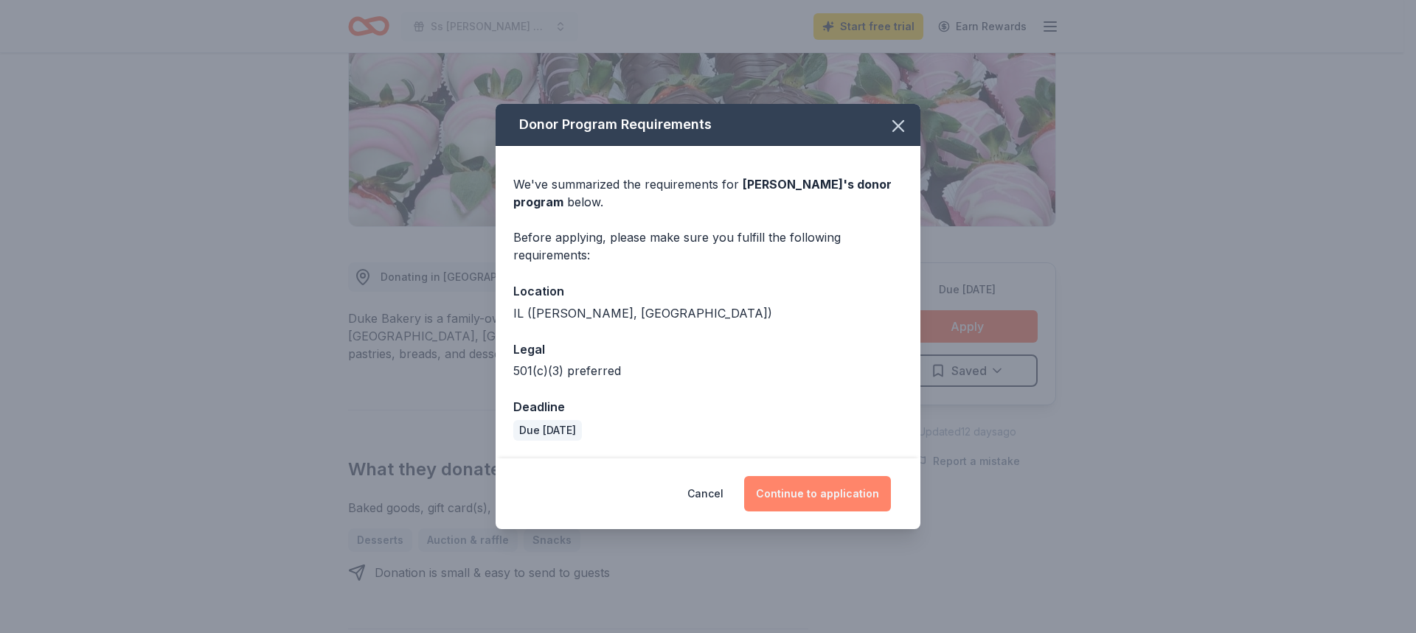
click at [771, 480] on button "Continue to application" at bounding box center [817, 493] width 147 height 35
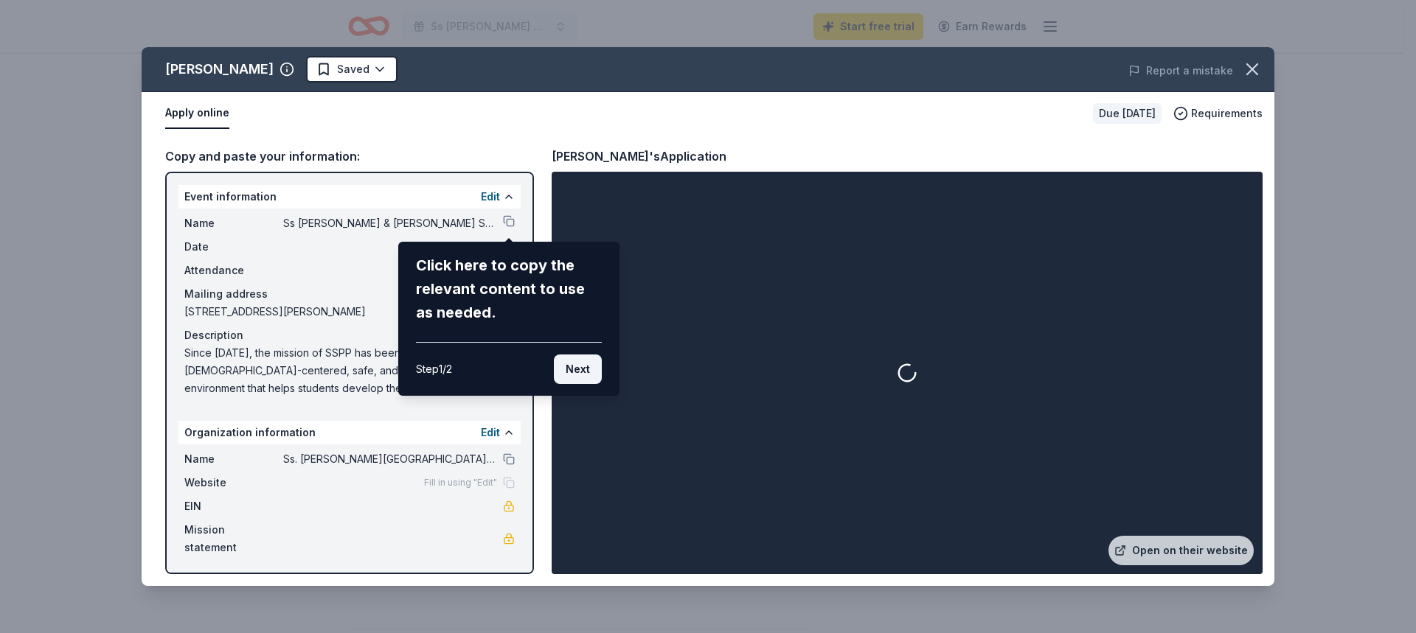
click at [574, 373] on button "Next" at bounding box center [578, 369] width 48 height 29
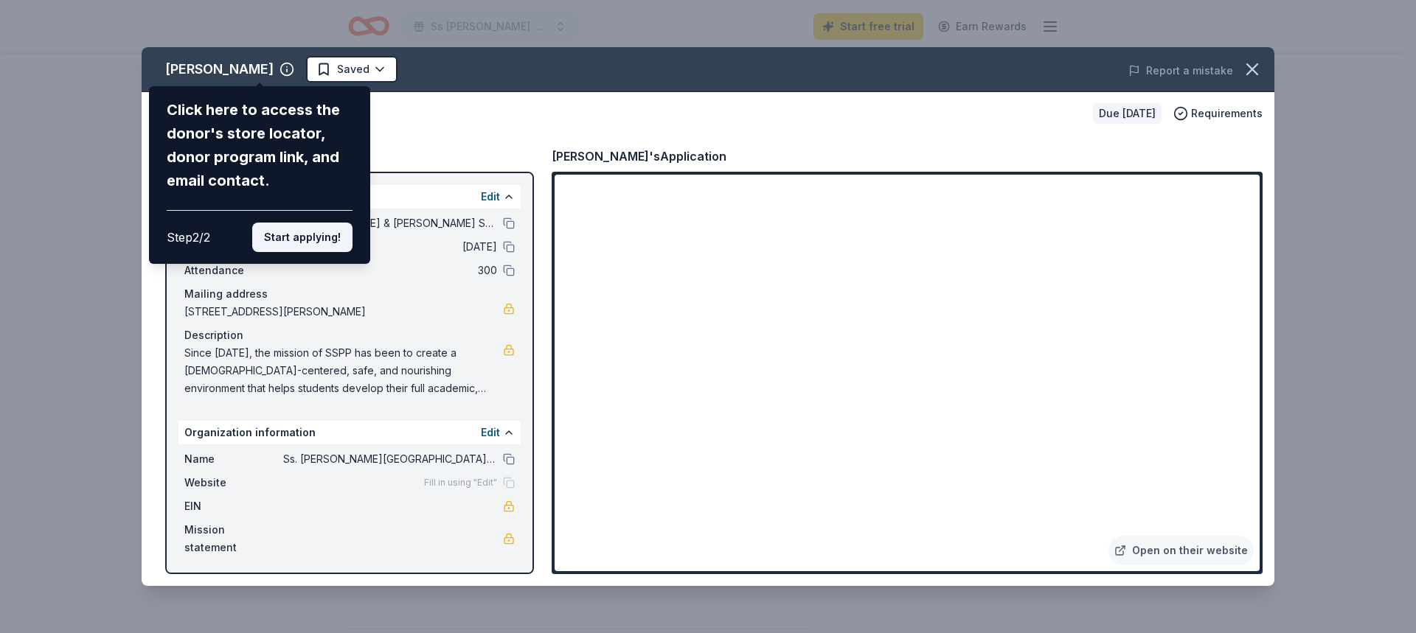
click at [341, 237] on button "Start applying!" at bounding box center [302, 237] width 100 height 29
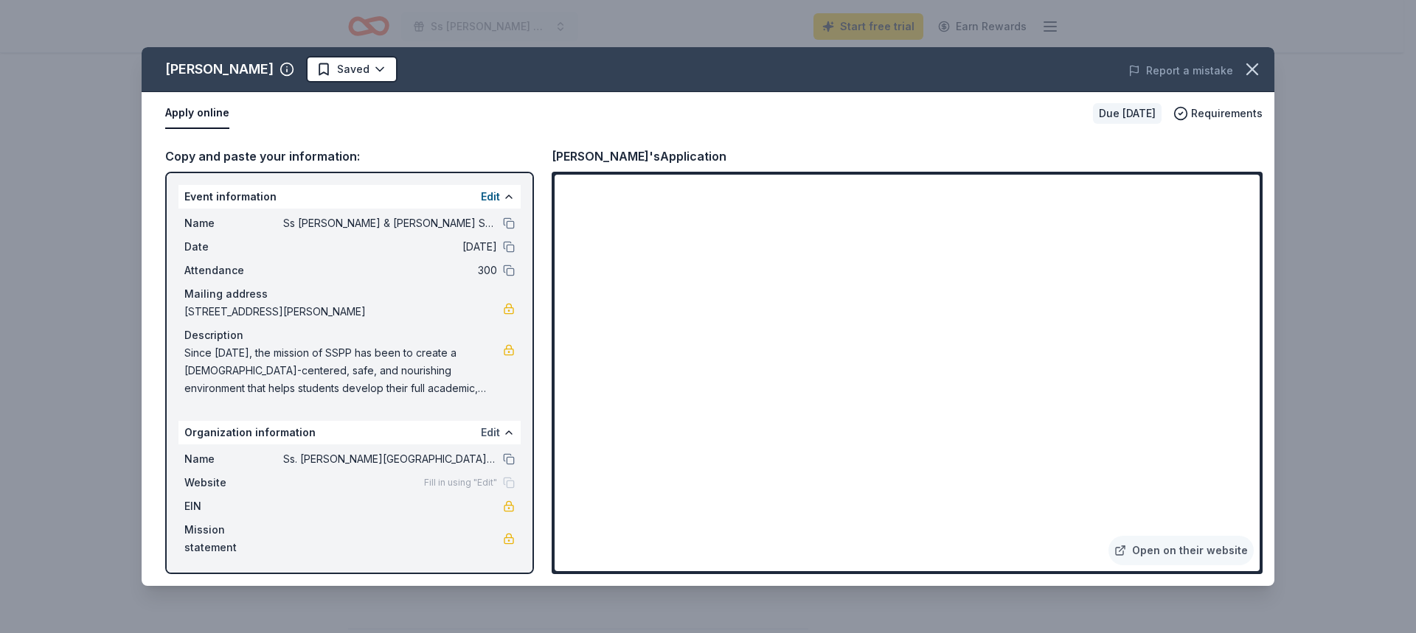
click at [495, 432] on button "Edit" at bounding box center [490, 433] width 19 height 18
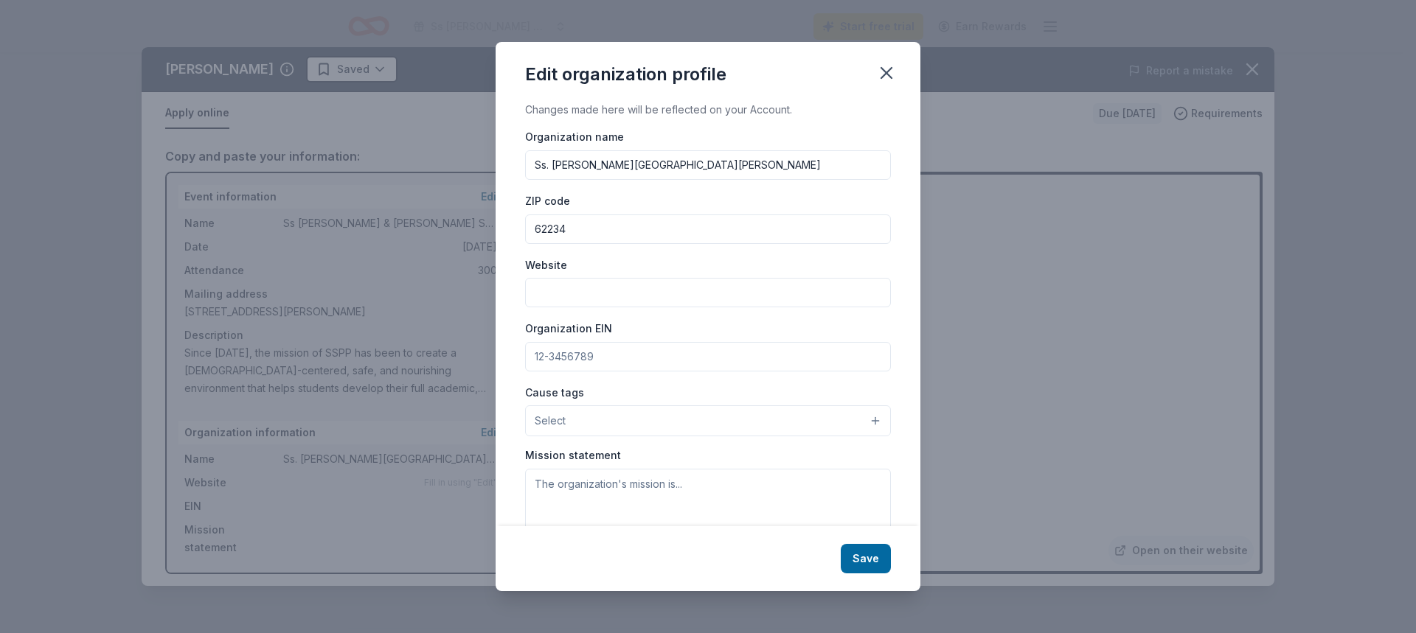
click at [584, 288] on input "Website" at bounding box center [708, 292] width 366 height 29
paste input "Since [DATE], the mission of SSPP has been to create a [DEMOGRAPHIC_DATA]-cente…"
type input "Since [DATE], the mission of SSPP has been to create a [DEMOGRAPHIC_DATA]-cente…"
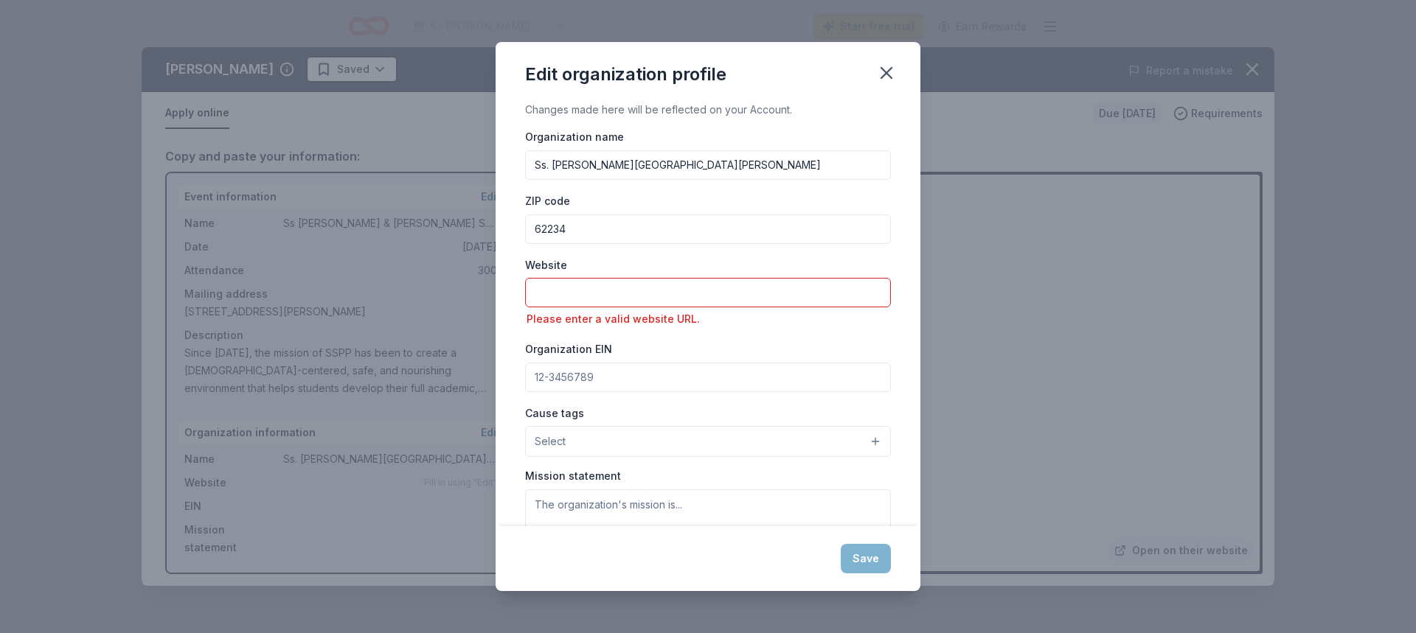
scroll to position [0, 0]
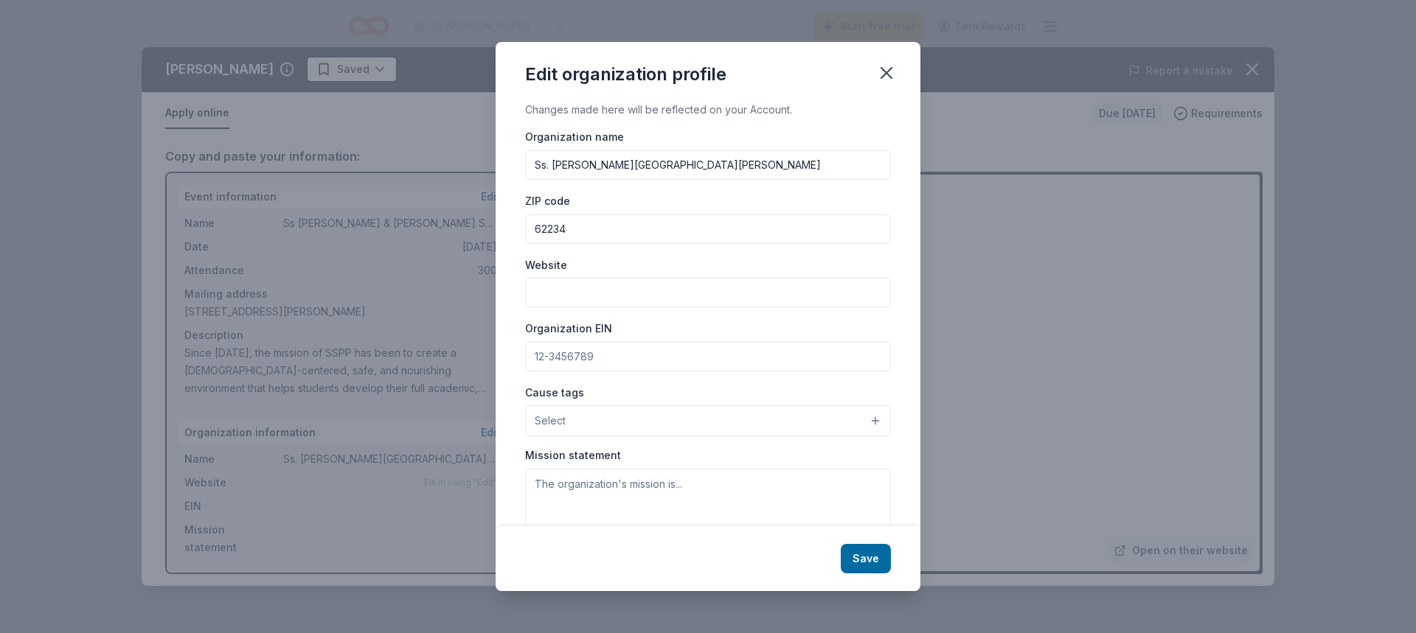
paste input "[URL][DOMAIN_NAME]"
type input "[URL][DOMAIN_NAME]"
click at [616, 416] on button "Select" at bounding box center [708, 421] width 366 height 31
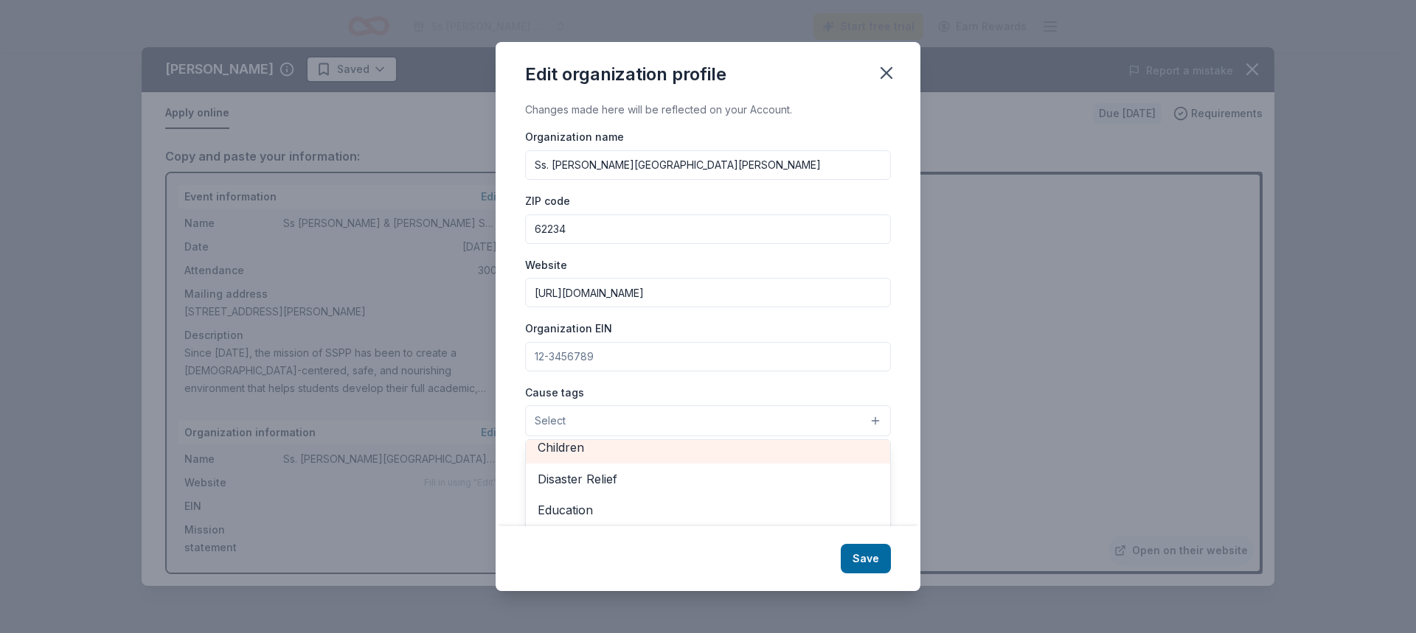
scroll to position [66, 0]
click at [616, 457] on span "Children" at bounding box center [708, 455] width 341 height 19
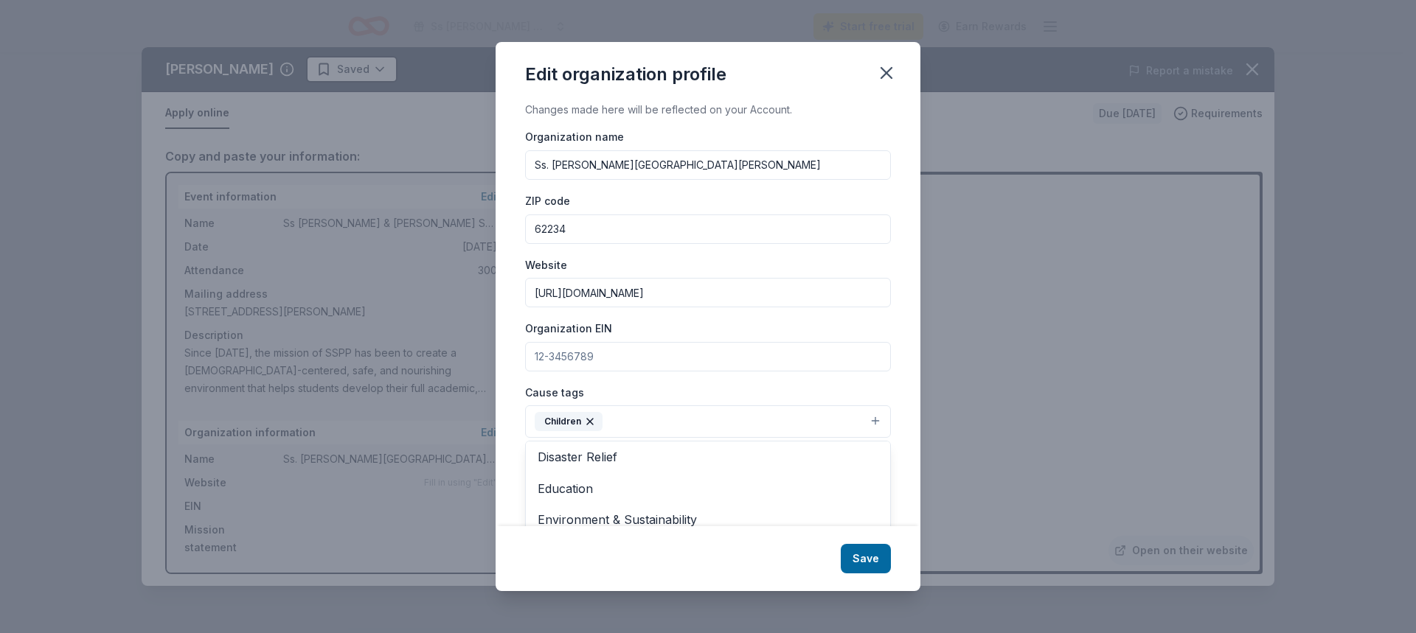
click at [883, 391] on div "Changes made here will be reflected on your Account. Organization name Ss. Pete…" at bounding box center [707, 313] width 425 height 425
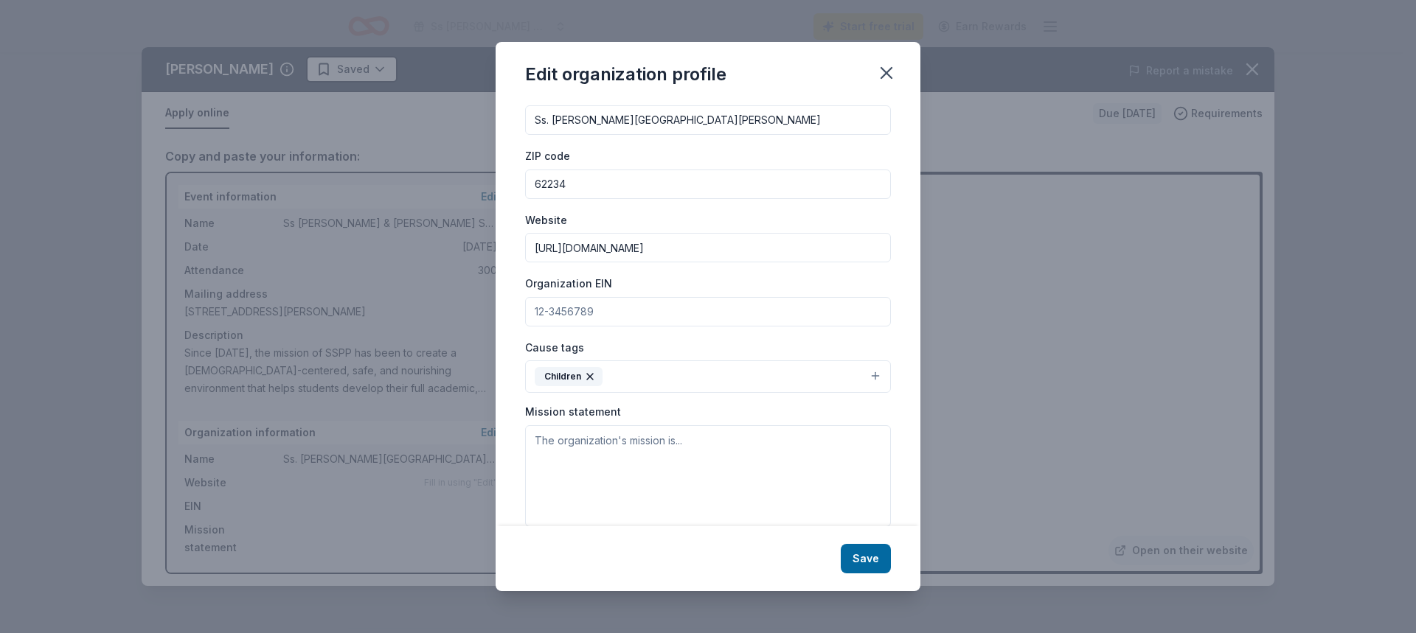
scroll to position [69, 0]
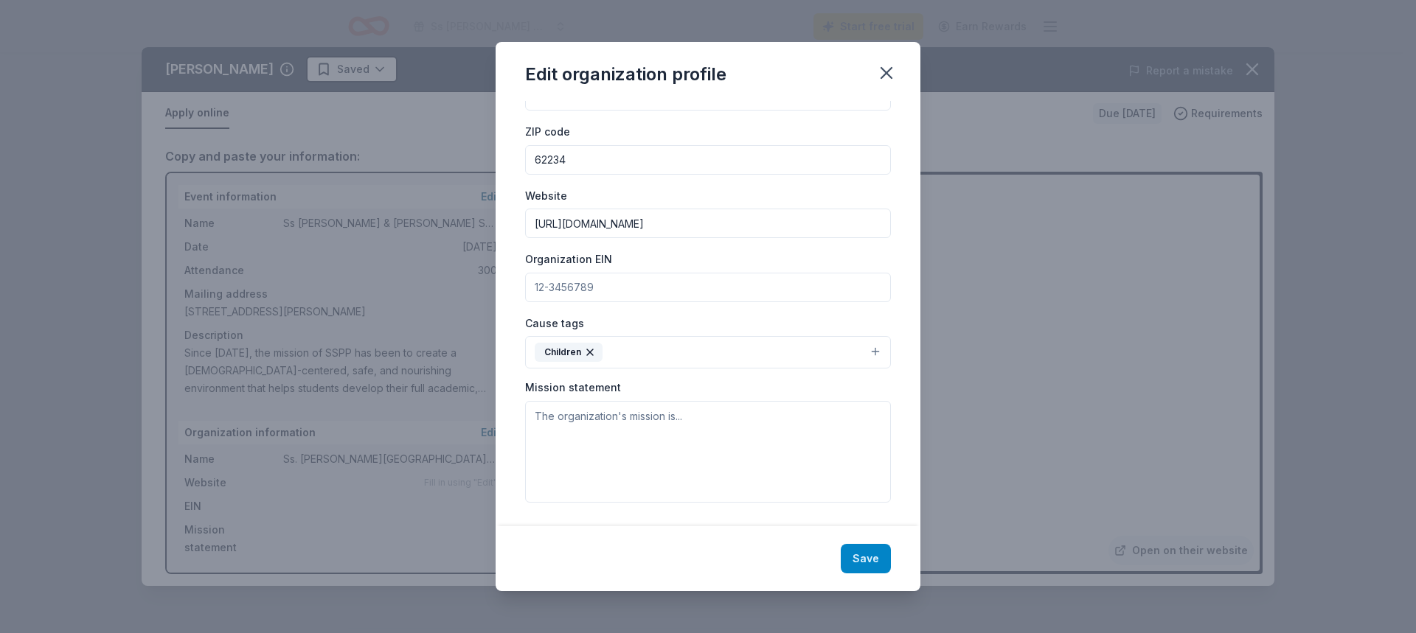
click at [872, 555] on button "Save" at bounding box center [866, 558] width 50 height 29
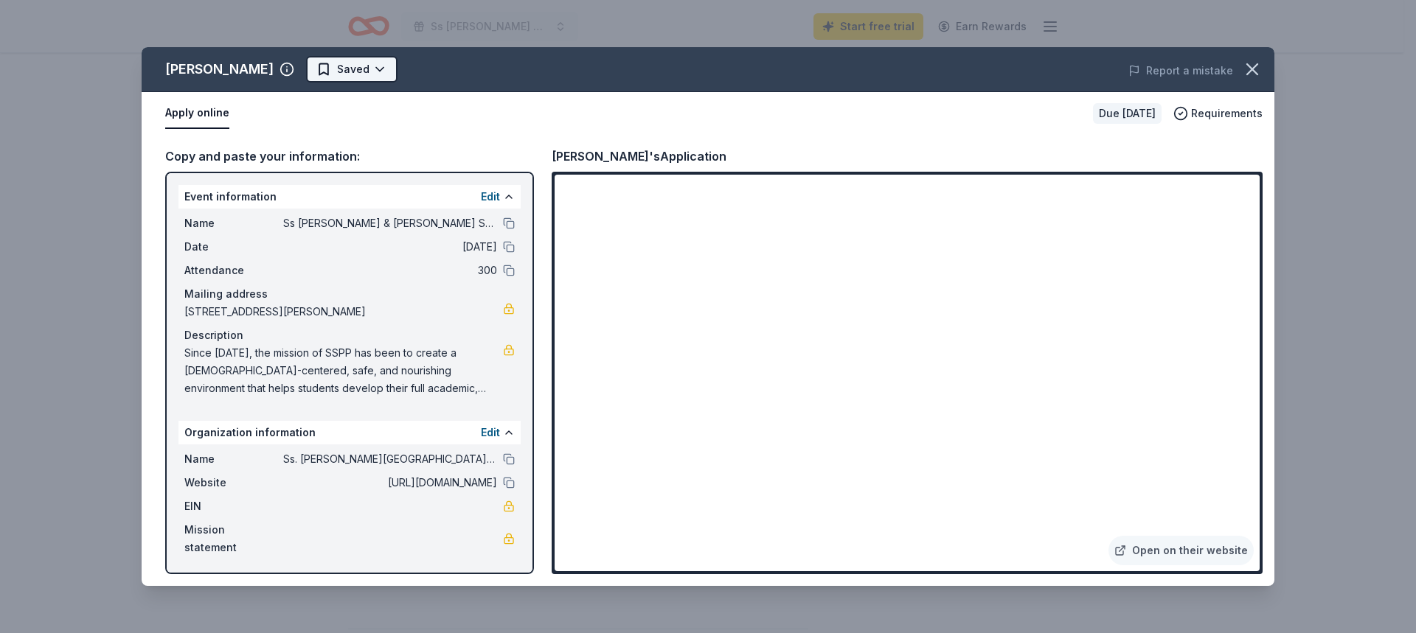
click at [327, 72] on html "Ss Peter & Paul School Auction Start free trial Earn Rewards Due in 40 days Sha…" at bounding box center [708, 95] width 1416 height 633
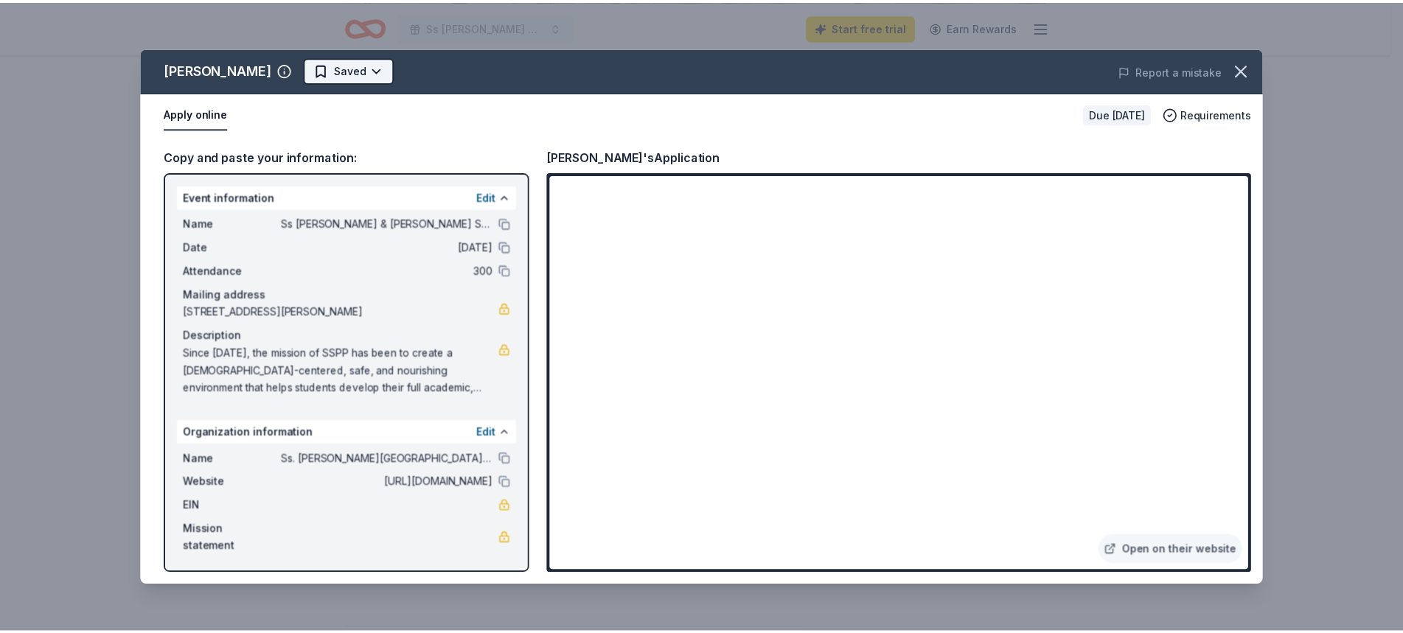
scroll to position [0, 0]
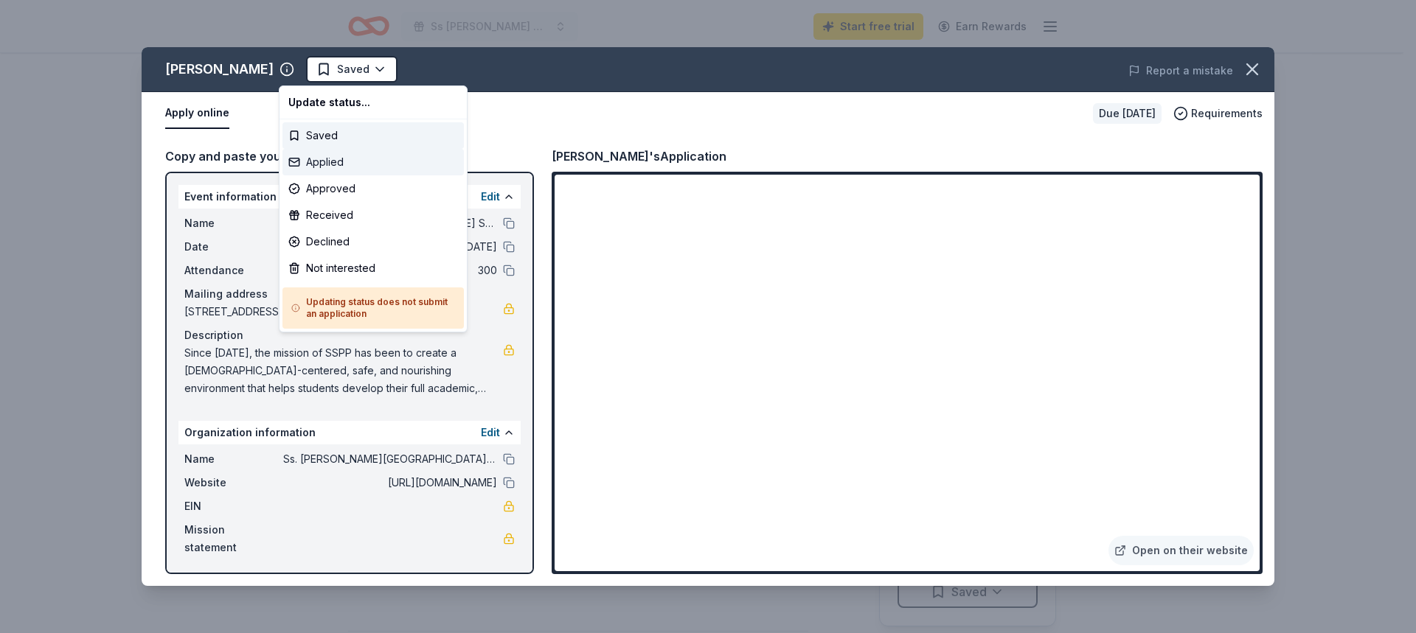
click at [330, 159] on div "Applied" at bounding box center [372, 162] width 181 height 27
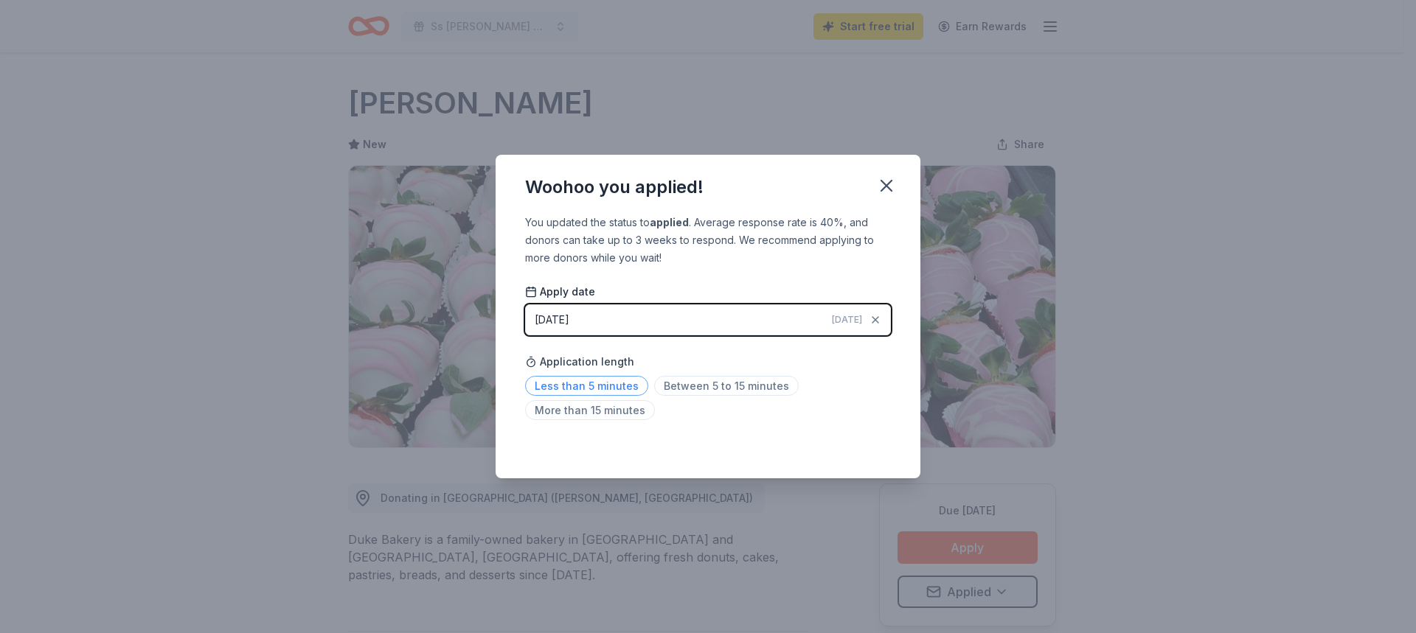
click at [618, 383] on span "Less than 5 minutes" at bounding box center [586, 386] width 123 height 20
click at [880, 192] on icon "button" at bounding box center [886, 185] width 21 height 21
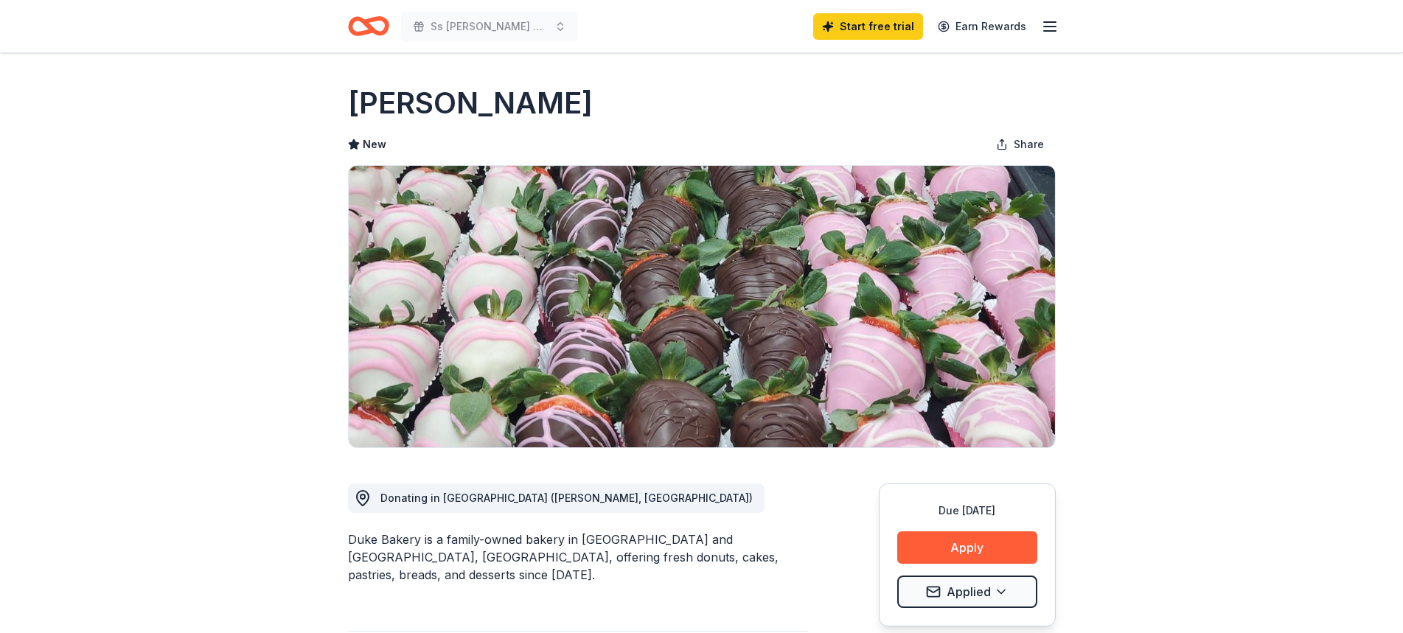
click at [378, 33] on icon "Home" at bounding box center [375, 25] width 23 height 15
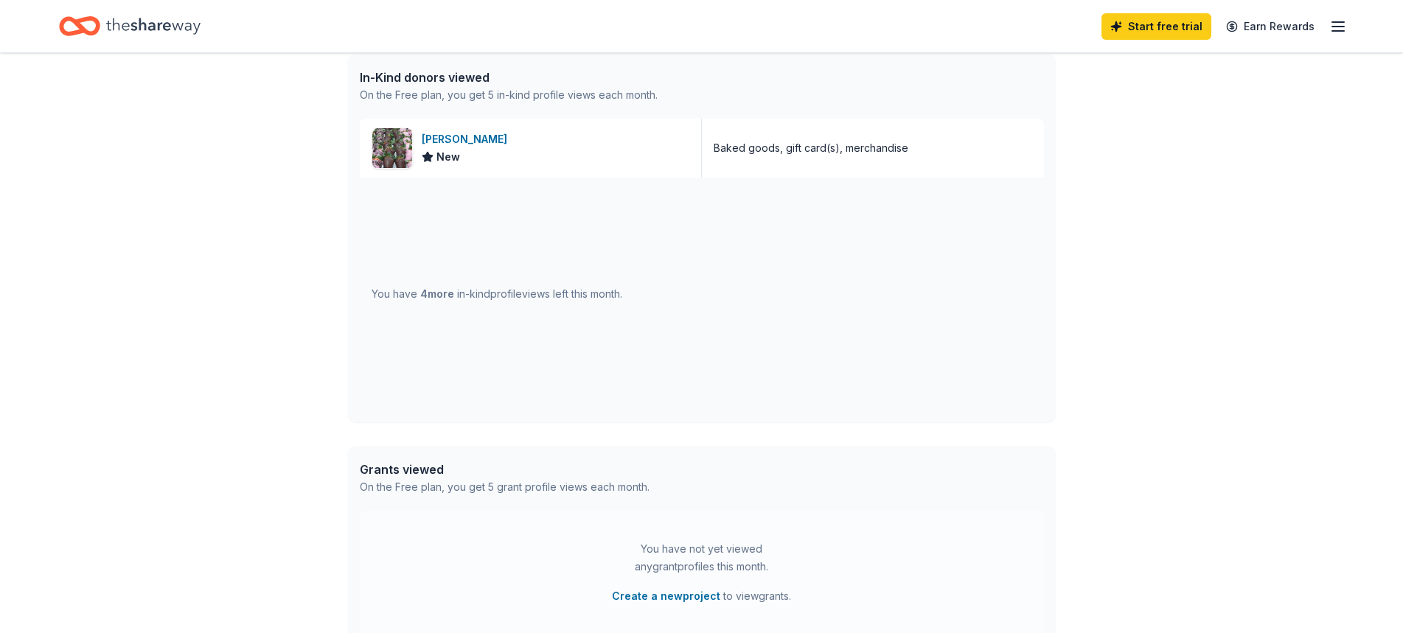
scroll to position [334, 0]
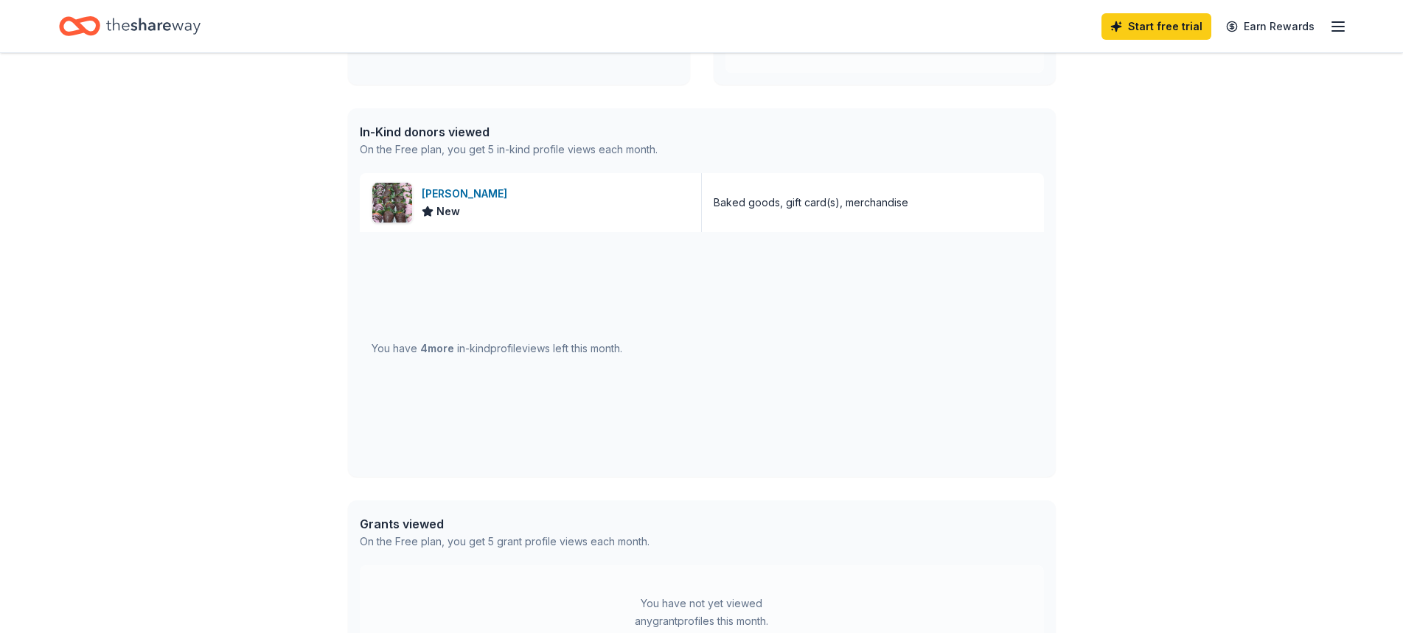
click at [443, 350] on span "4 more" at bounding box center [437, 348] width 34 height 13
click at [664, 368] on div "You have 4 more in-kind profile views left this month." at bounding box center [702, 348] width 684 height 233
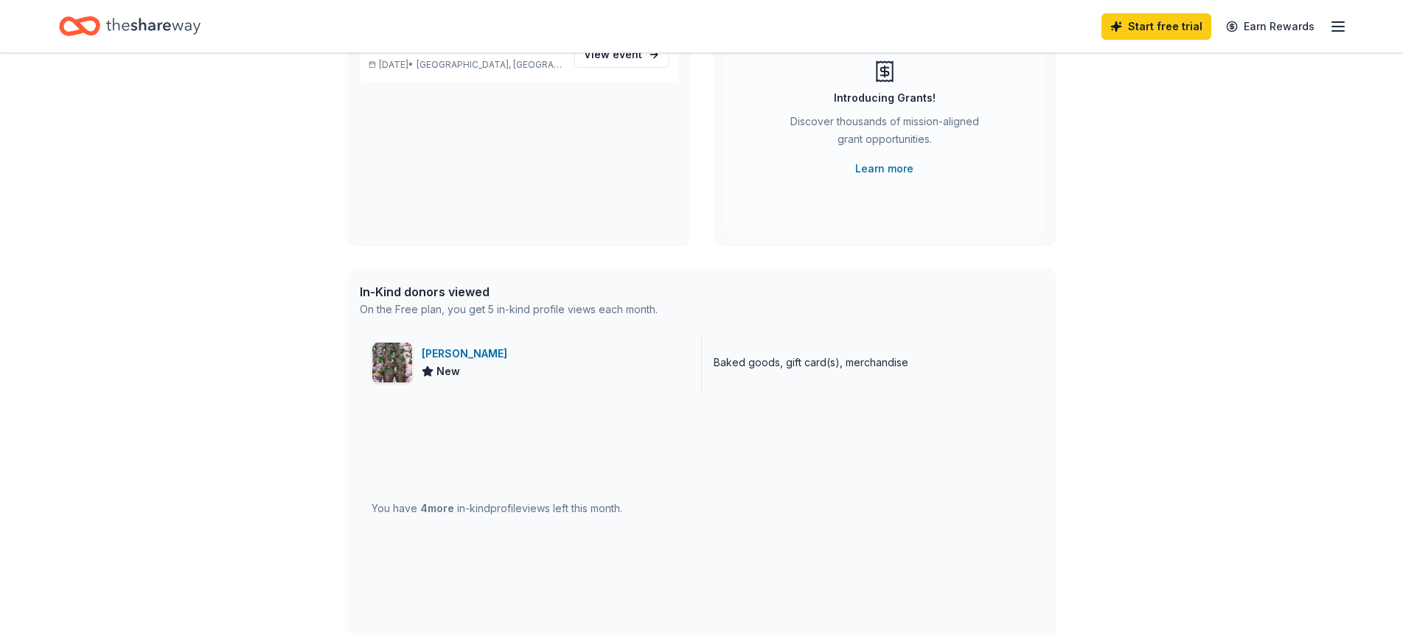
scroll to position [221, 0]
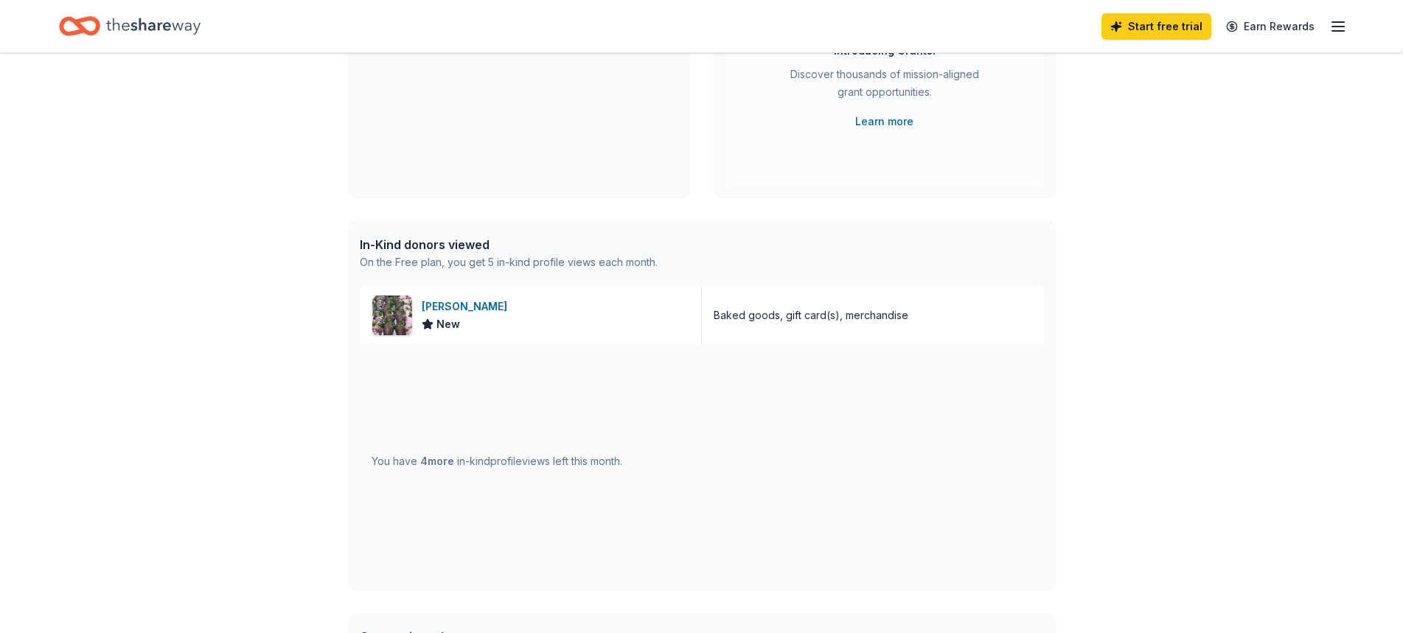
click at [1344, 33] on icon "button" at bounding box center [1338, 27] width 18 height 18
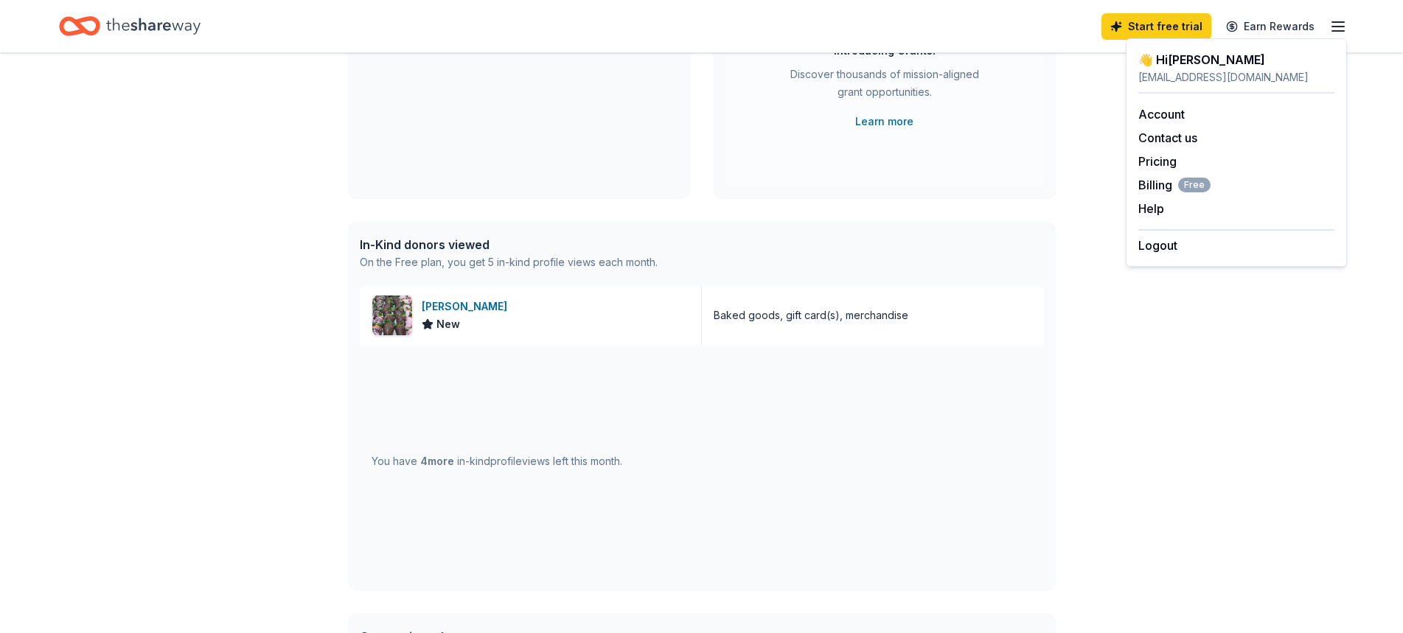
click at [1063, 319] on div "👋 Hi Catherine In-Kind Create new event Ss Peter & Paul School Auction Oct 25, …" at bounding box center [701, 346] width 755 height 1029
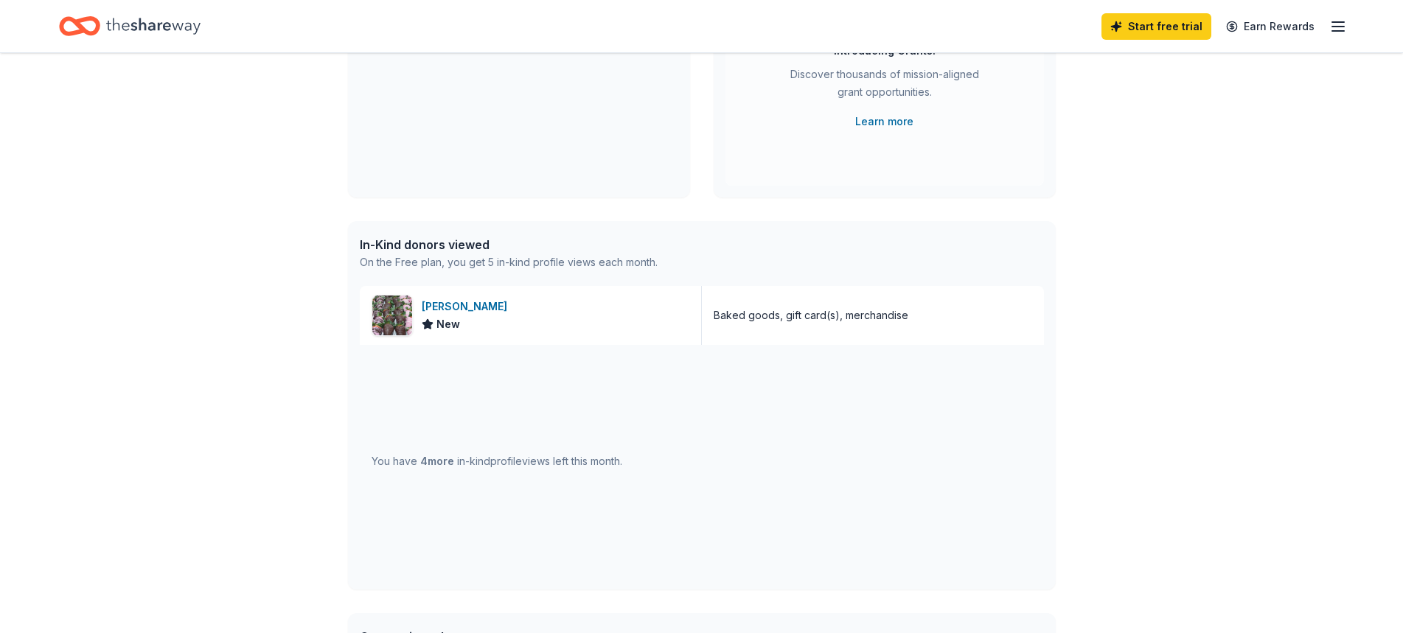
click at [431, 467] on div "You have 4 more in-kind profile views left this month." at bounding box center [497, 462] width 251 height 18
click at [182, 33] on icon "Home" at bounding box center [153, 26] width 94 height 30
click at [423, 240] on div "In-Kind donors viewed" at bounding box center [509, 245] width 298 height 18
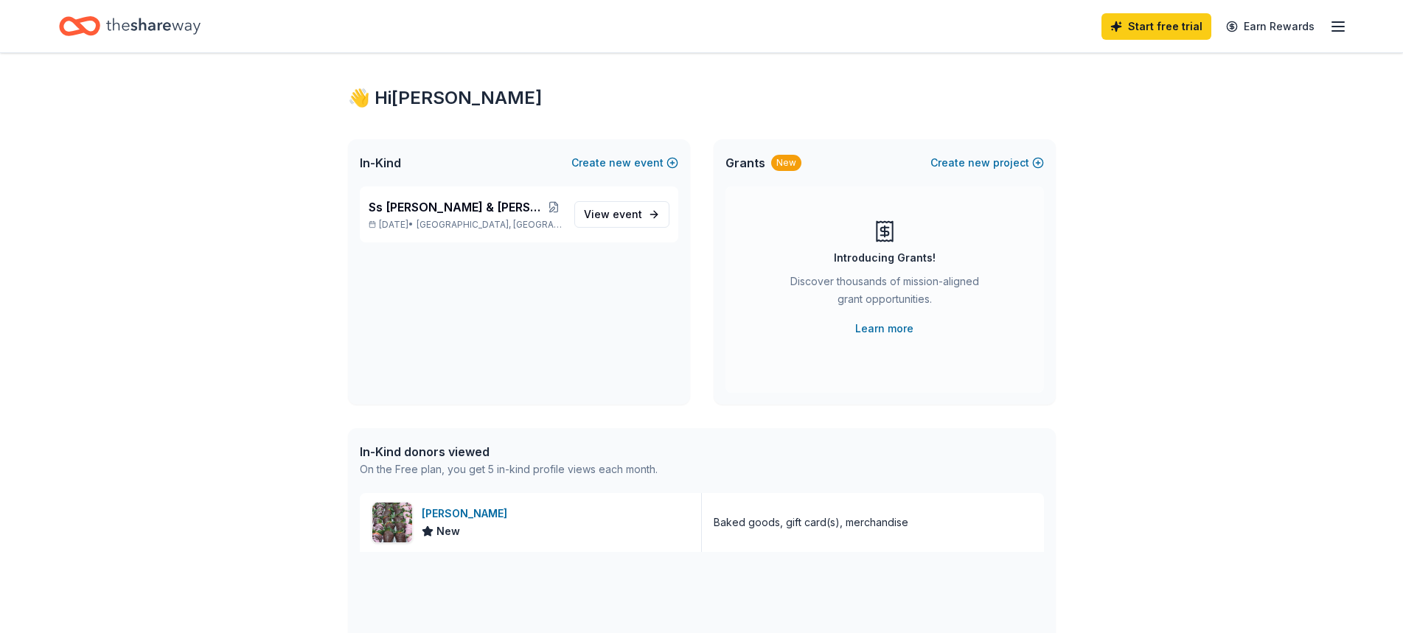
scroll to position [0, 0]
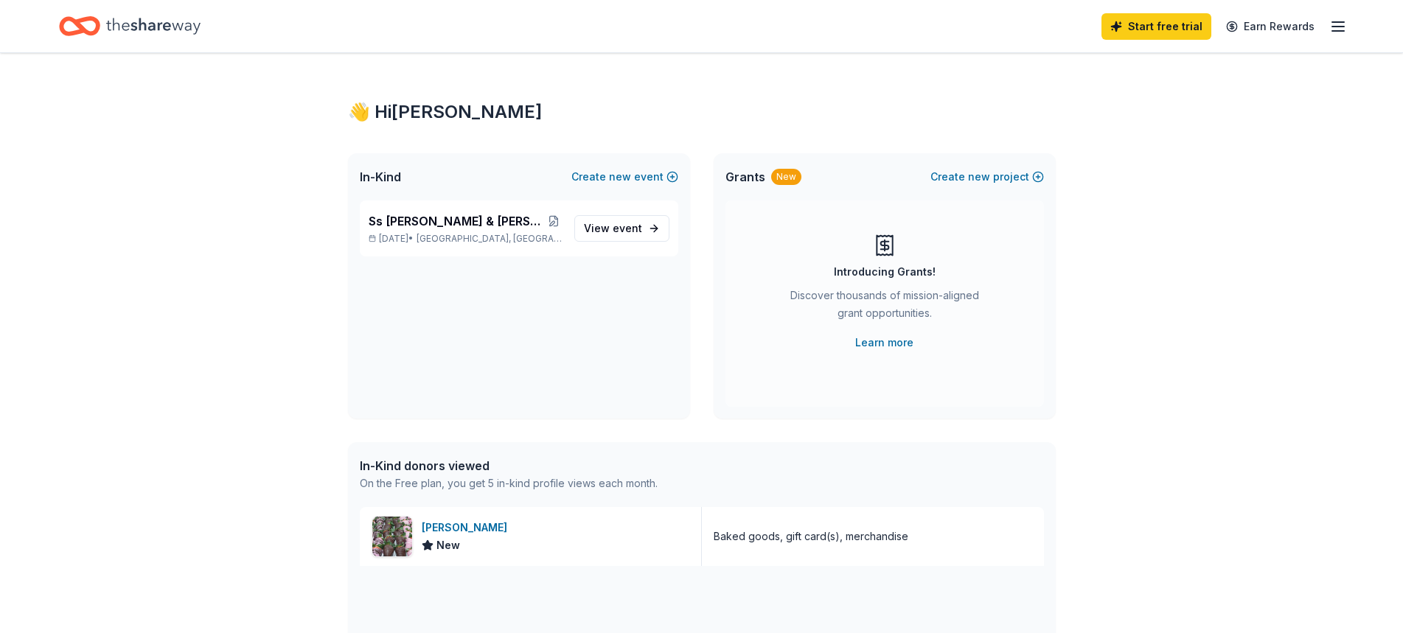
click at [1335, 31] on line "button" at bounding box center [1338, 31] width 12 height 0
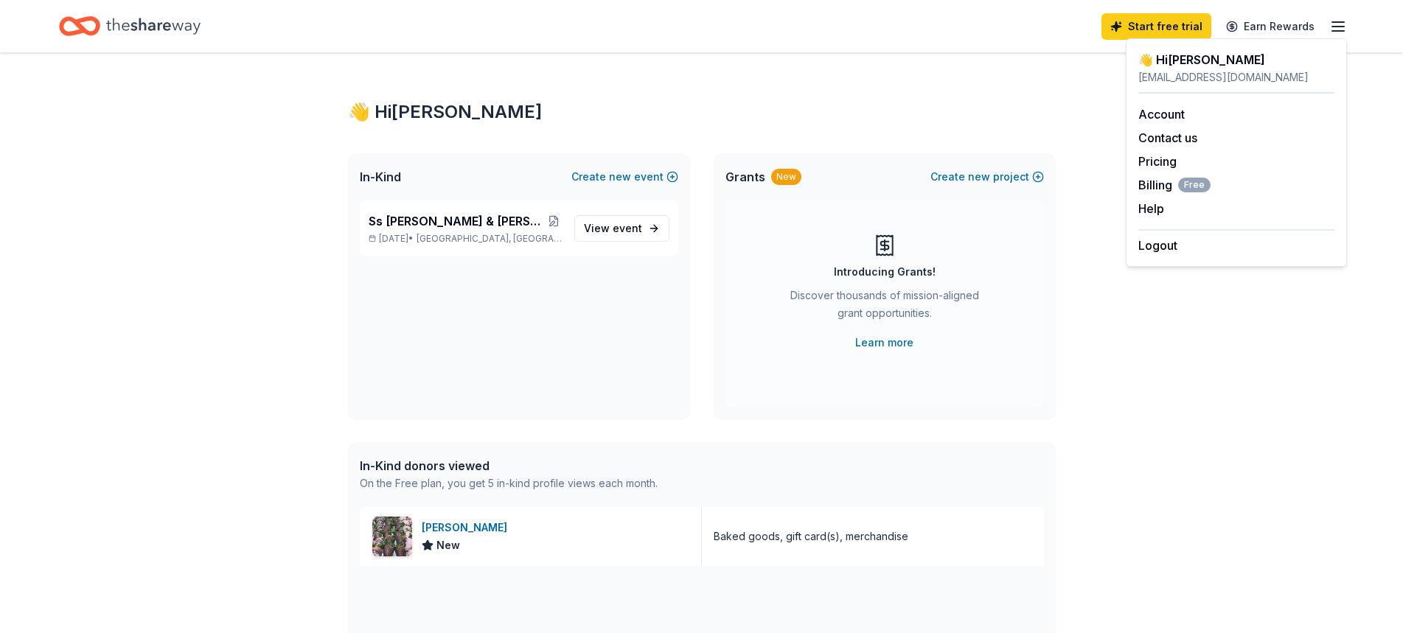
click at [602, 93] on div "👋 Hi Catherine In-Kind Create new event Ss Peter & Paul School Auction Oct 25, …" at bounding box center [701, 567] width 755 height 1029
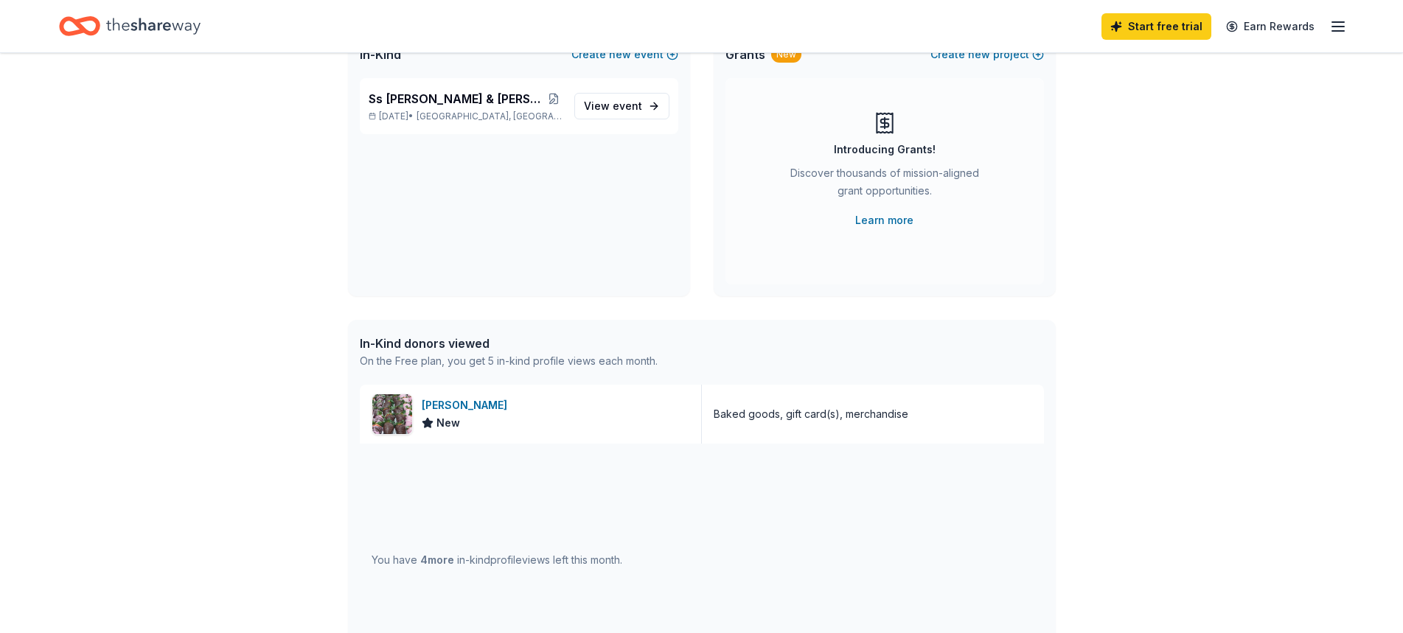
scroll to position [147, 0]
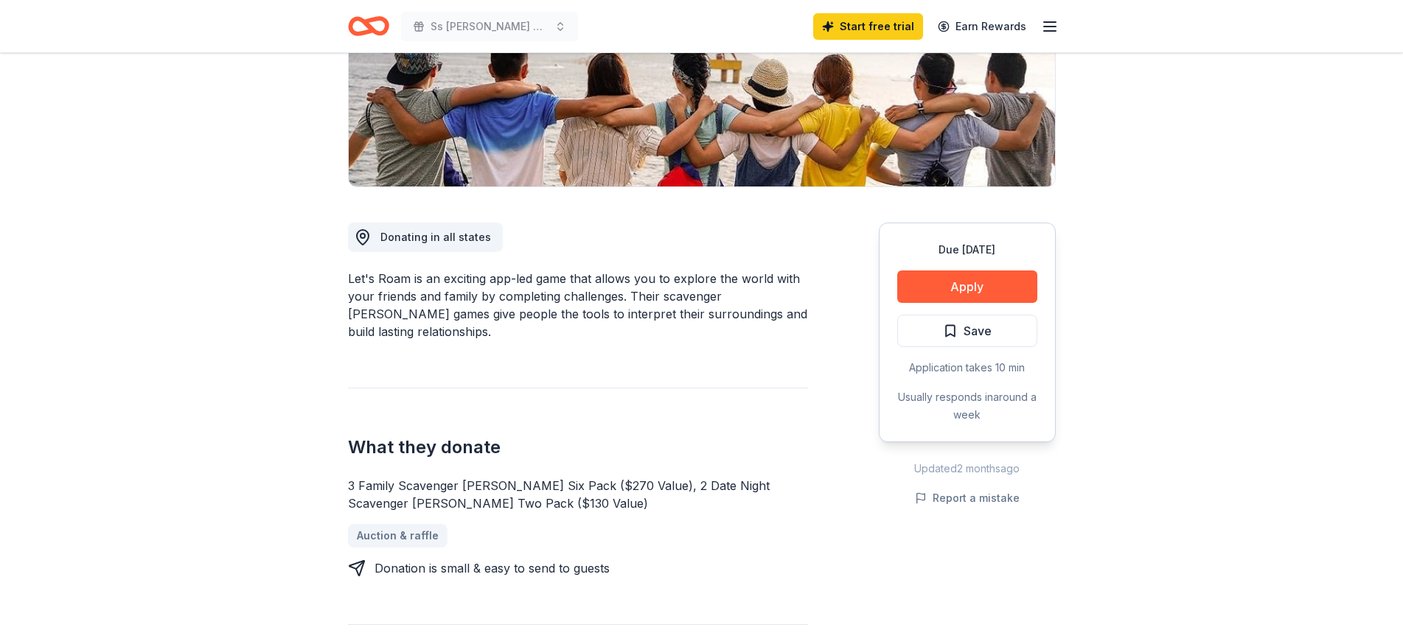
scroll to position [221, 0]
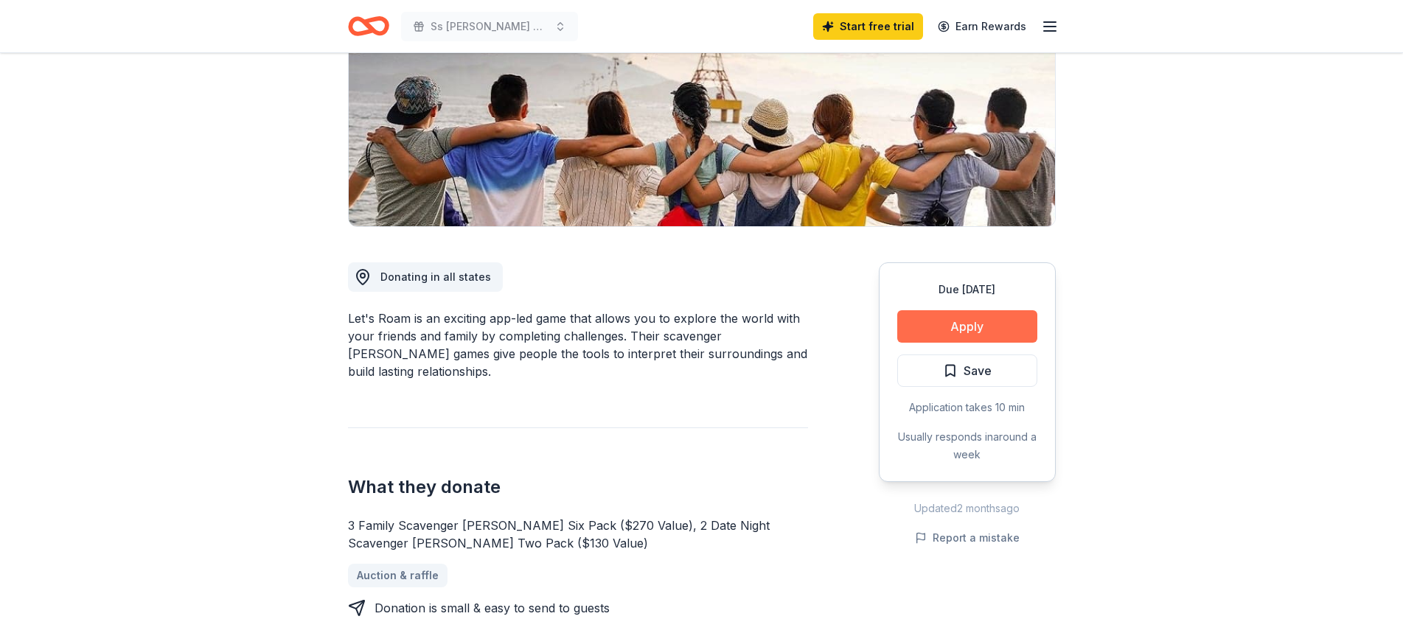
click at [931, 330] on button "Apply" at bounding box center [967, 326] width 140 height 32
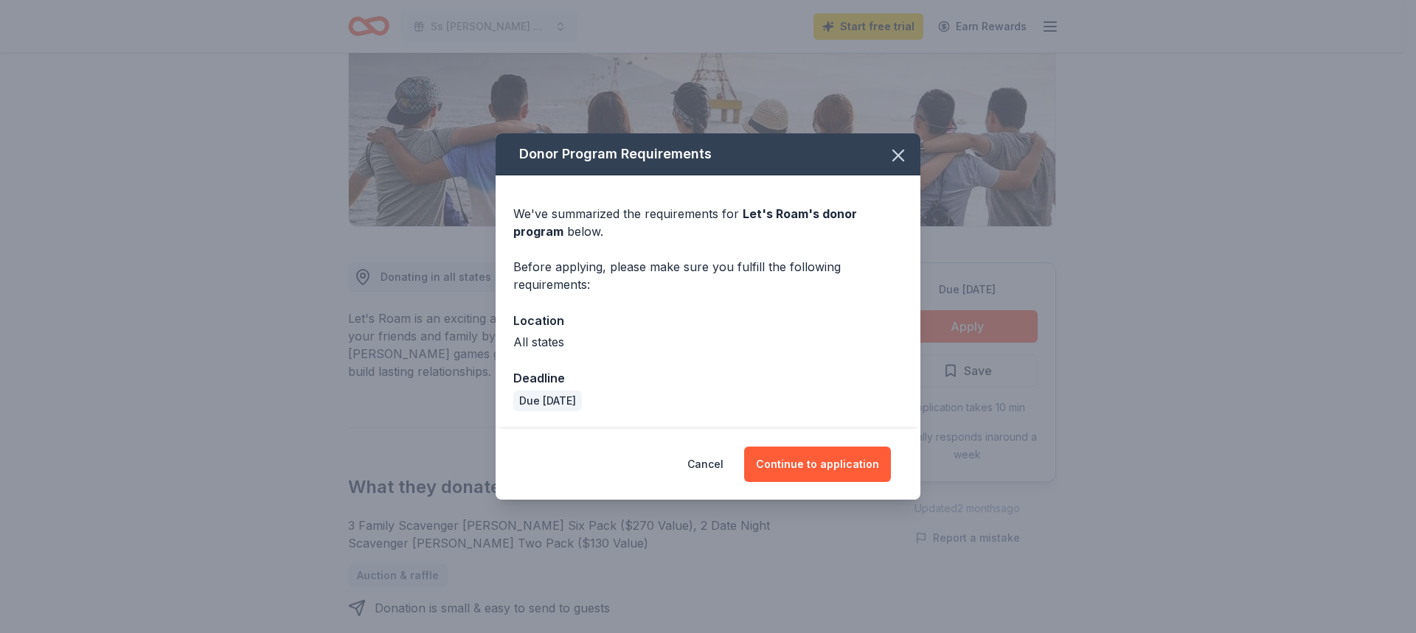
click at [523, 342] on div "All states" at bounding box center [707, 342] width 389 height 18
click at [594, 344] on div "All states" at bounding box center [707, 342] width 389 height 18
click at [858, 473] on button "Continue to application" at bounding box center [817, 464] width 147 height 35
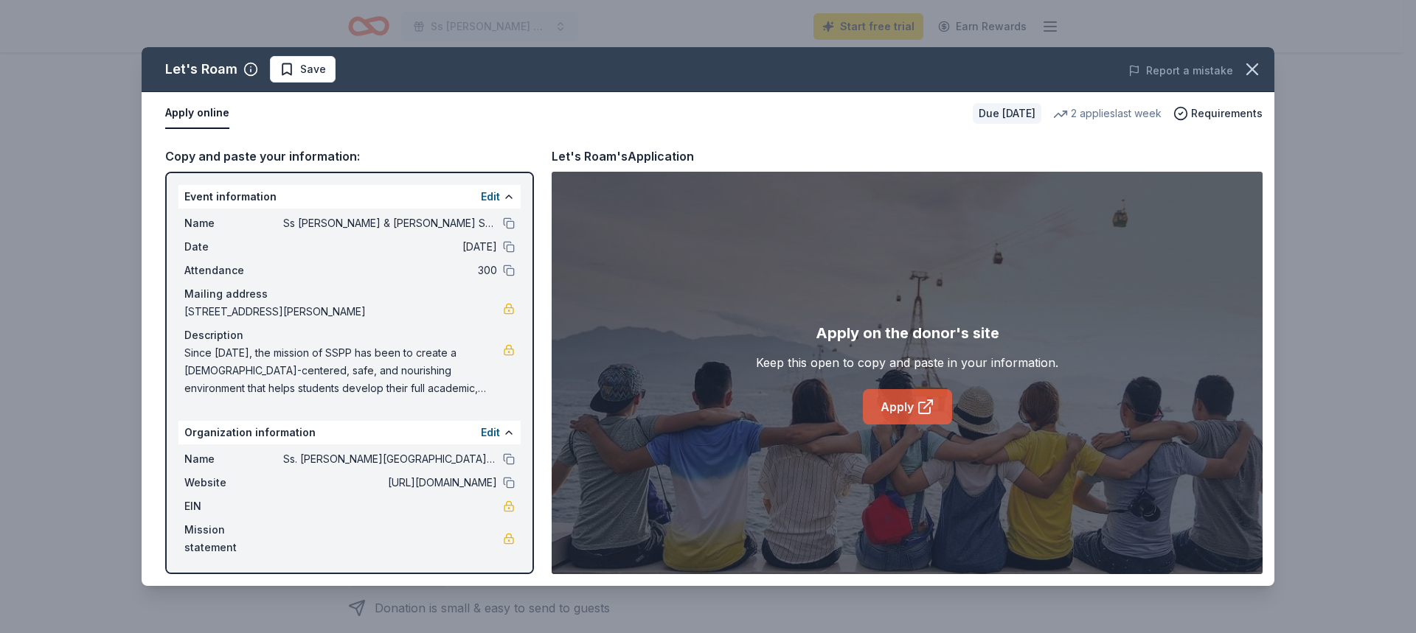
click at [920, 411] on icon at bounding box center [926, 407] width 18 height 18
click at [1255, 76] on icon "button" at bounding box center [1252, 69] width 21 height 21
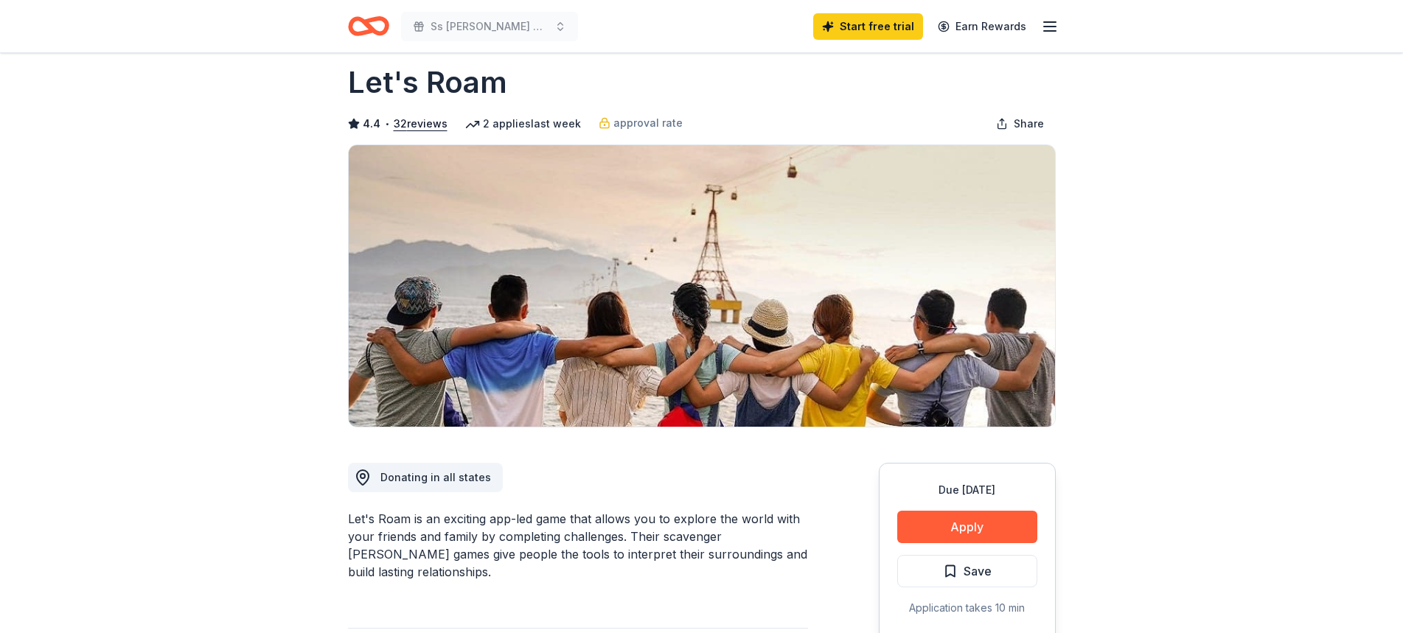
scroll to position [0, 0]
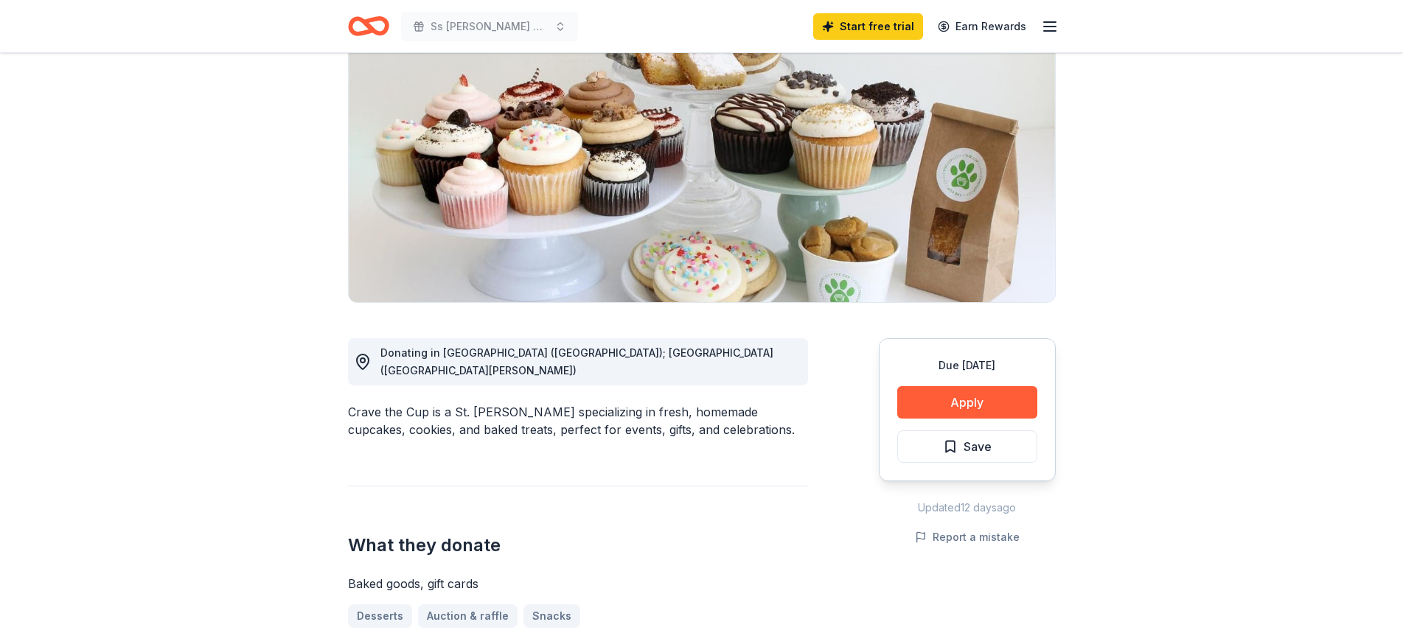
scroll to position [147, 0]
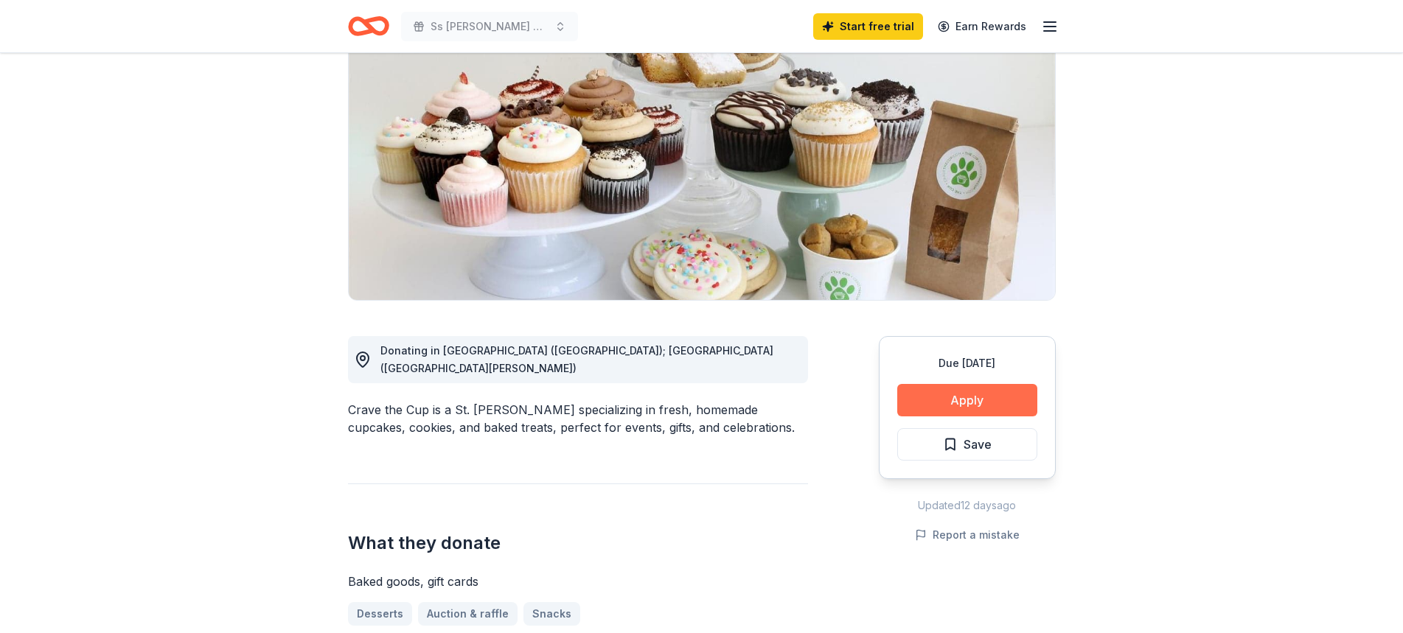
click at [973, 396] on button "Apply" at bounding box center [967, 400] width 140 height 32
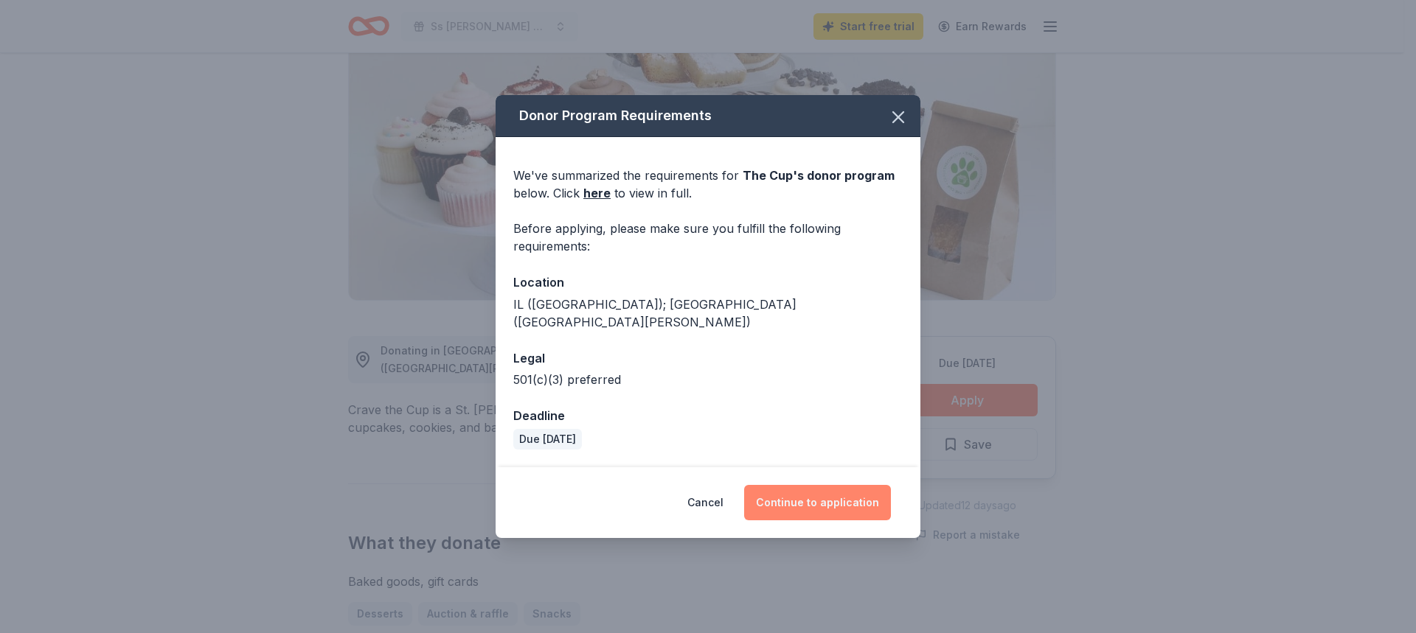
click at [832, 492] on button "Continue to application" at bounding box center [817, 502] width 147 height 35
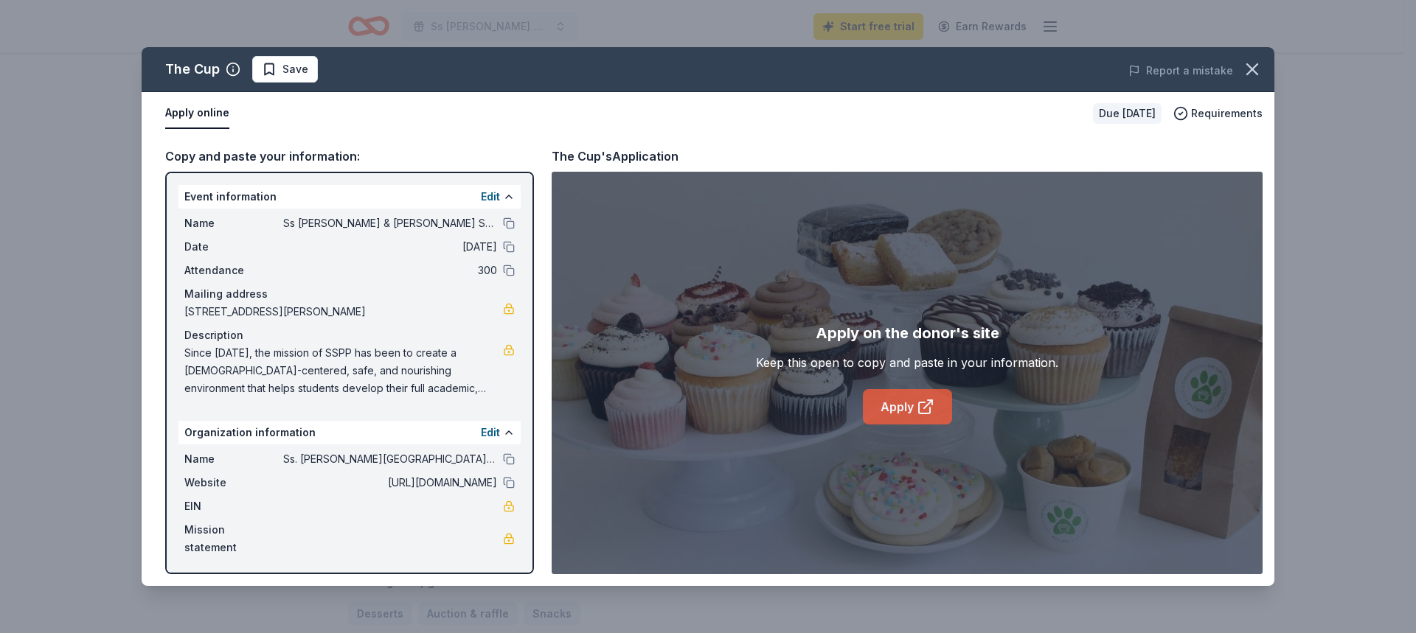
click at [903, 406] on link "Apply" at bounding box center [907, 406] width 89 height 35
click at [491, 434] on button "Edit" at bounding box center [490, 433] width 19 height 18
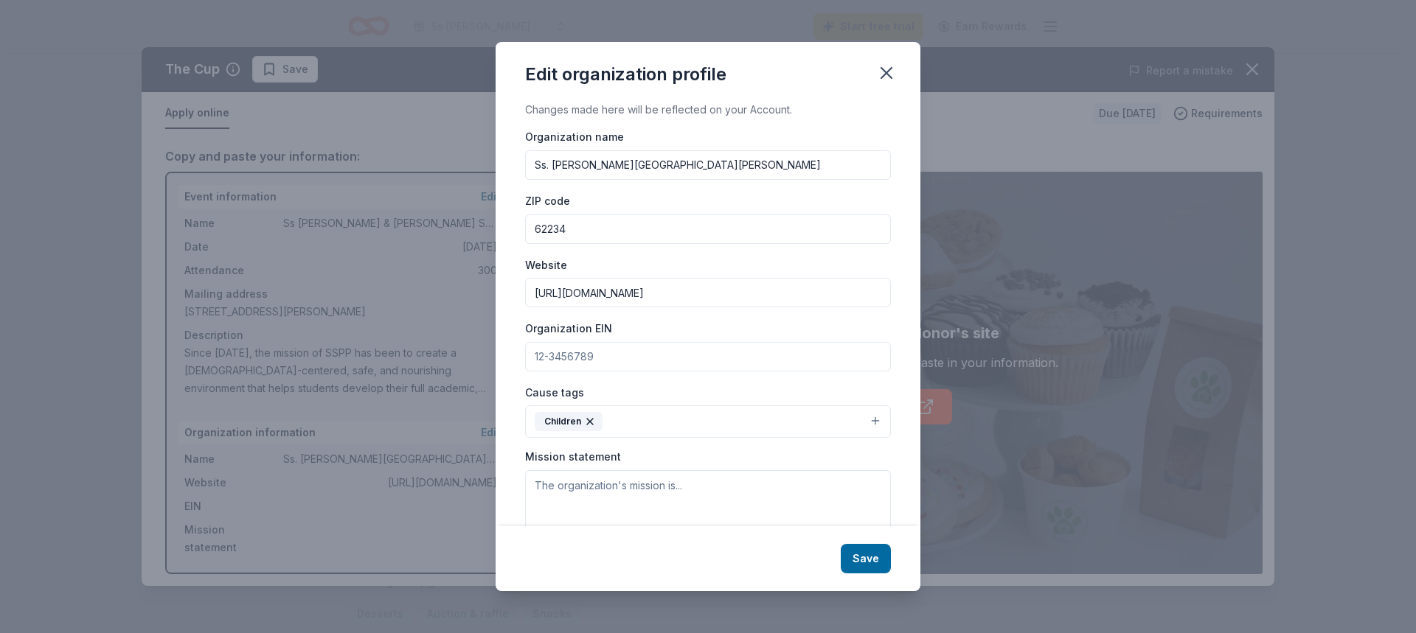
drag, startPoint x: 615, startPoint y: 361, endPoint x: 498, endPoint y: 351, distance: 117.0
click at [498, 351] on div "Changes made here will be reflected on your Account. Organization name Ss. Pete…" at bounding box center [707, 313] width 425 height 425
click at [890, 70] on icon "button" at bounding box center [886, 73] width 10 height 10
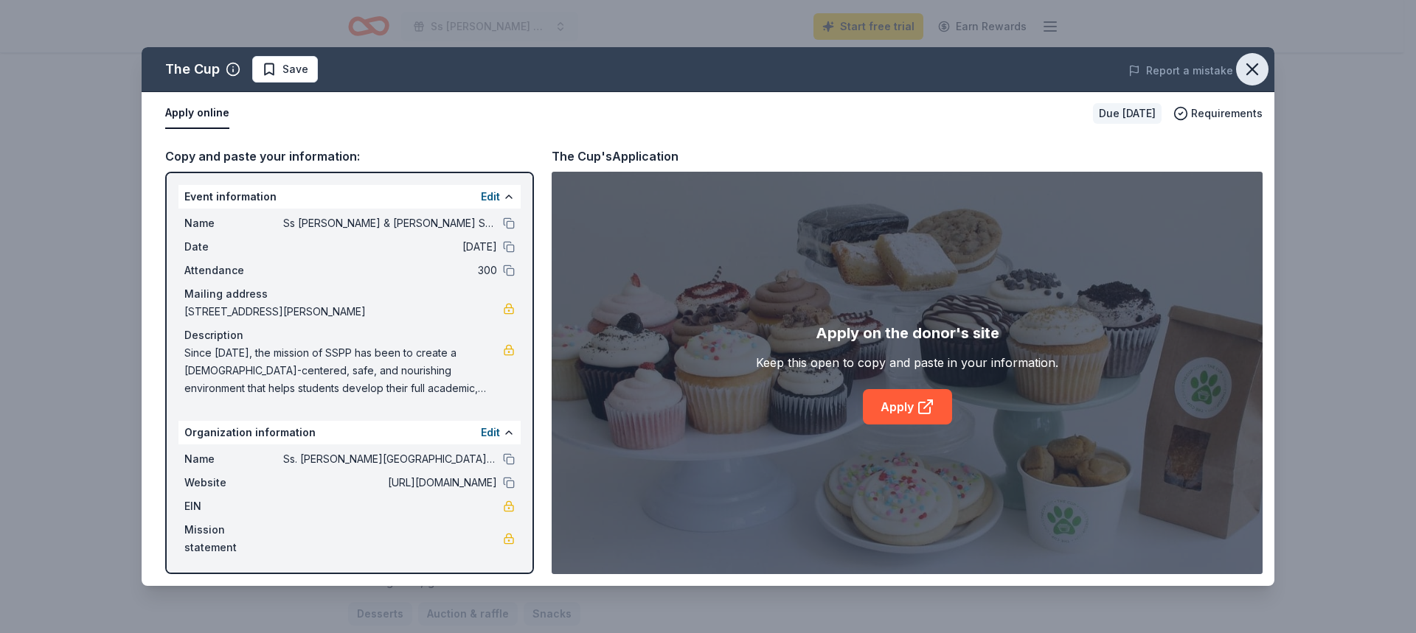
click at [1246, 77] on icon "button" at bounding box center [1252, 69] width 21 height 21
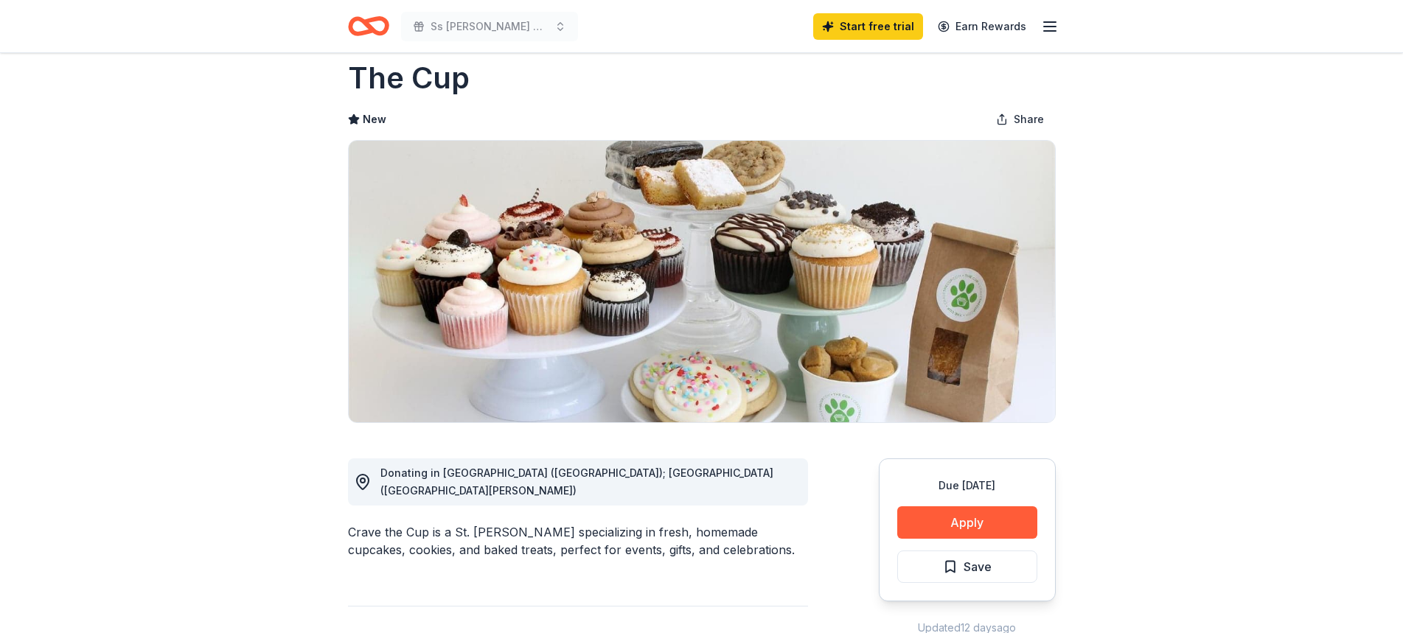
scroll to position [0, 0]
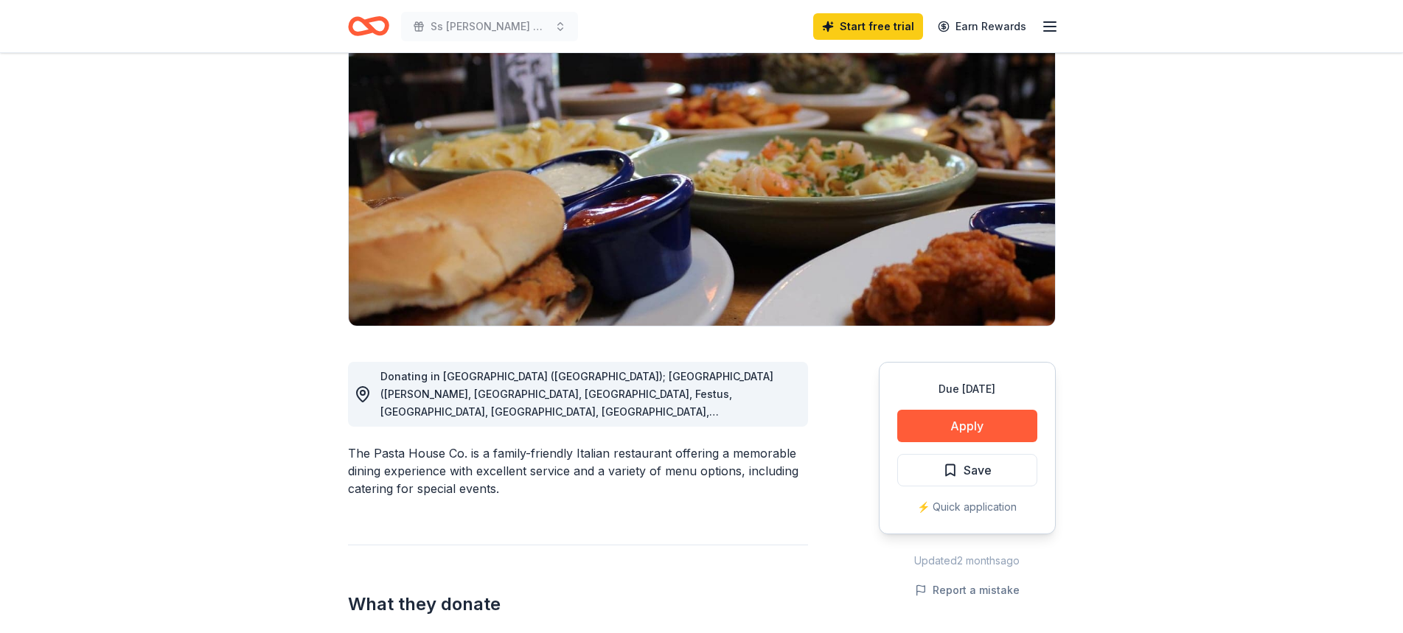
scroll to position [147, 0]
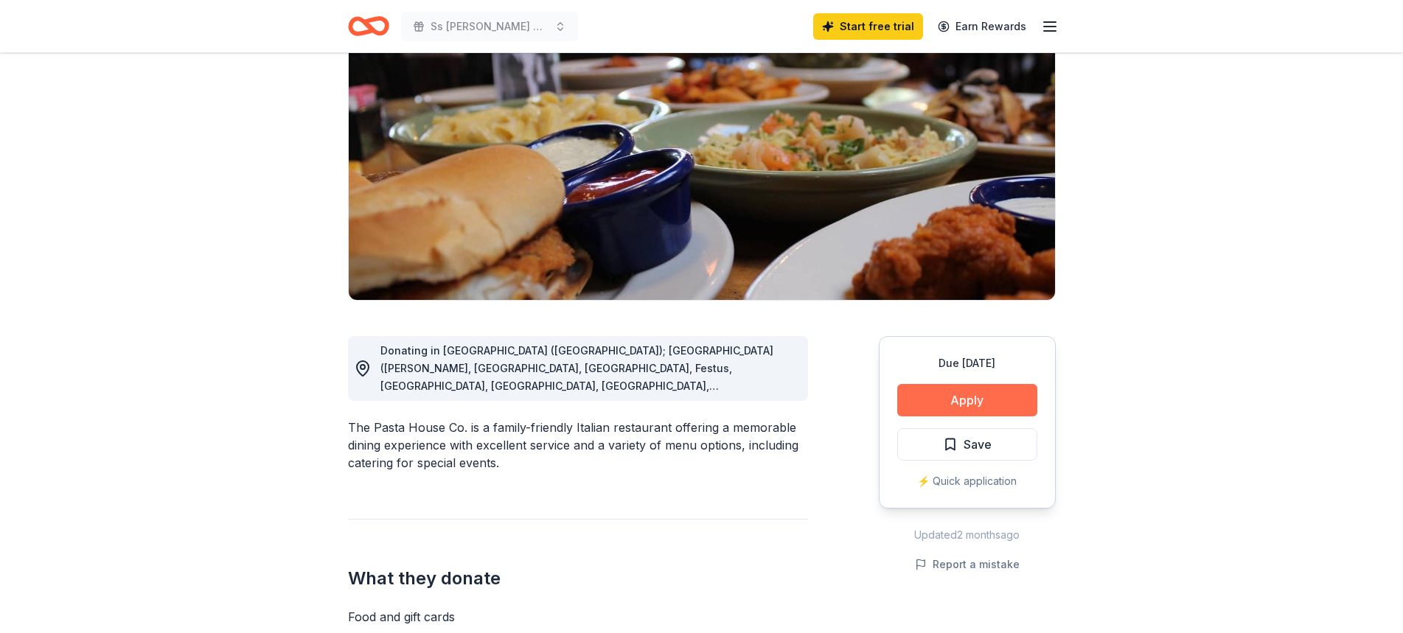
click at [933, 406] on button "Apply" at bounding box center [967, 400] width 140 height 32
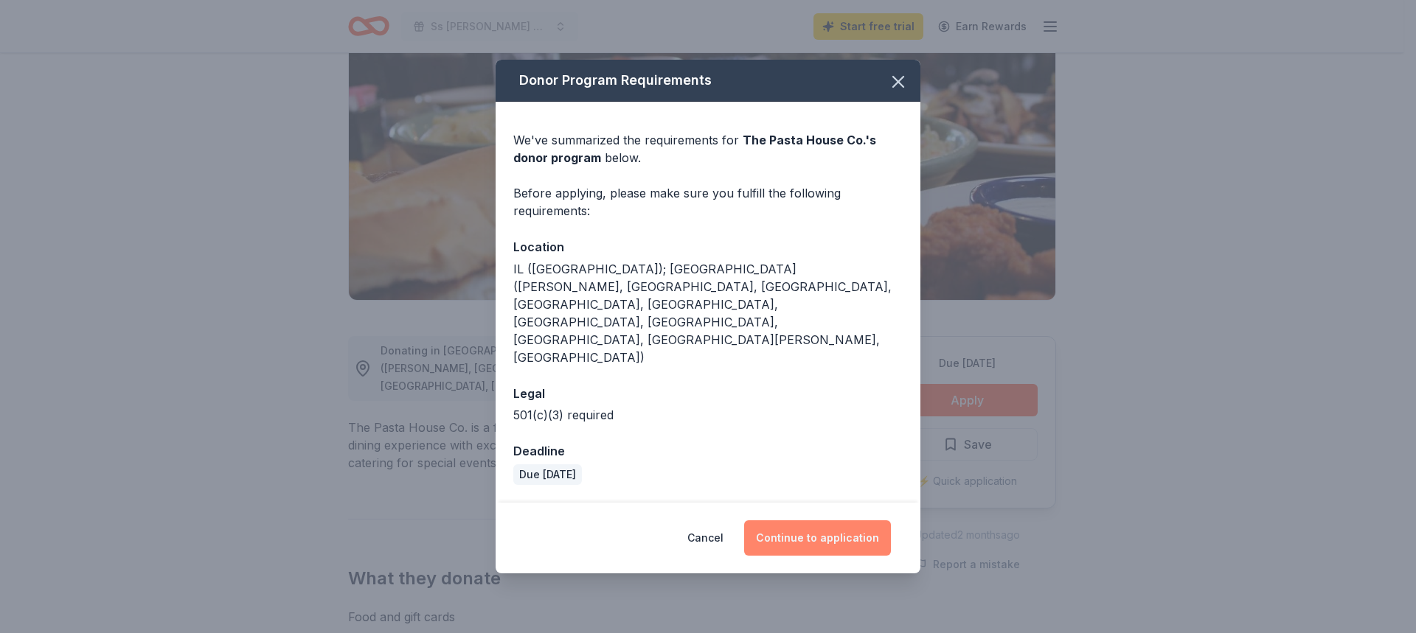
click at [816, 521] on button "Continue to application" at bounding box center [817, 538] width 147 height 35
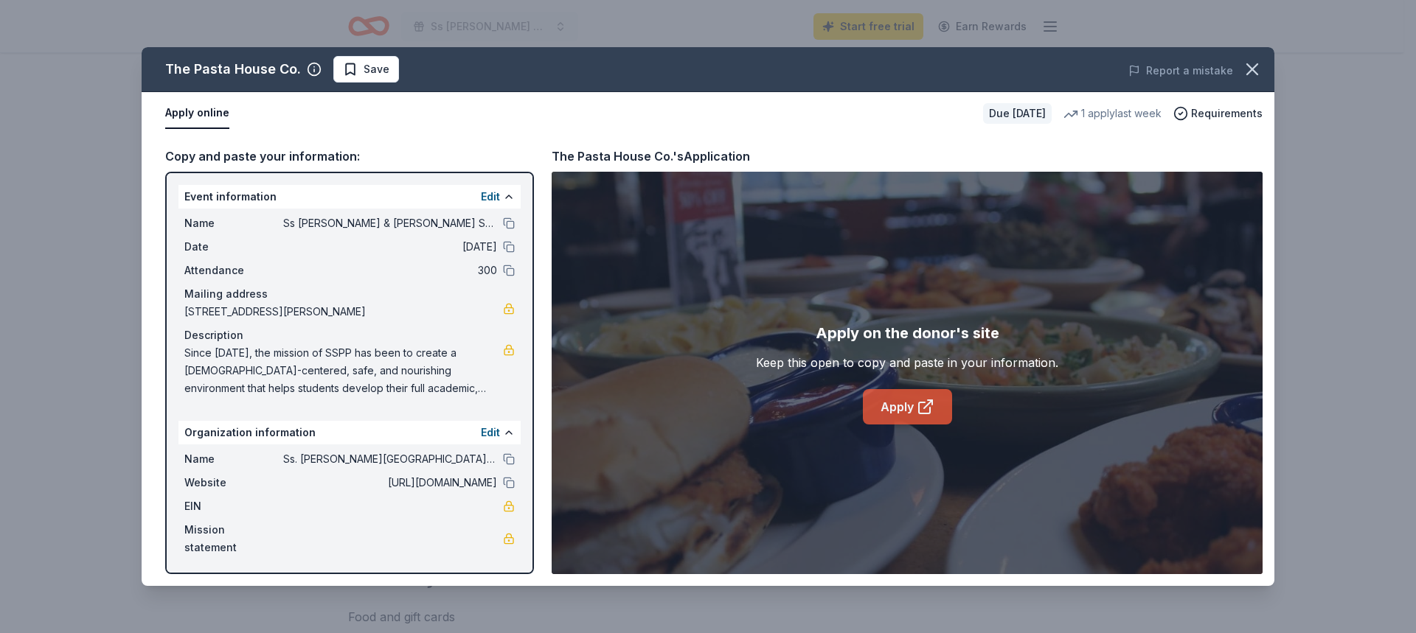
click at [910, 403] on link "Apply" at bounding box center [907, 406] width 89 height 35
click at [1248, 65] on icon "button" at bounding box center [1252, 69] width 21 height 21
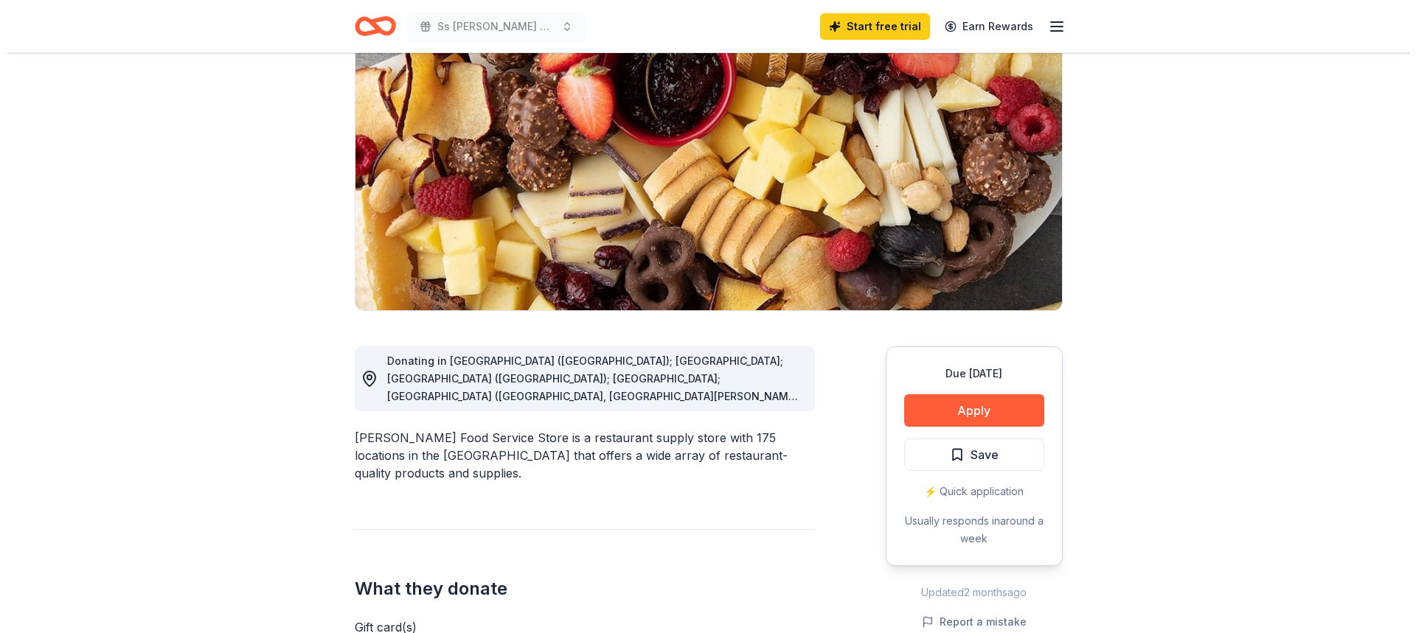
scroll to position [147, 0]
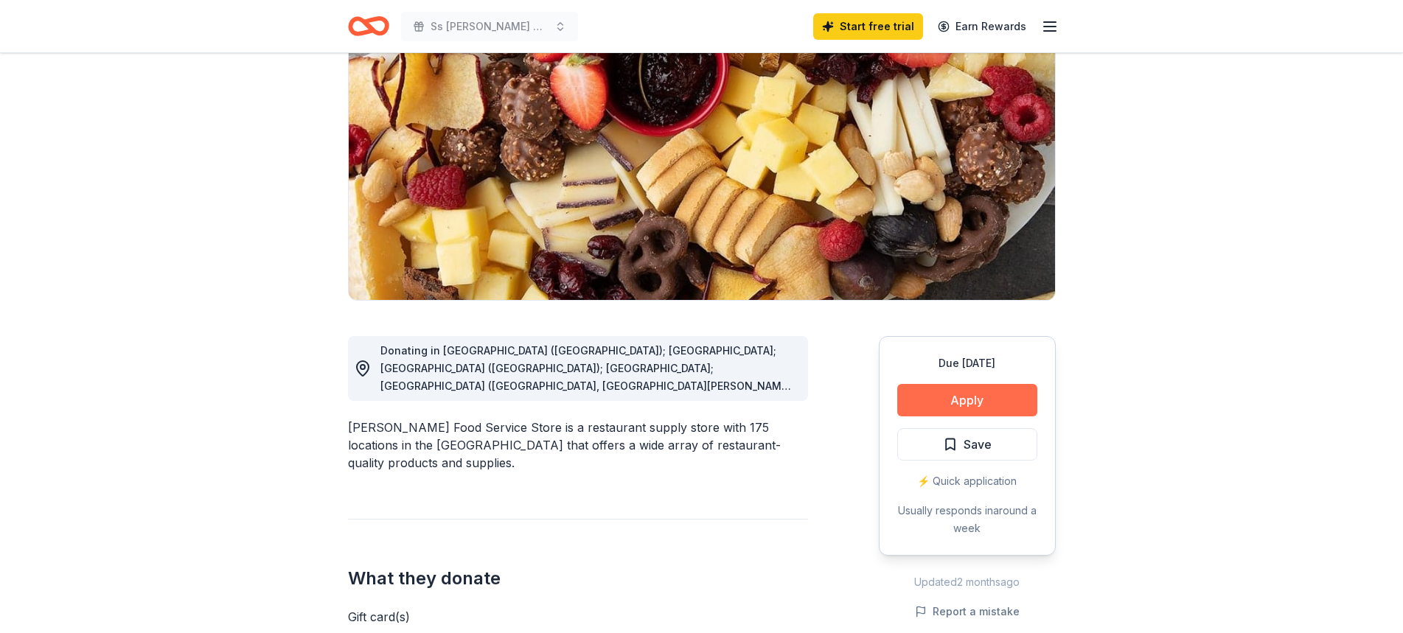
click at [924, 403] on button "Apply" at bounding box center [967, 400] width 140 height 32
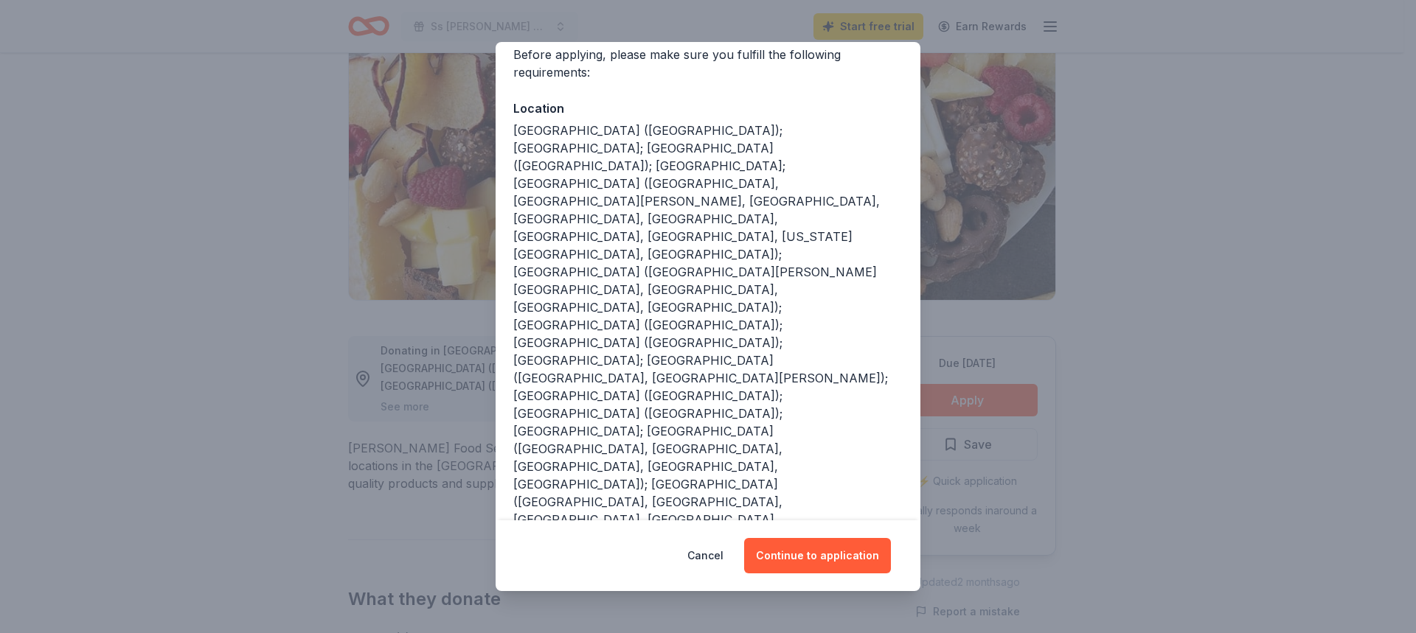
scroll to position [149, 0]
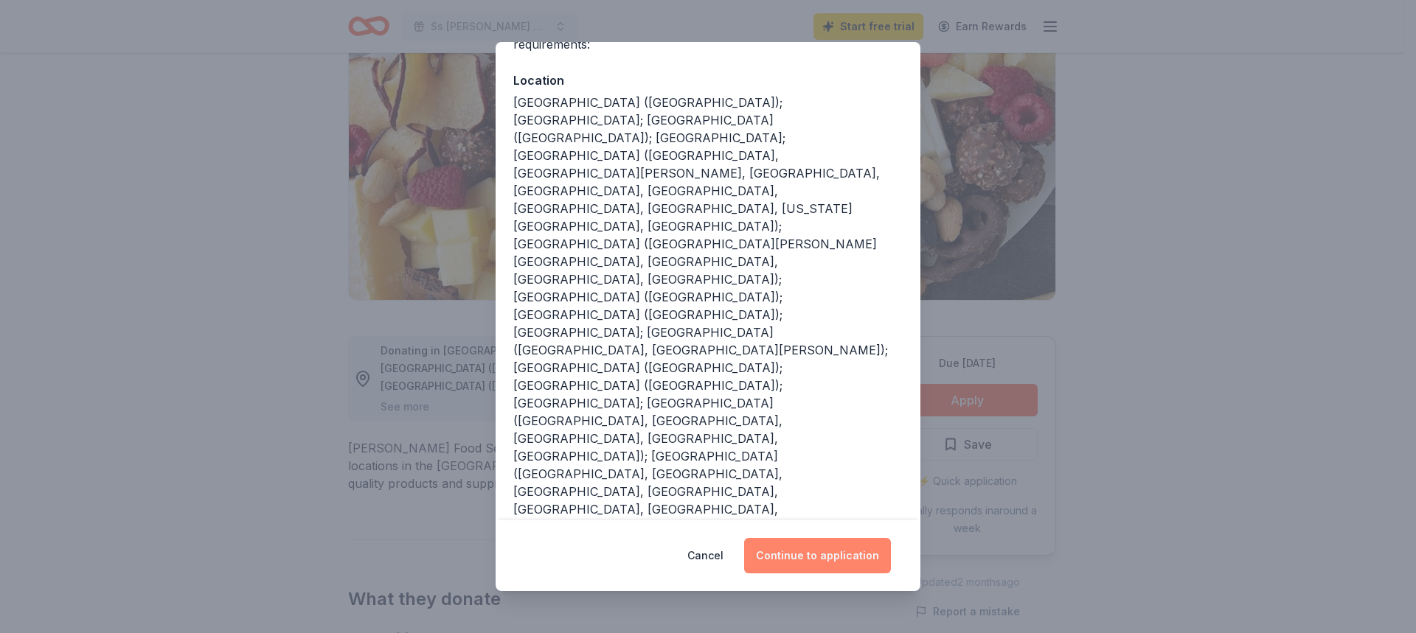
click at [828, 554] on button "Continue to application" at bounding box center [817, 555] width 147 height 35
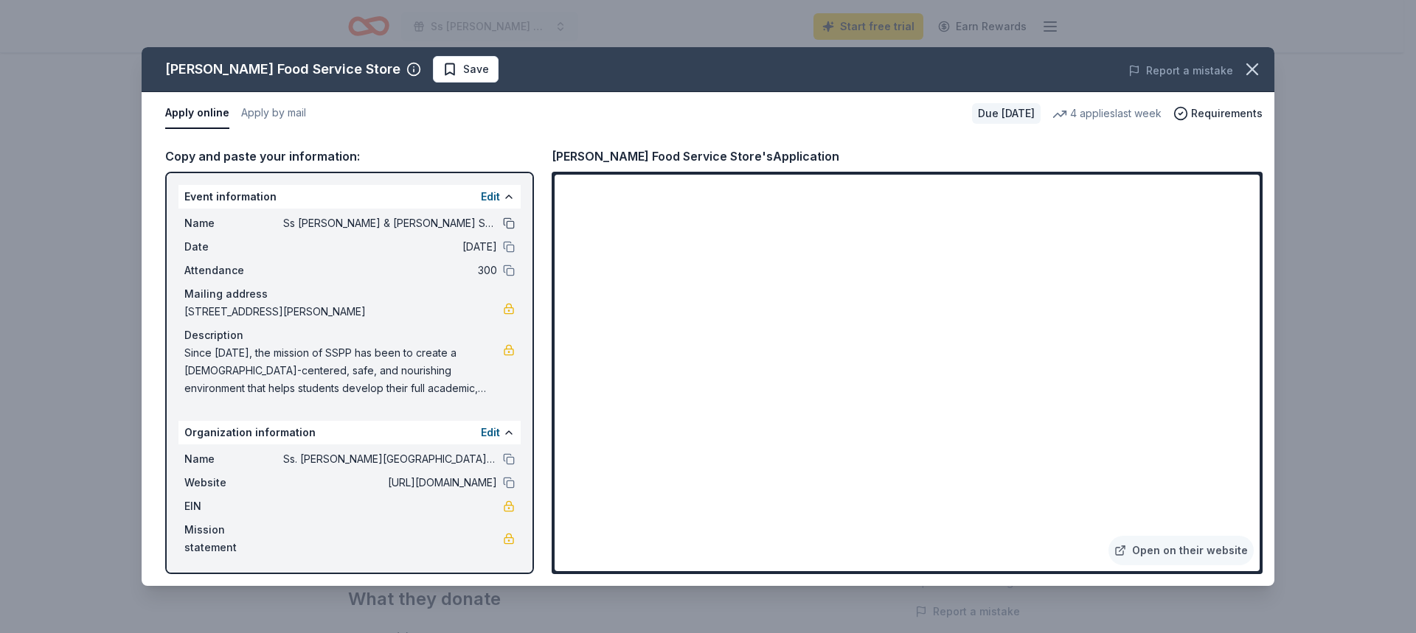
click at [507, 220] on button at bounding box center [509, 224] width 12 height 12
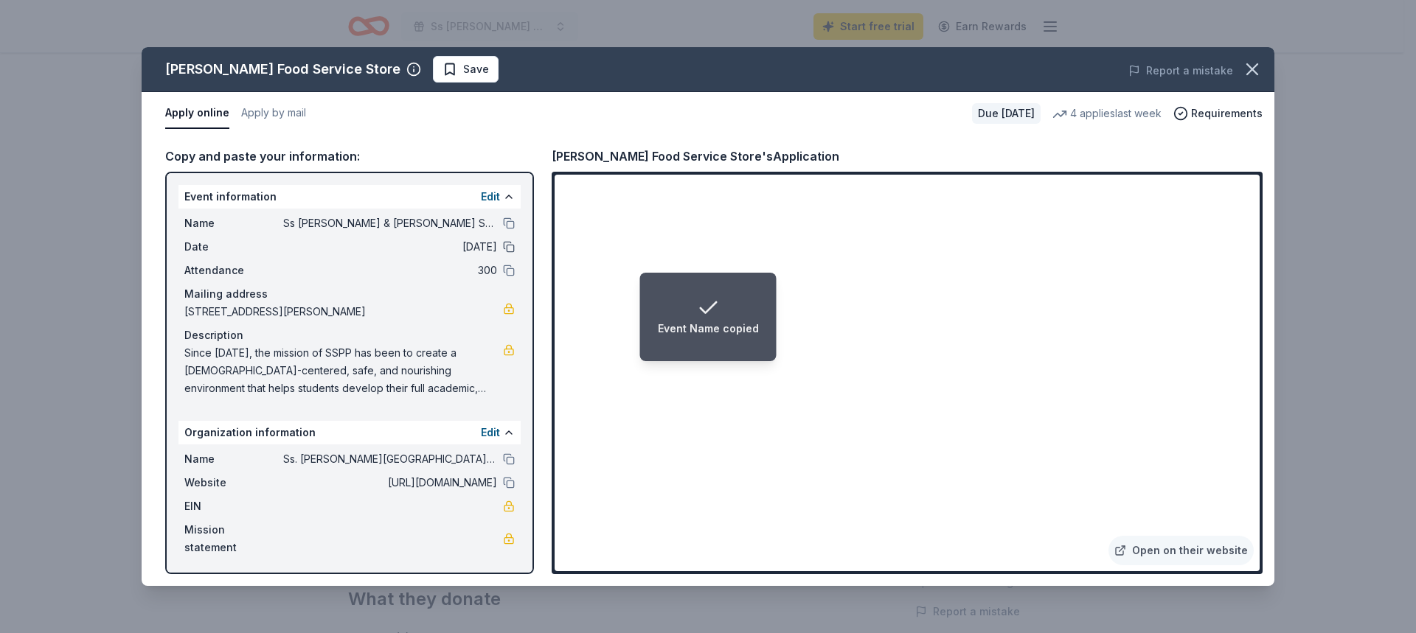
click at [512, 248] on button at bounding box center [509, 247] width 12 height 12
click at [507, 220] on button at bounding box center [509, 224] width 12 height 12
